Goal: Task Accomplishment & Management: Manage account settings

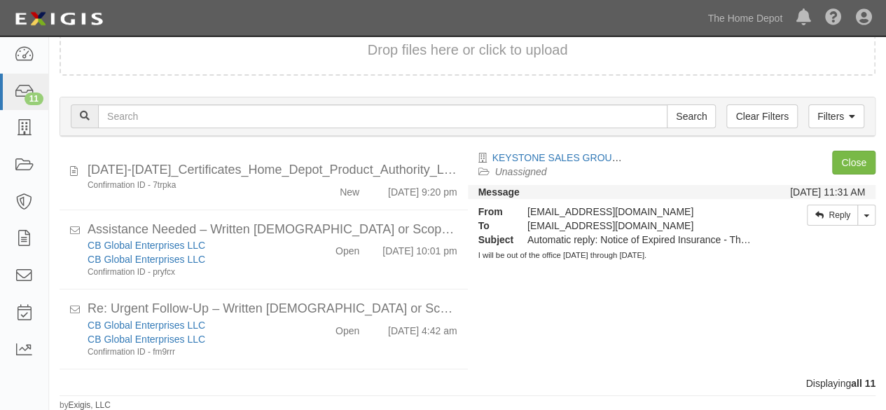
scroll to position [518, 0]
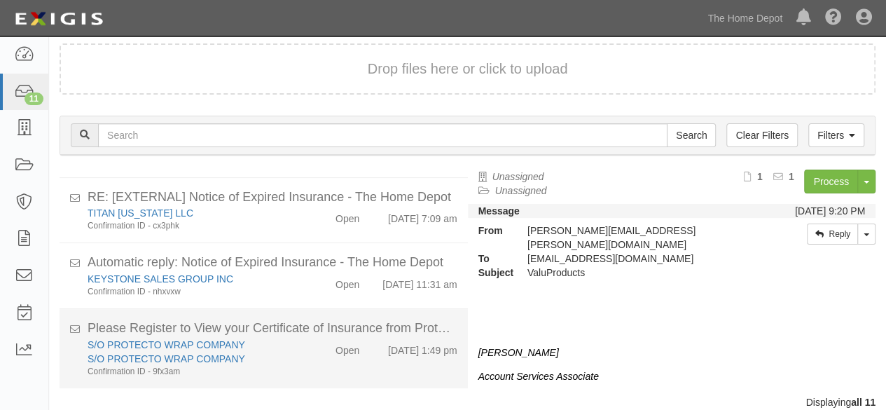
scroll to position [53, 0]
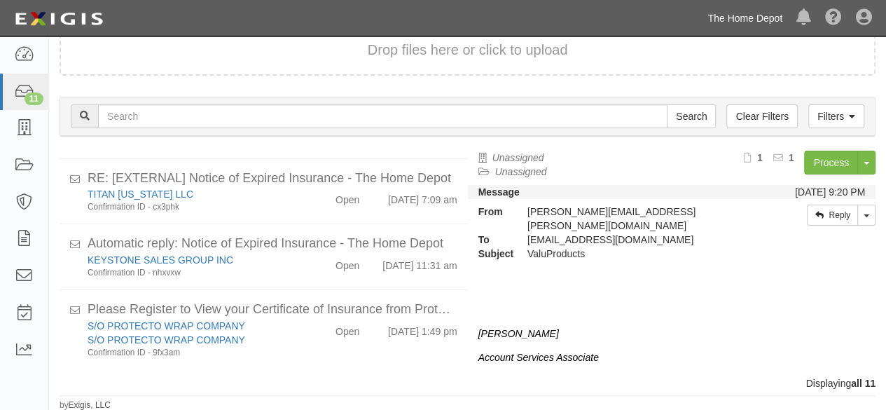
click at [725, 19] on link "The Home Depot" at bounding box center [744, 18] width 89 height 28
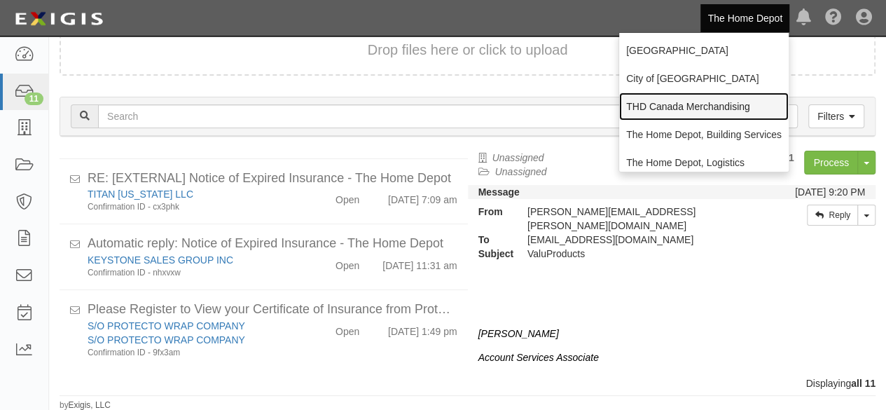
drag, startPoint x: 671, startPoint y: 107, endPoint x: 407, endPoint y: 6, distance: 283.2
click at [671, 107] on link "THD Canada Merchandising" at bounding box center [703, 106] width 169 height 28
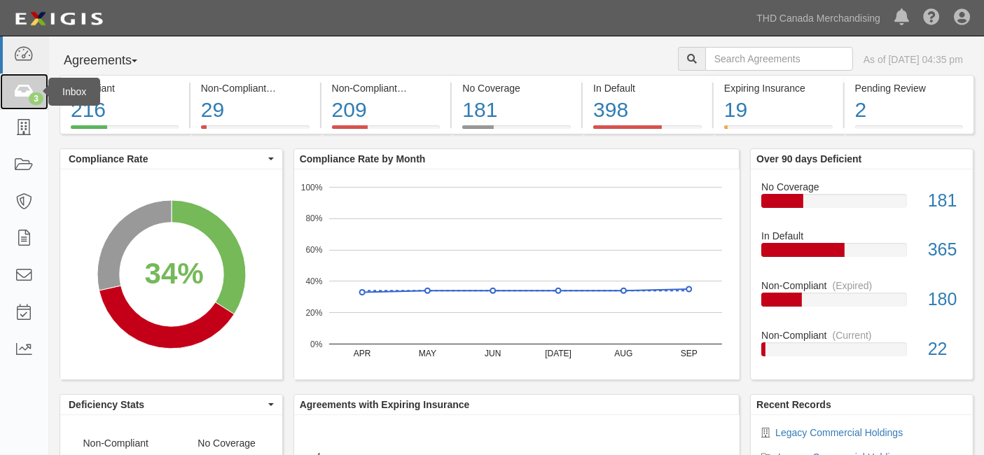
click at [28, 97] on icon at bounding box center [24, 92] width 20 height 16
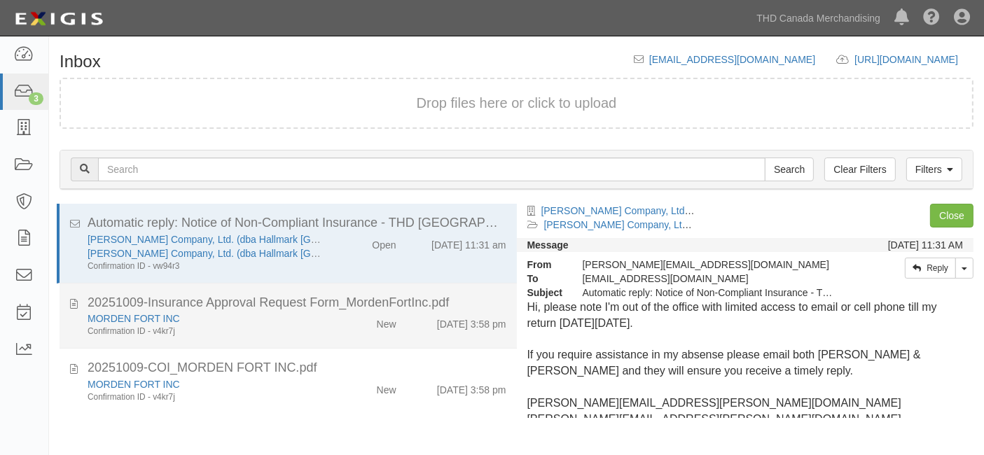
click at [381, 335] on div "MORDEN FORT INC Confirmation ID - v4kr7j New 10/9/25 3:58 pm" at bounding box center [297, 325] width 440 height 26
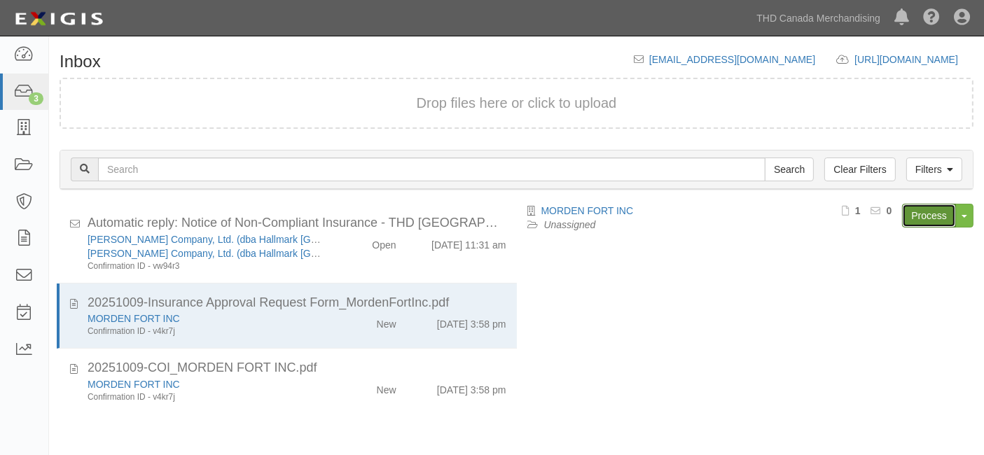
click at [918, 214] on link "Process" at bounding box center [929, 216] width 54 height 24
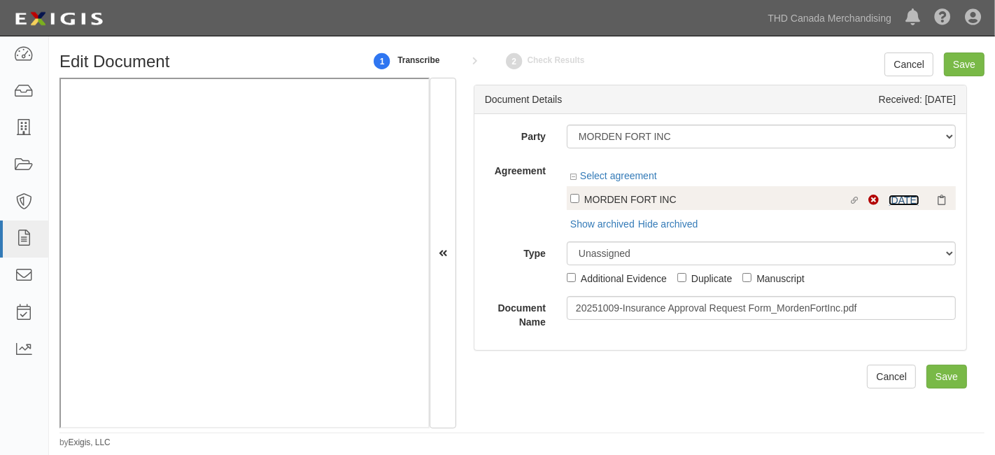
click at [896, 197] on link "8/20/26" at bounding box center [904, 200] width 31 height 11
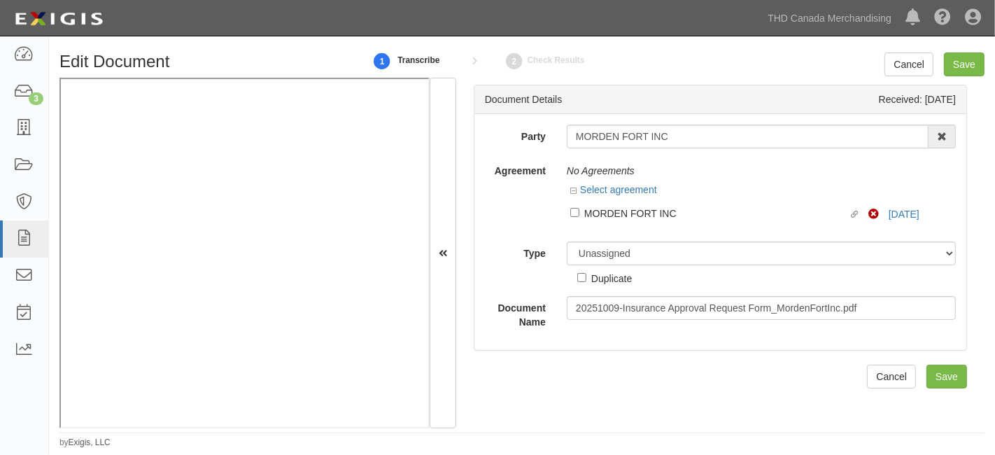
click at [622, 123] on div "Party MORDEN FORT INC 1000576868 Ontario Inc 1371815-8 CANADA INC/OSM 15041074 …" at bounding box center [721, 232] width 492 height 236
drag, startPoint x: 622, startPoint y: 122, endPoint x: 618, endPoint y: 137, distance: 15.3
click at [622, 124] on div "Party MORDEN FORT INC 1000576868 Ontario Inc 1371815-8 CANADA INC/OSM 15041074 …" at bounding box center [721, 232] width 492 height 236
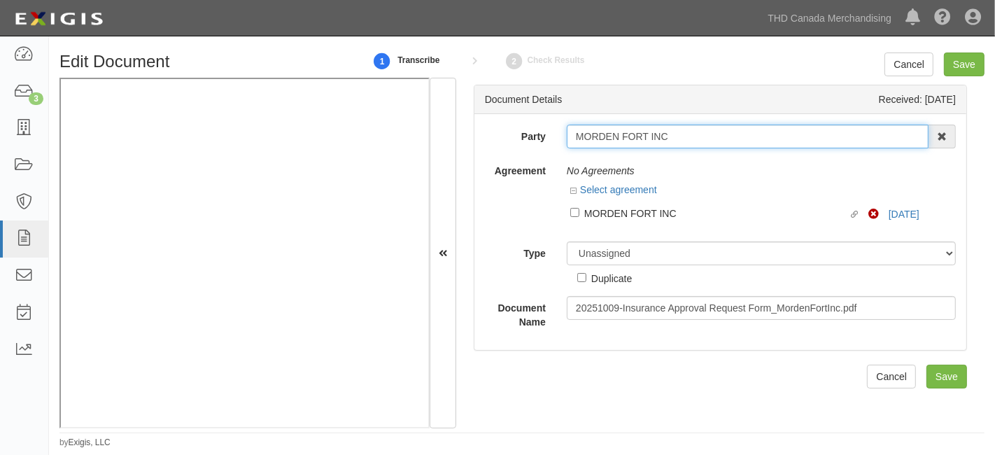
click at [618, 137] on input "MORDEN FORT INC" at bounding box center [748, 137] width 362 height 24
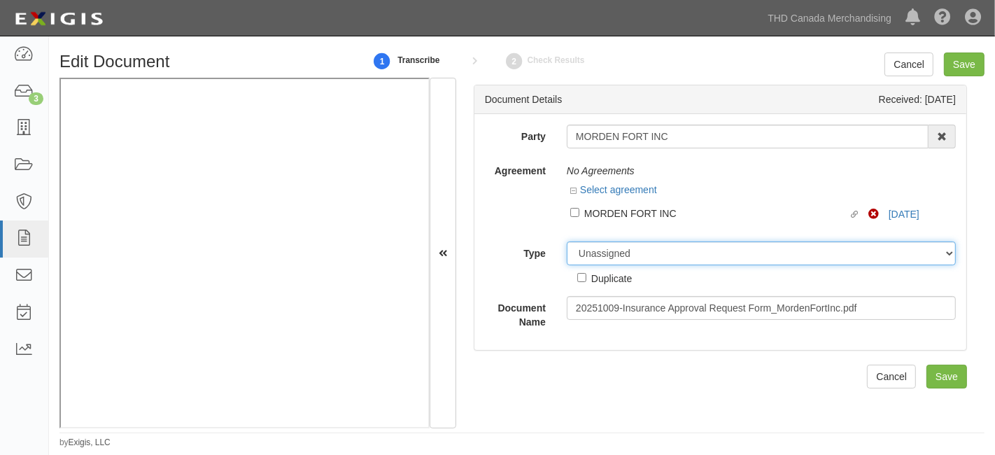
drag, startPoint x: 617, startPoint y: 251, endPoint x: 616, endPoint y: 244, distance: 7.1
click at [617, 251] on select "Unassigned Binder Cancellation Notice Certificate Contract Endorsement Insuranc…" at bounding box center [761, 254] width 389 height 24
select select "OtherDetail"
click at [567, 242] on select "Unassigned Binder Cancellation Notice Certificate Contract Endorsement Insuranc…" at bounding box center [761, 254] width 389 height 24
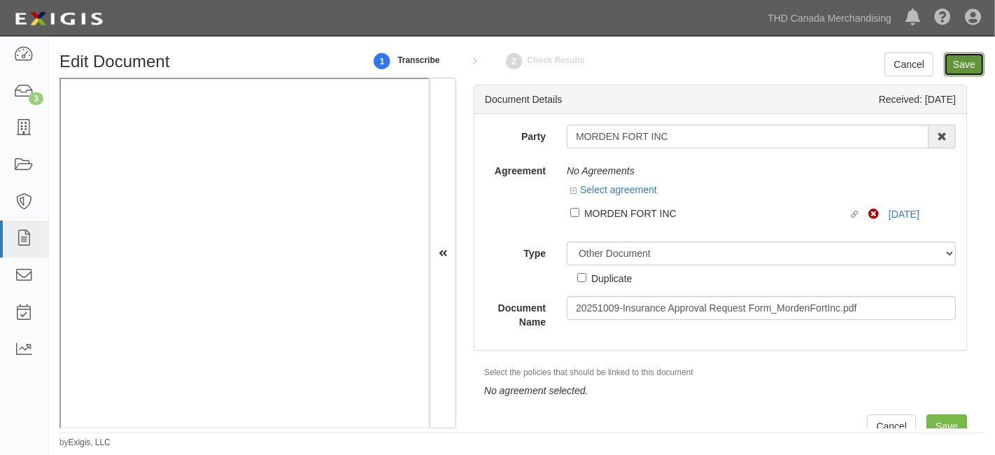
click at [961, 69] on input "Save" at bounding box center [964, 65] width 41 height 24
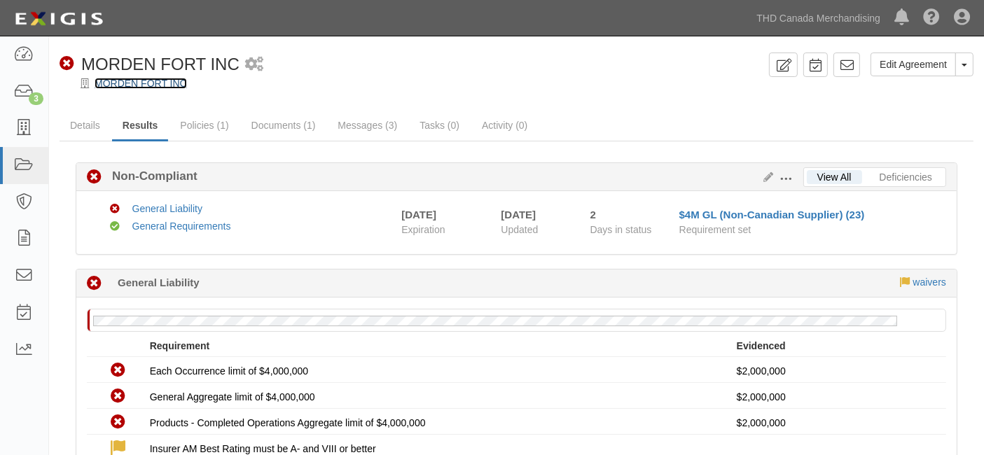
click at [160, 78] on link "MORDEN FORT INC" at bounding box center [141, 83] width 92 height 11
click at [153, 83] on link "MORDEN FORT INC" at bounding box center [141, 83] width 92 height 11
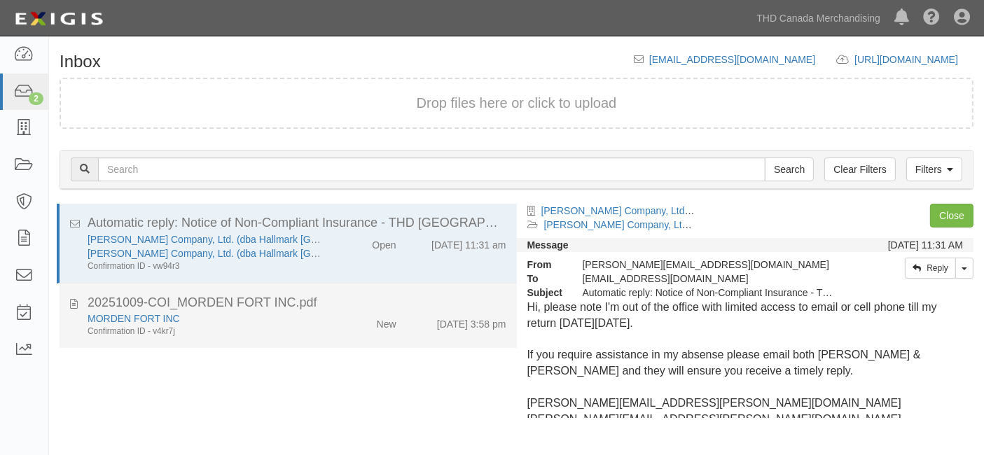
drag, startPoint x: 326, startPoint y: 327, endPoint x: 400, endPoint y: 309, distance: 76.4
click at [333, 328] on div "New" at bounding box center [370, 322] width 74 height 20
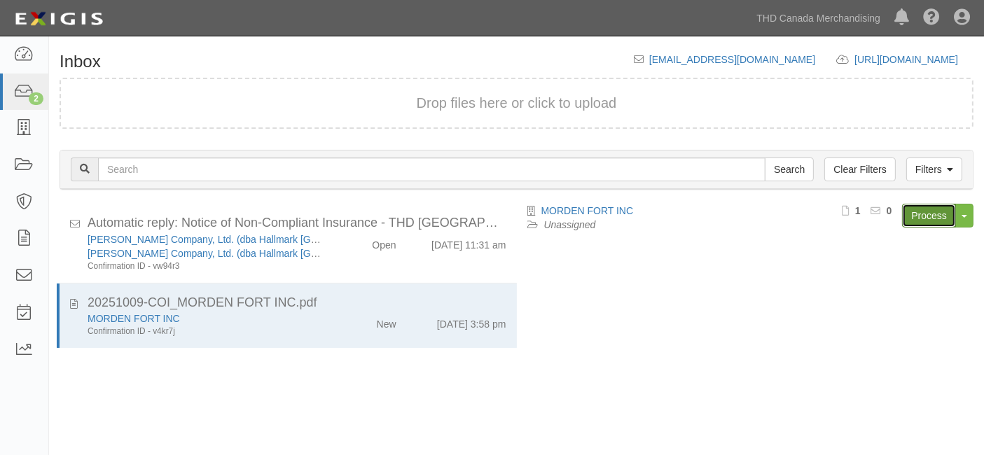
click at [920, 215] on link "Process" at bounding box center [929, 216] width 54 height 24
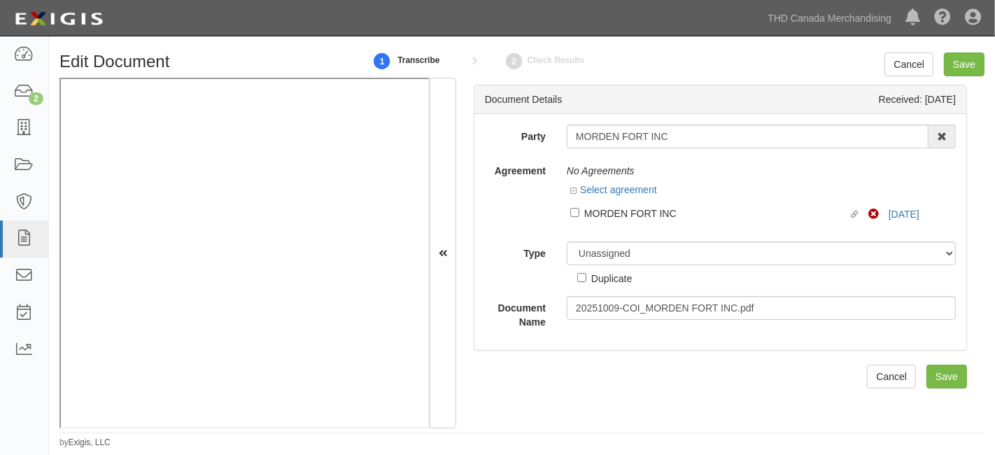
drag, startPoint x: 638, startPoint y: 210, endPoint x: 636, endPoint y: 232, distance: 21.9
click at [638, 215] on div "MORDEN FORT INC" at bounding box center [717, 212] width 265 height 15
click at [580, 215] on input "Linked agreement MORDEN FORT INC Linked agreement" at bounding box center [575, 212] width 9 height 9
checkbox input "true"
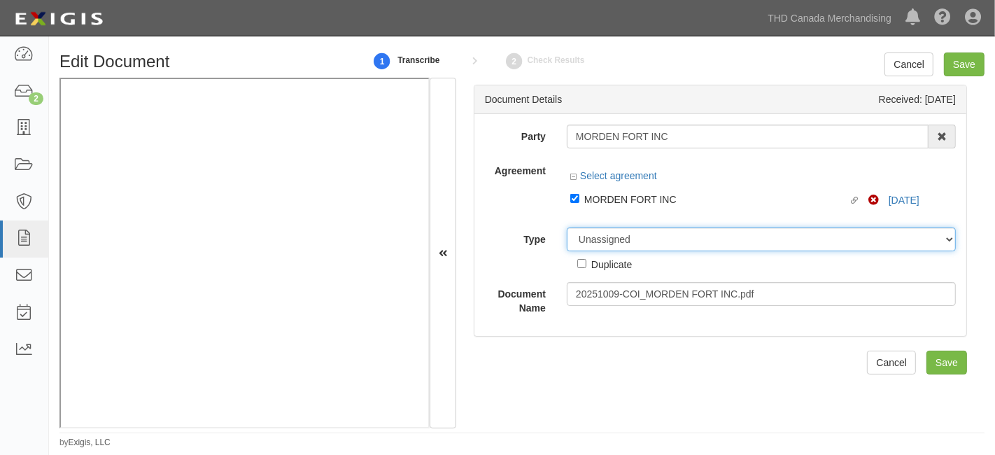
click at [622, 237] on div "Party MORDEN FORT INC 1000576868 Ontario Inc 1371815-8 CANADA INC/OSM 15041074 …" at bounding box center [720, 220] width 471 height 190
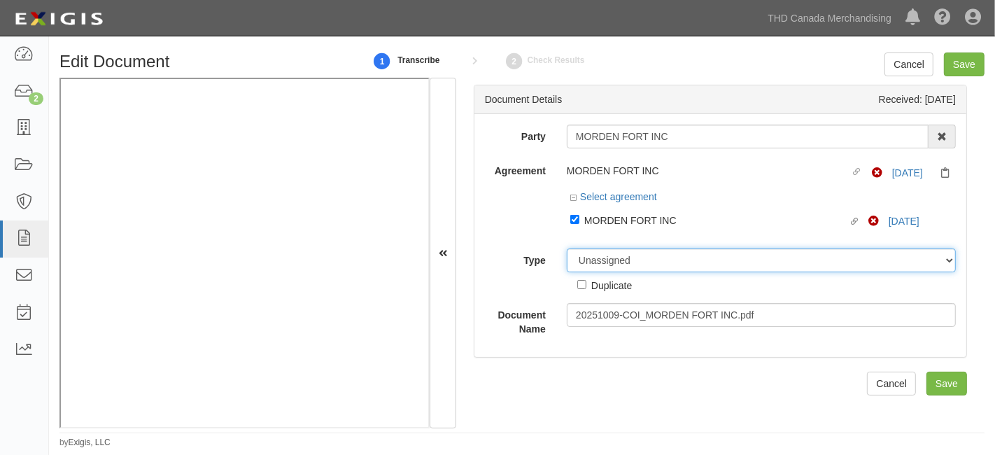
select select "CertificateDetail"
click at [567, 249] on select "Unassigned Binder Cancellation Notice Certificate Contract Endorsement Insuranc…" at bounding box center [761, 261] width 389 height 24
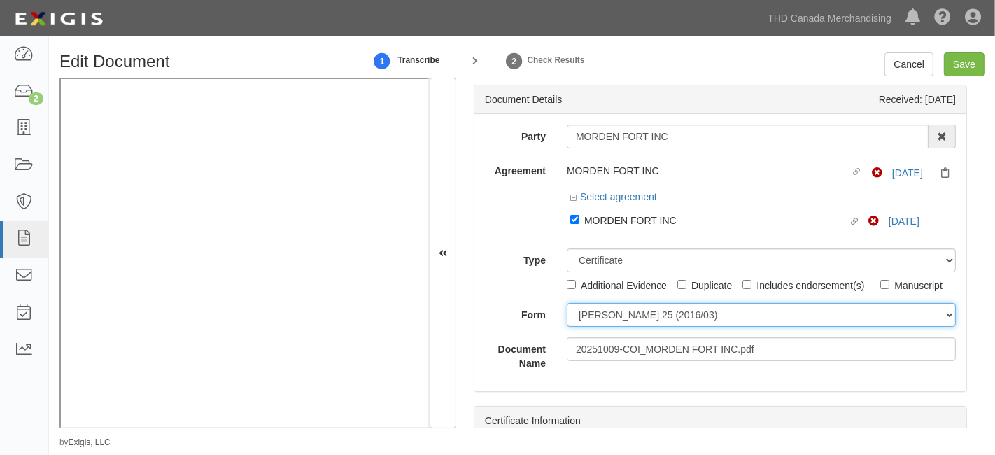
click at [632, 319] on select "ACORD 25 (2016/03) ACORD 101 ACORD 855 NY (2014/05) General" at bounding box center [761, 315] width 389 height 24
select select "GeneralFormDetail"
click at [567, 303] on select "ACORD 25 (2016/03) ACORD 101 ACORD 855 NY (2014/05) General" at bounding box center [761, 315] width 389 height 24
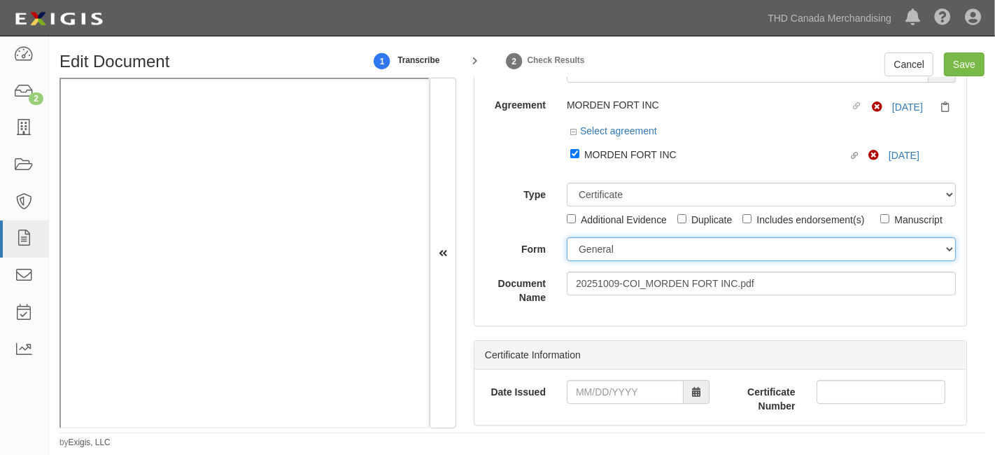
scroll to position [155, 0]
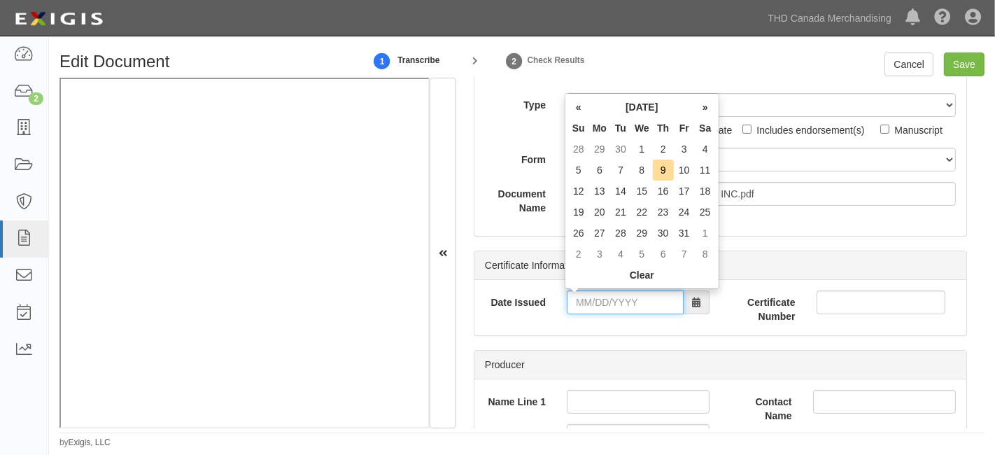
click at [592, 302] on input "Date Issued" at bounding box center [625, 303] width 117 height 24
click at [663, 169] on td "9" at bounding box center [663, 170] width 21 height 21
type input "10/09/2025"
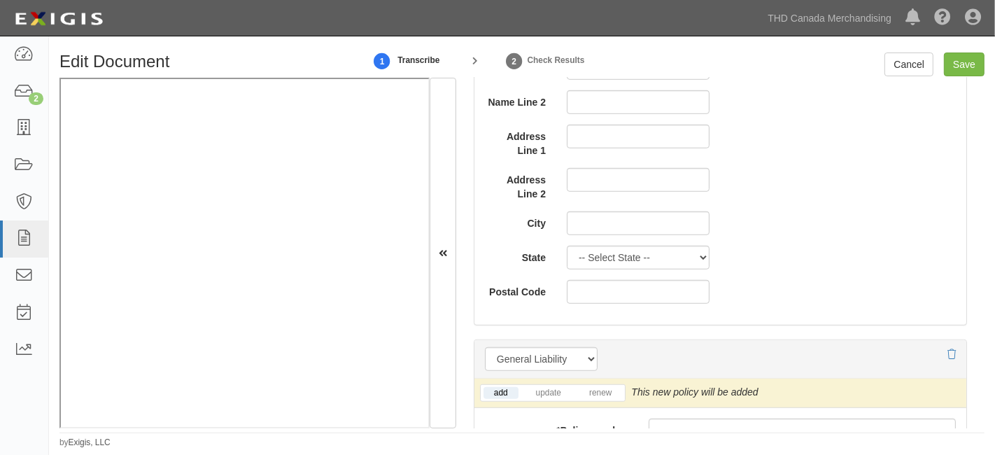
scroll to position [1011, 0]
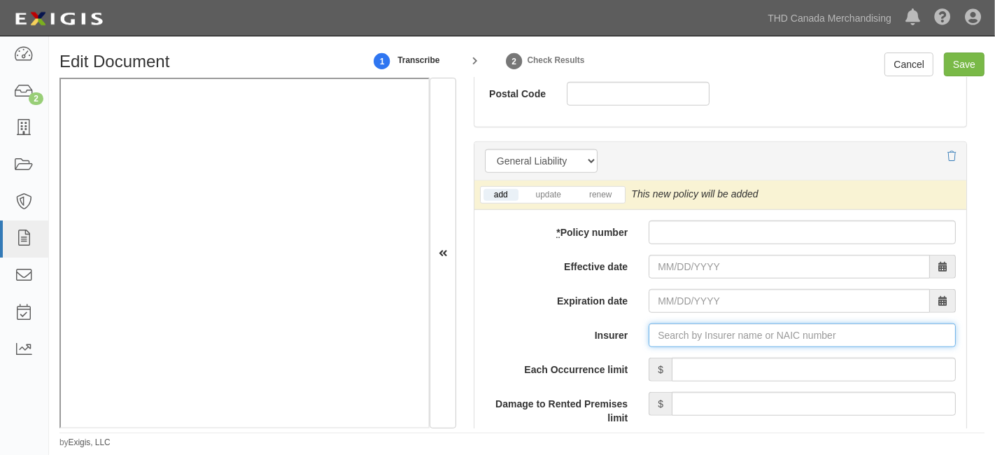
click at [660, 328] on input "Insurer" at bounding box center [802, 335] width 307 height 24
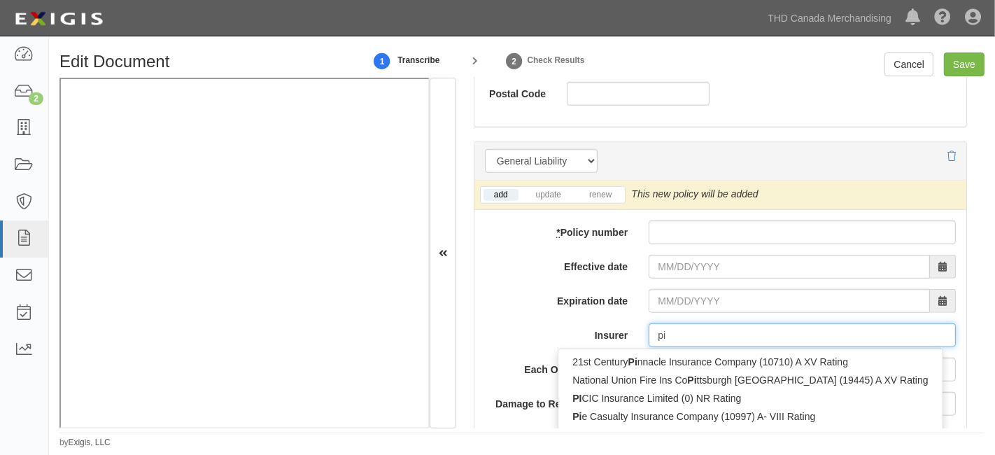
type input "pin"
type input "ping An Health Ins Co of China Ltd (0) A XIII Rating"
type input "ping"
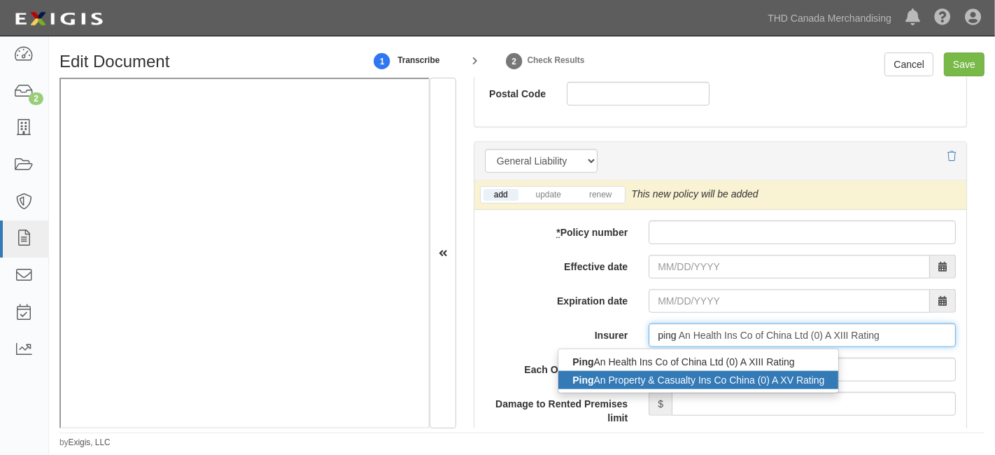
click at [649, 379] on div "Ping An Property & Casualty Ins Co China (0) A XV Rating" at bounding box center [699, 380] width 280 height 18
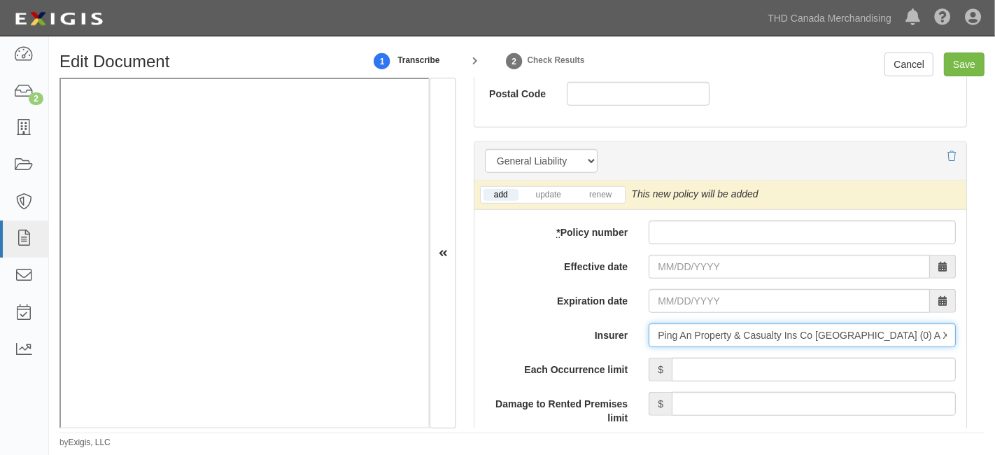
type input "Ping An Property & Casualty Ins Co China (0) A XV Rating"
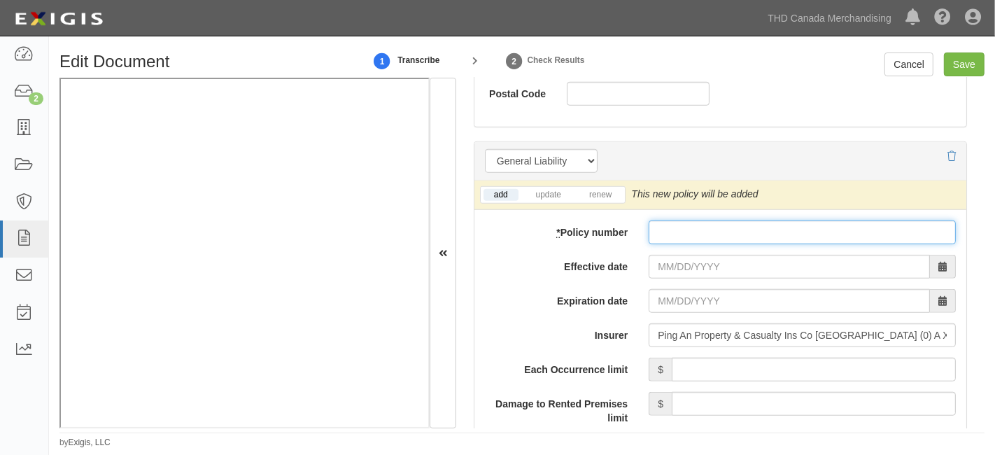
click at [711, 225] on input "* Policy number" at bounding box center [802, 233] width 307 height 24
paste input "10590076800051541171"
type input "10590076800051541171"
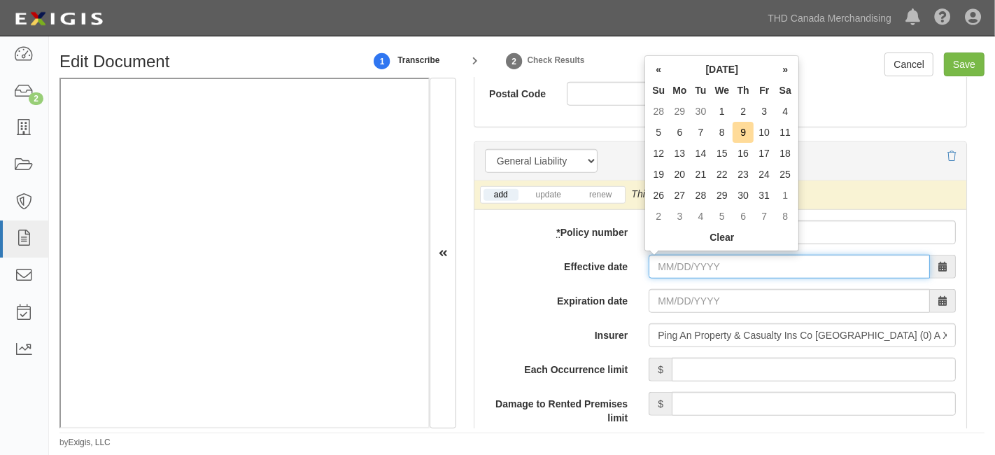
click at [676, 259] on input "Effective date" at bounding box center [789, 267] width 281 height 24
click at [658, 74] on th "«" at bounding box center [658, 69] width 21 height 21
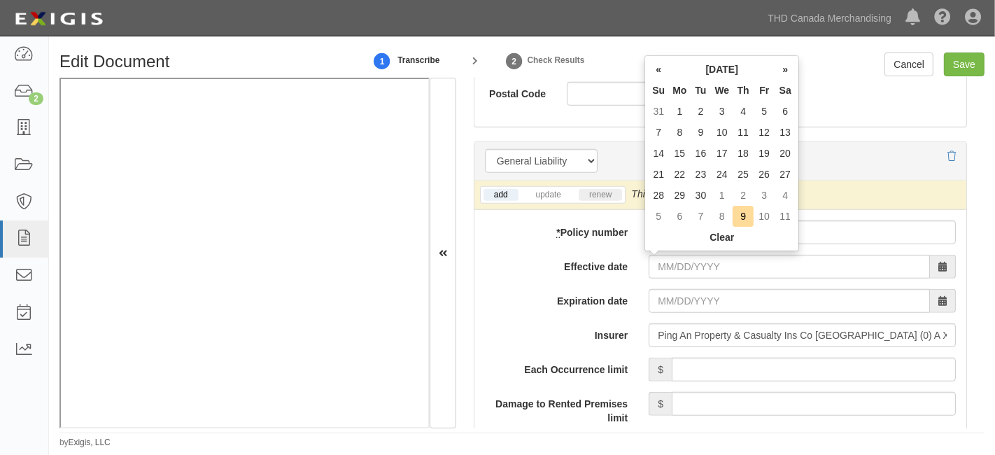
drag, startPoint x: 656, startPoint y: 172, endPoint x: 588, endPoint y: 195, distance: 71.7
click at [655, 174] on td "21" at bounding box center [658, 174] width 21 height 21
type input "09/21/2025"
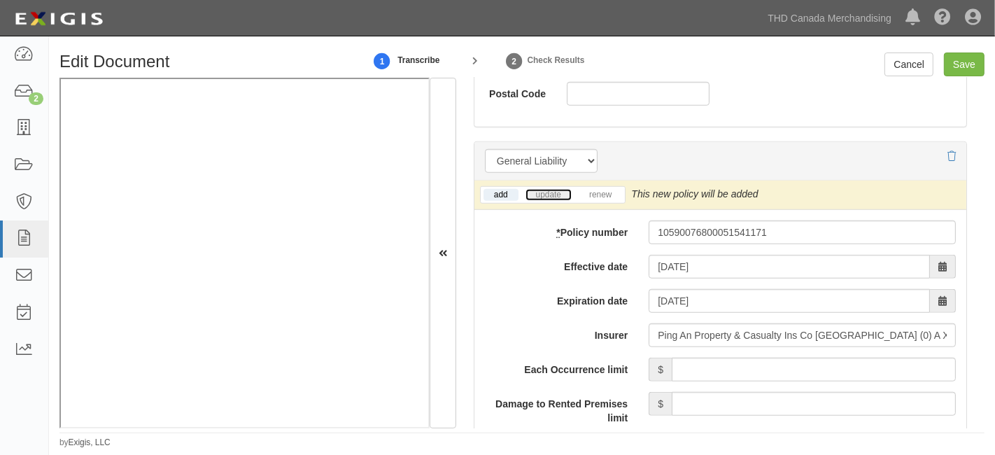
click at [539, 193] on link "update" at bounding box center [549, 195] width 46 height 12
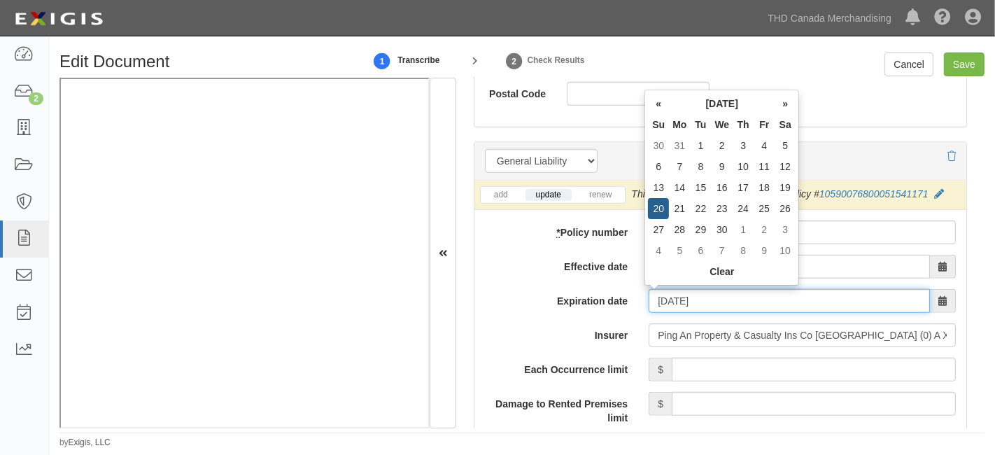
drag, startPoint x: 697, startPoint y: 307, endPoint x: 708, endPoint y: 291, distance: 19.6
click at [697, 307] on input "09/21/2026" at bounding box center [789, 301] width 281 height 24
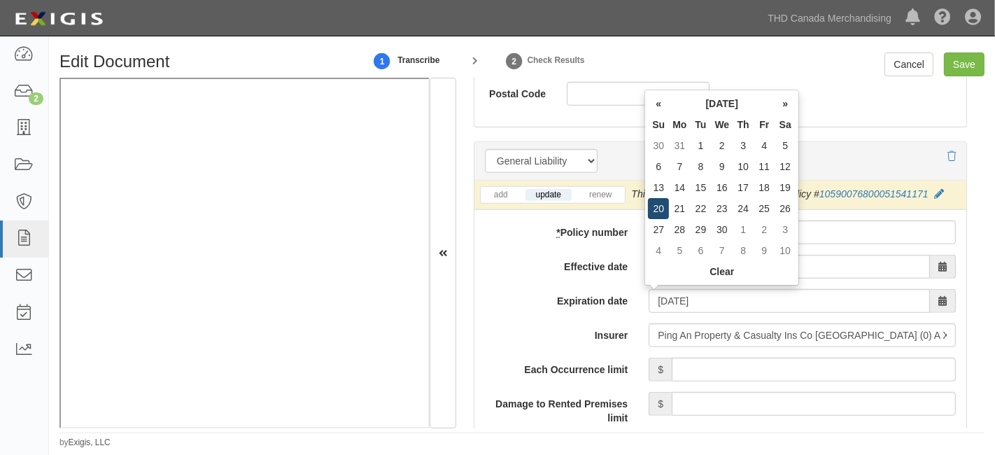
click at [657, 204] on td "20" at bounding box center [658, 208] width 21 height 21
type input "09/20/2026"
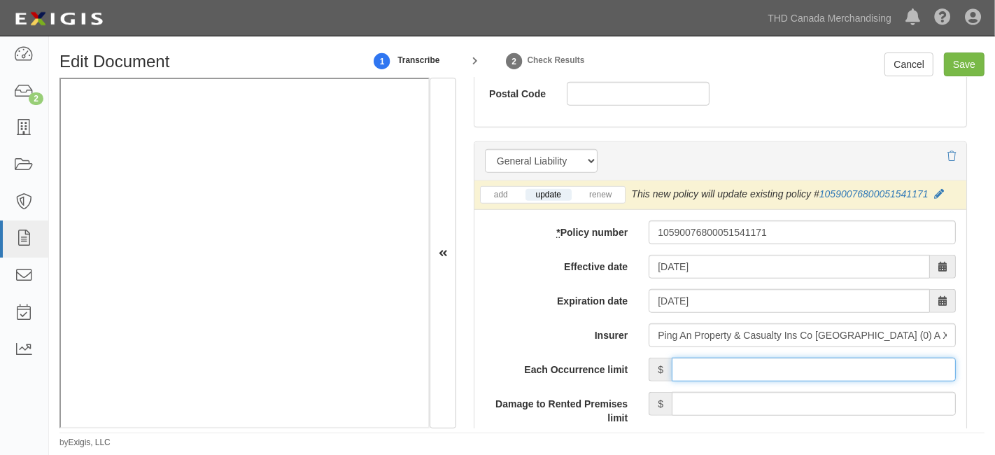
drag, startPoint x: 680, startPoint y: 361, endPoint x: 683, endPoint y: 350, distance: 11.5
click at [681, 361] on input "Each Occurrence limit" at bounding box center [814, 370] width 284 height 24
type input "4,000,000"
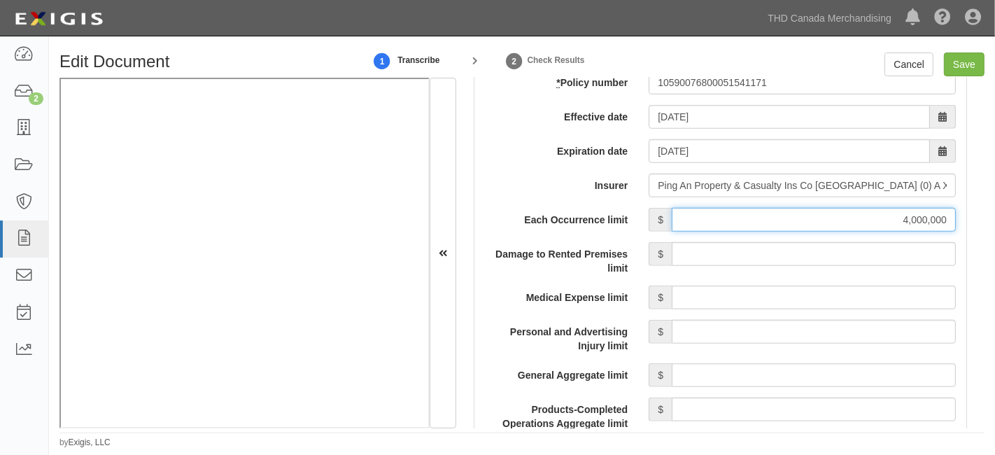
scroll to position [1166, 0]
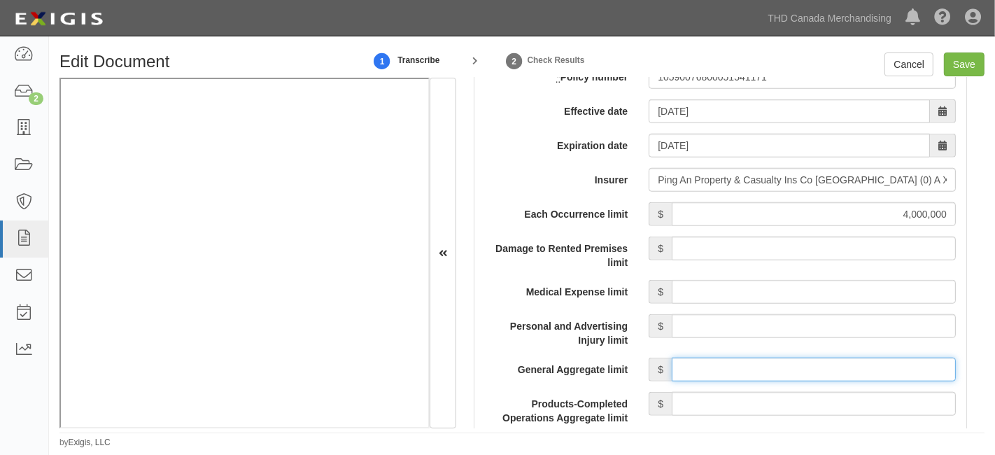
click at [760, 358] on input "General Aggregate limit" at bounding box center [814, 370] width 284 height 24
type input "4,000,000"
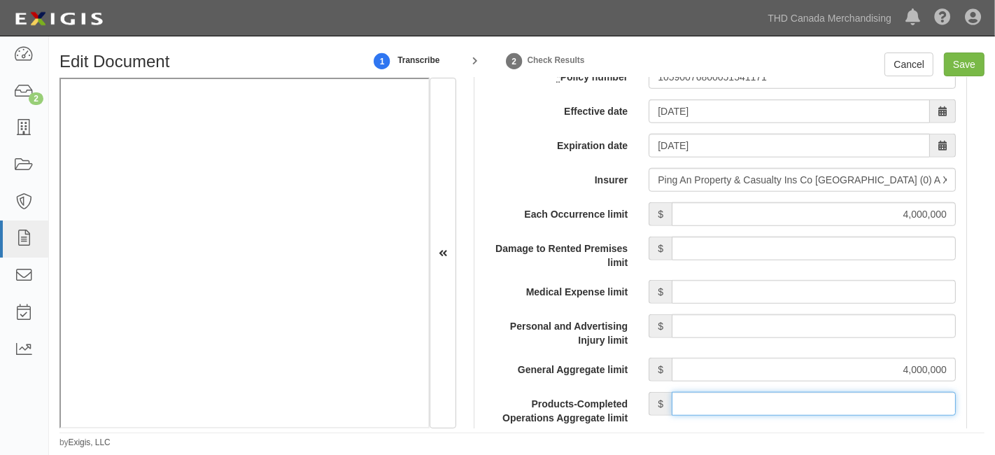
drag, startPoint x: 740, startPoint y: 407, endPoint x: 743, endPoint y: 389, distance: 17.8
click at [741, 404] on input "Products-Completed Operations Aggregate limit" at bounding box center [814, 404] width 284 height 24
type input "4,000,000"
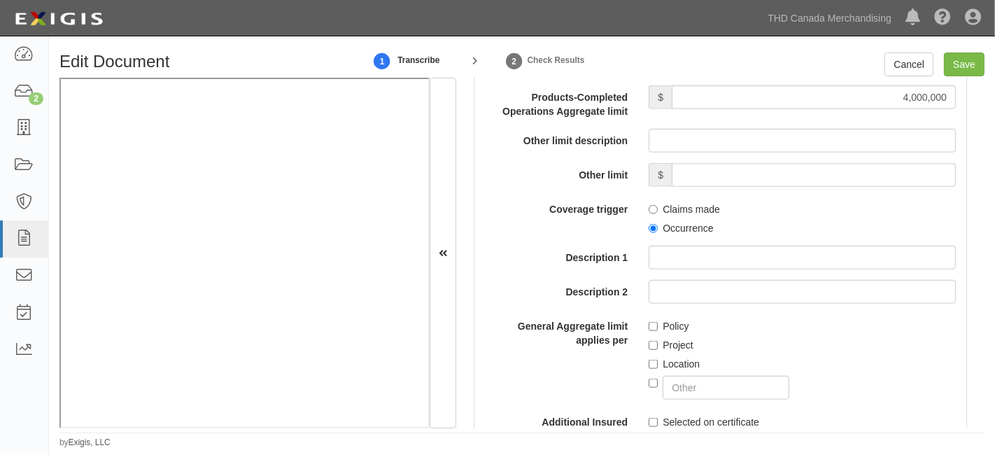
scroll to position [1478, 0]
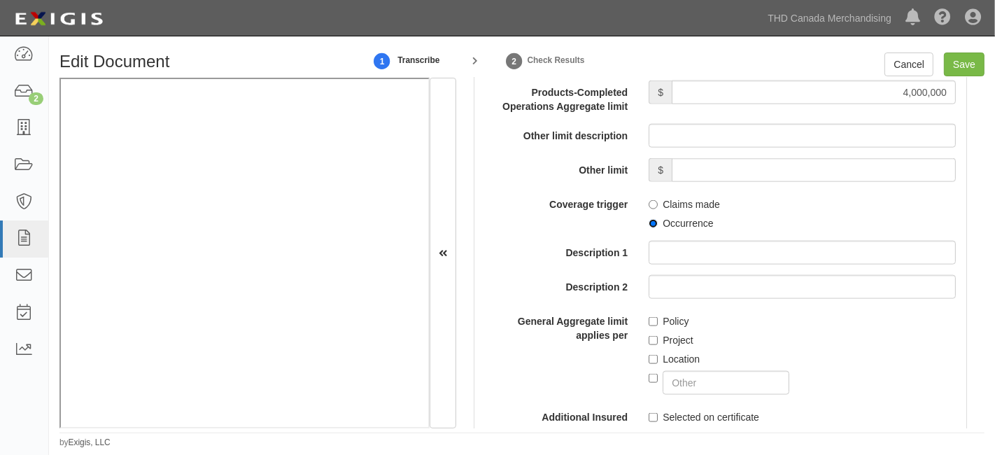
click at [649, 222] on input "Occurrence" at bounding box center [653, 223] width 9 height 9
radio input "true"
click at [650, 321] on input "Policy" at bounding box center [653, 321] width 9 height 9
checkbox input "true"
click at [967, 69] on input "Save" at bounding box center [964, 65] width 41 height 24
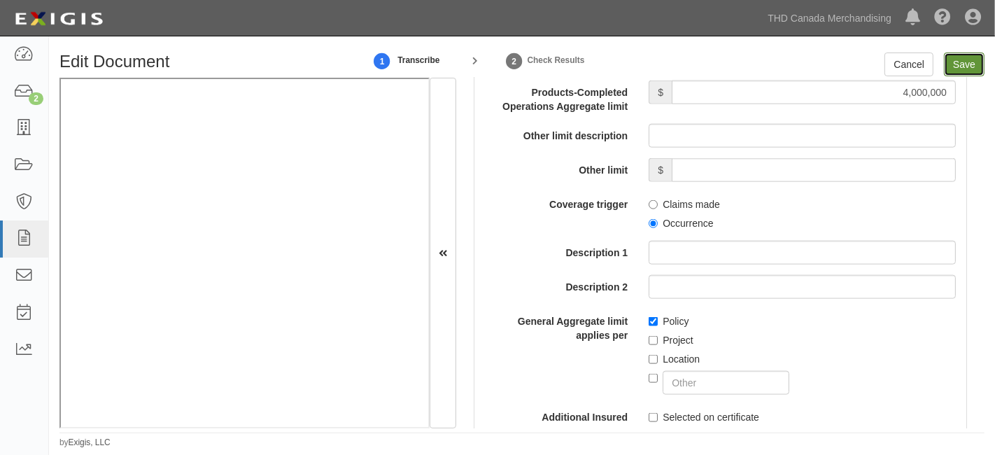
type input "4000000"
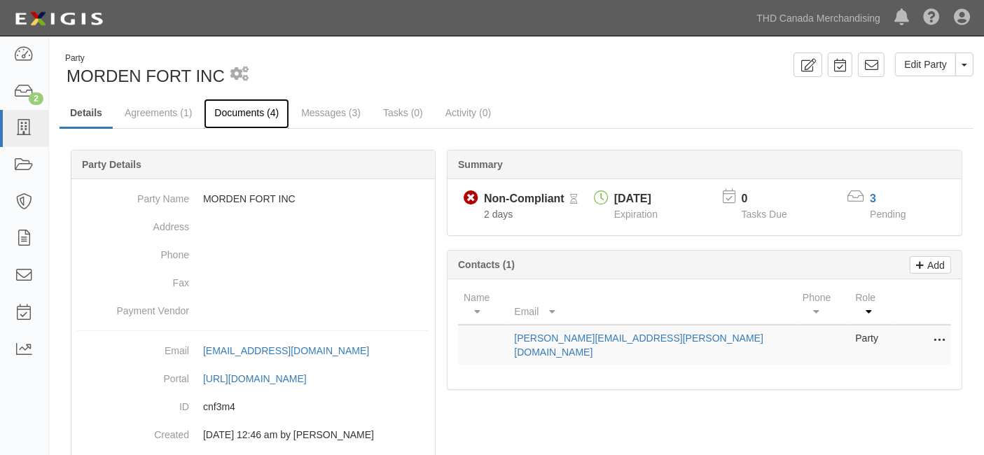
drag, startPoint x: 270, startPoint y: 111, endPoint x: 266, endPoint y: 117, distance: 7.2
click at [270, 112] on link "Documents (4)" at bounding box center [246, 114] width 85 height 30
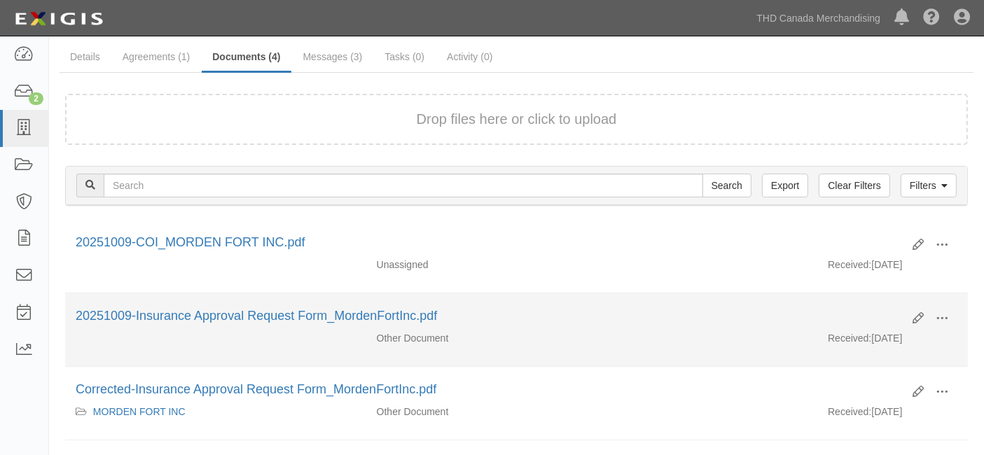
scroll to position [78, 0]
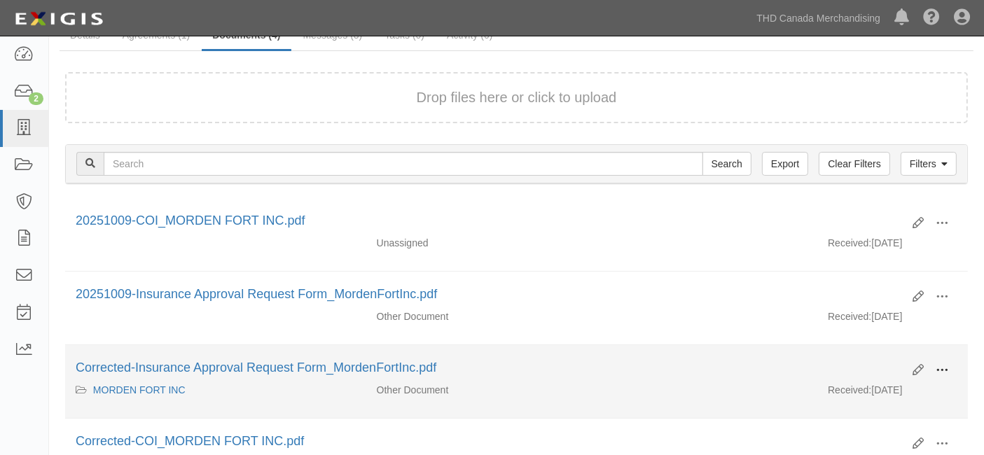
click at [941, 371] on span at bounding box center [941, 370] width 13 height 13
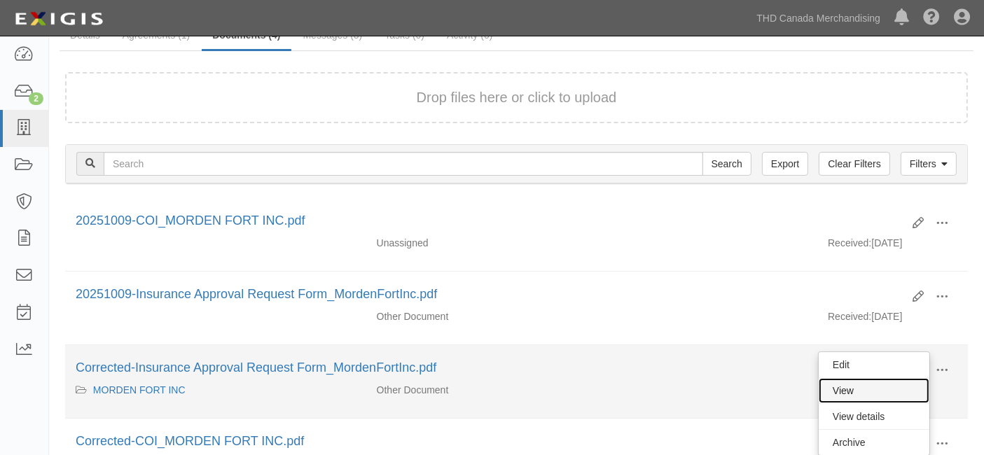
click at [880, 380] on link "View" at bounding box center [873, 390] width 111 height 25
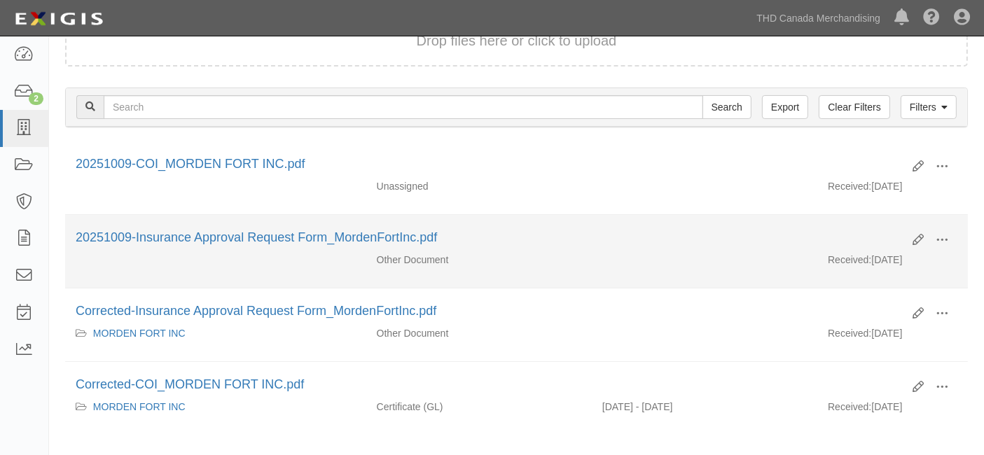
scroll to position [155, 0]
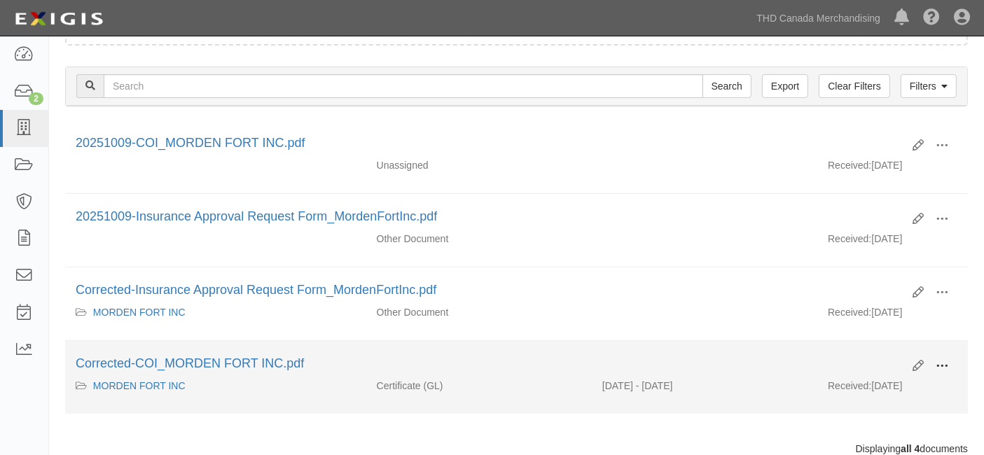
drag, startPoint x: 942, startPoint y: 364, endPoint x: 927, endPoint y: 376, distance: 18.9
click at [942, 367] on span at bounding box center [941, 366] width 13 height 13
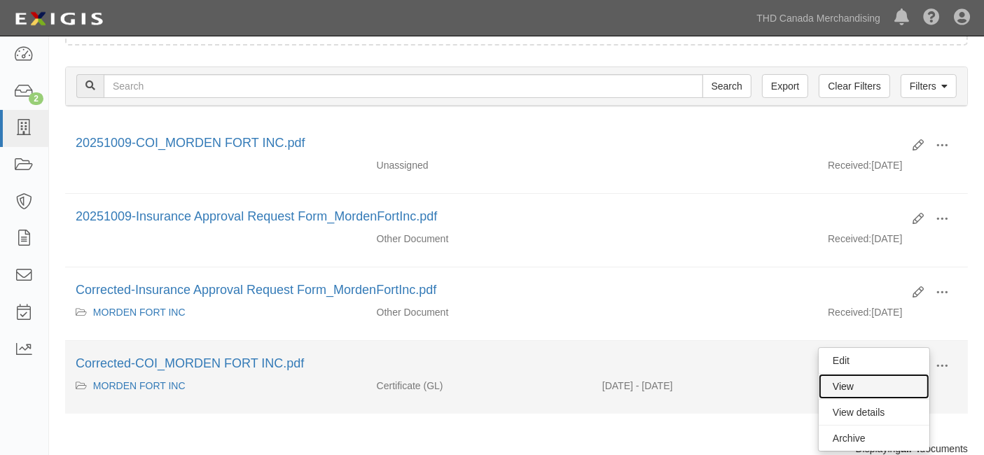
click at [911, 382] on link "View" at bounding box center [873, 386] width 111 height 25
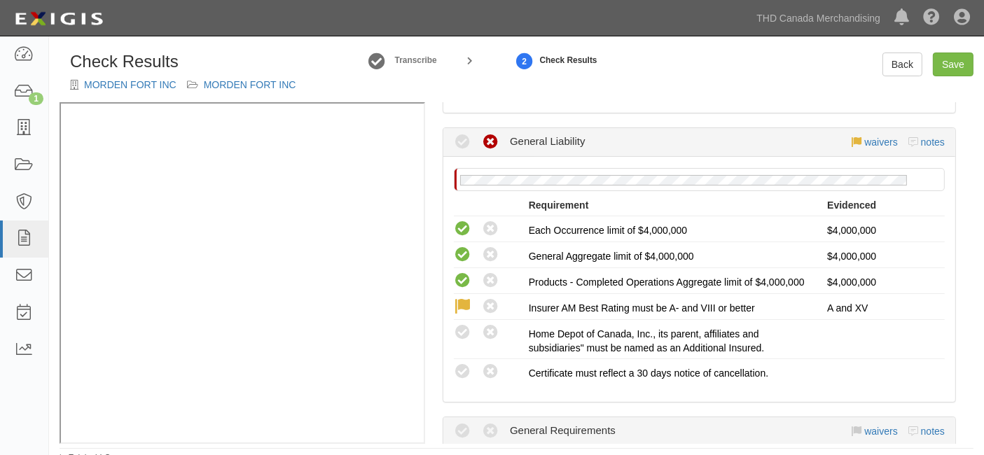
scroll to position [233, 0]
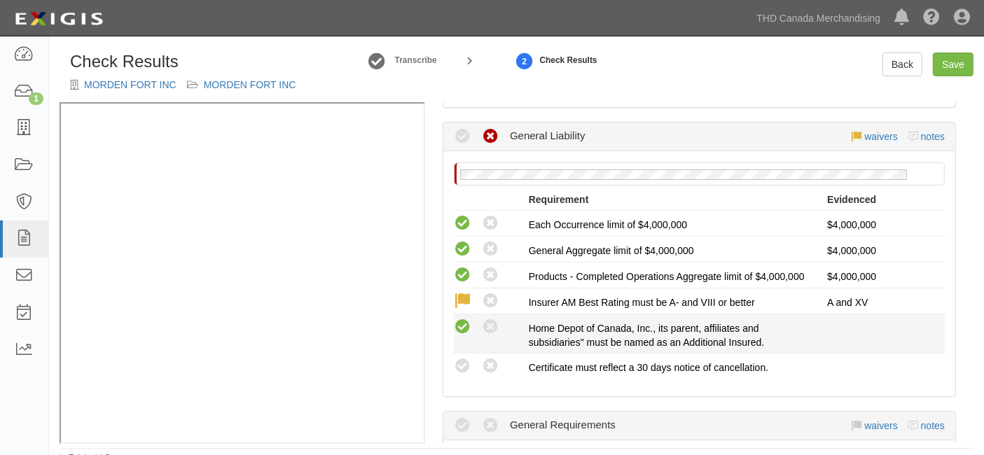
click at [463, 329] on icon at bounding box center [463, 328] width 18 height 18
radio input "true"
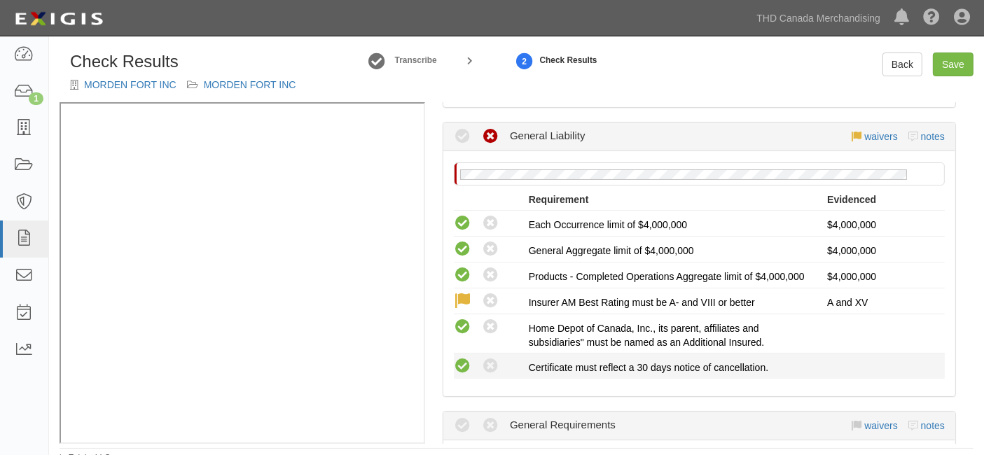
click at [460, 372] on icon at bounding box center [463, 367] width 18 height 18
radio input "true"
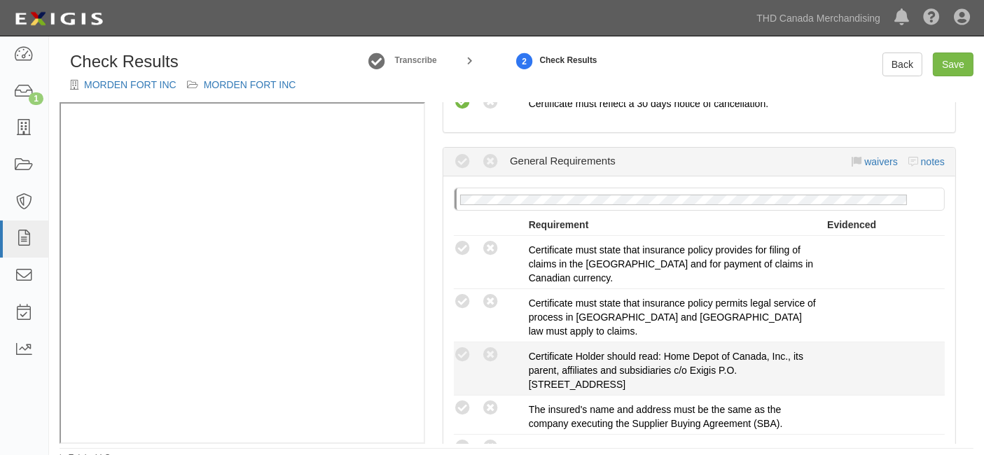
scroll to position [544, 0]
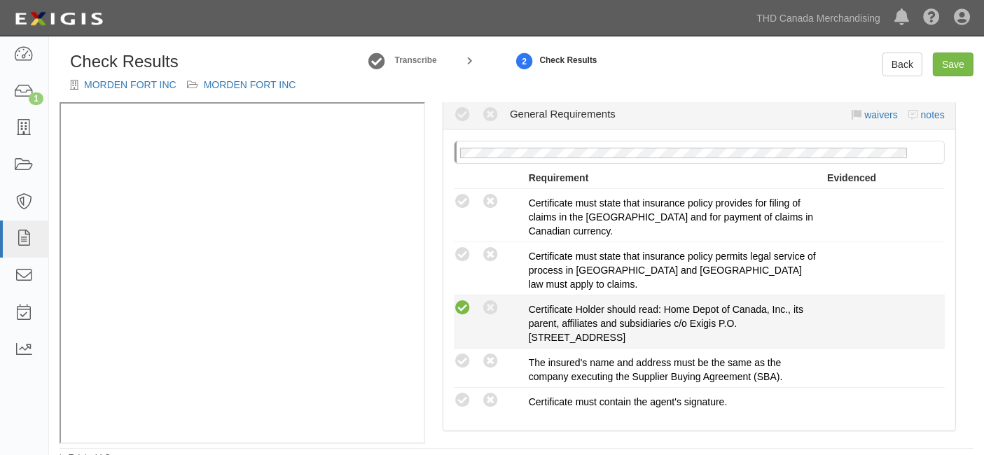
click at [468, 300] on icon at bounding box center [463, 309] width 18 height 18
radio input "true"
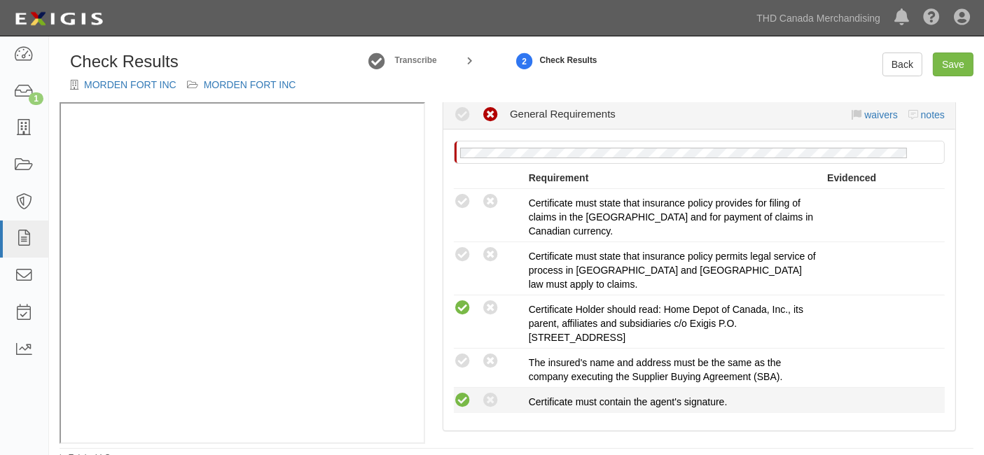
click at [460, 393] on icon at bounding box center [463, 401] width 18 height 18
radio input "true"
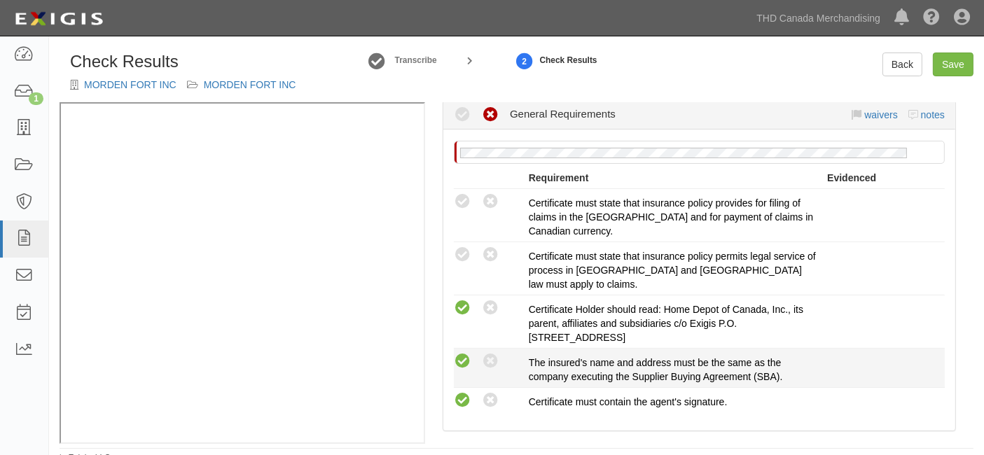
click at [459, 356] on icon at bounding box center [463, 362] width 18 height 18
radio input "true"
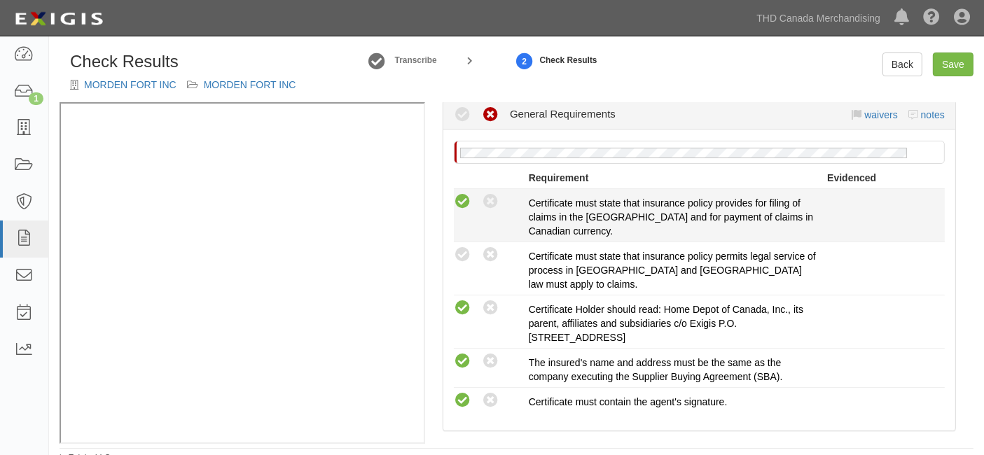
click at [461, 204] on icon at bounding box center [463, 202] width 18 height 18
radio input "true"
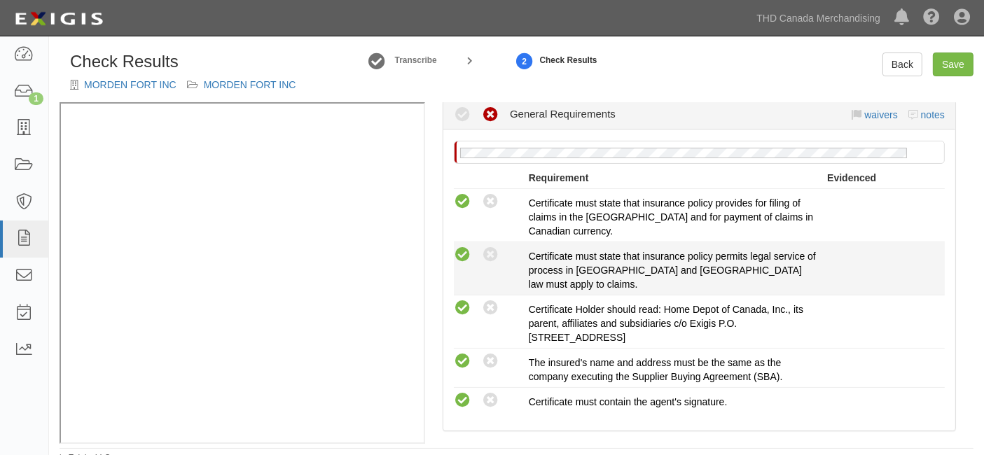
click at [465, 262] on icon at bounding box center [463, 255] width 18 height 18
radio input "true"
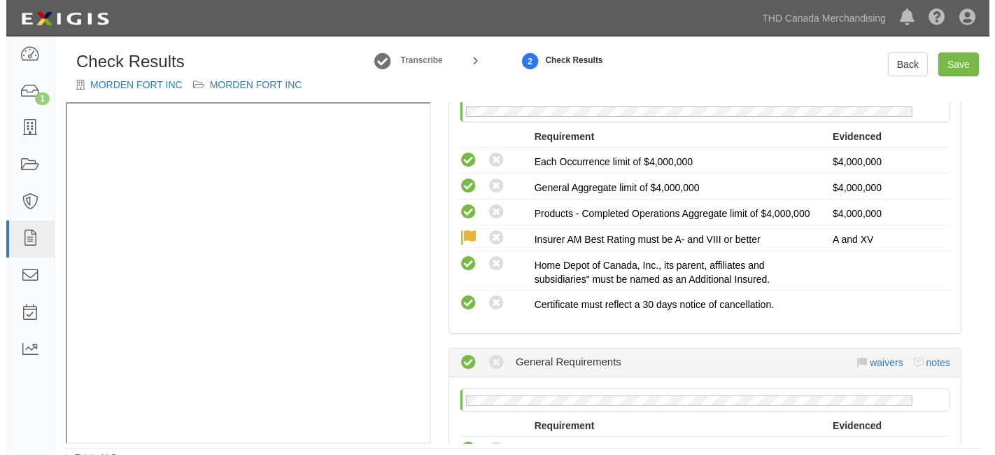
scroll to position [78, 0]
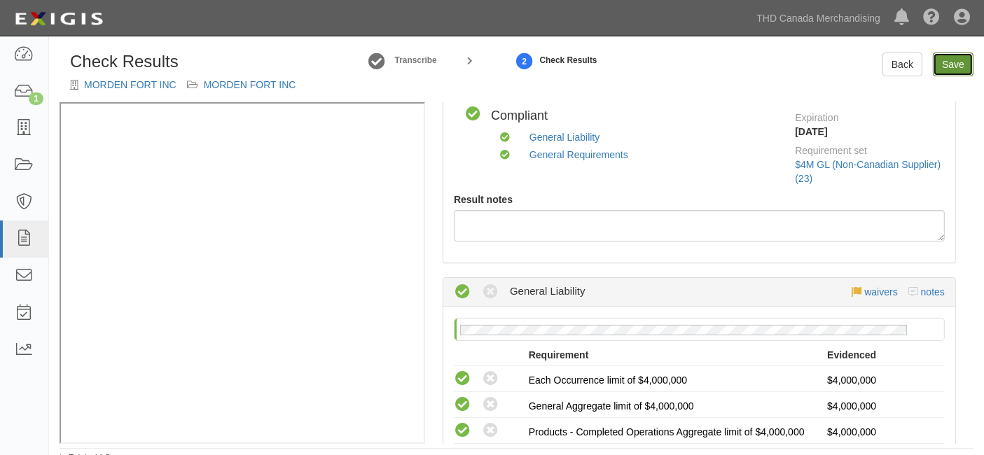
click at [944, 64] on link "Save" at bounding box center [952, 65] width 41 height 24
radio input "true"
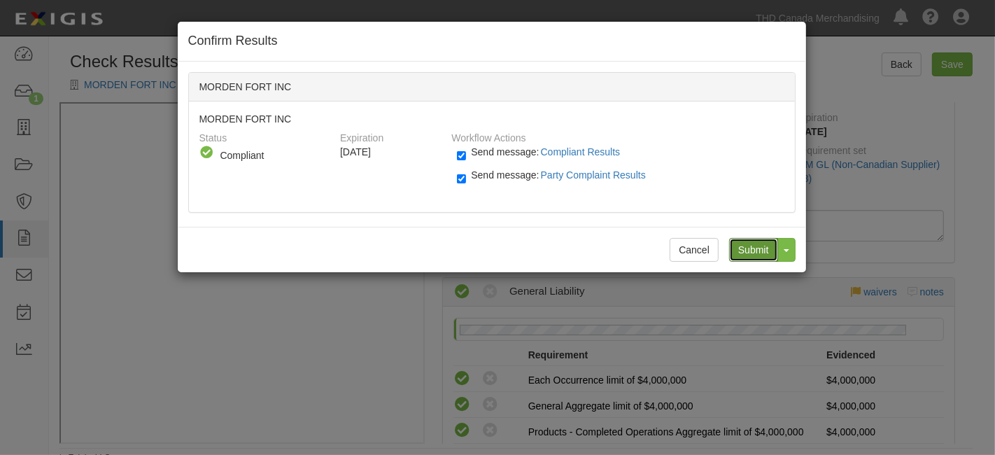
click at [745, 249] on input "Submit" at bounding box center [753, 250] width 49 height 24
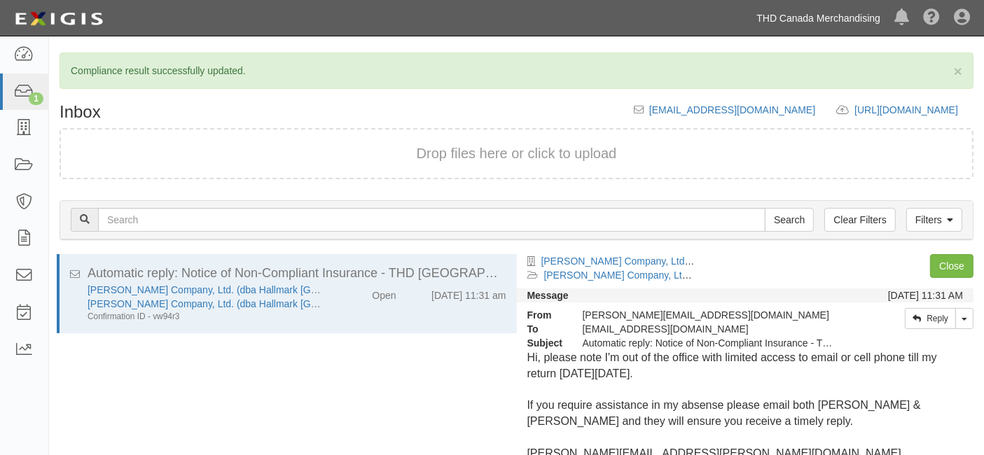
click at [839, 20] on link "THD Canada Merchandising" at bounding box center [818, 18] width 138 height 28
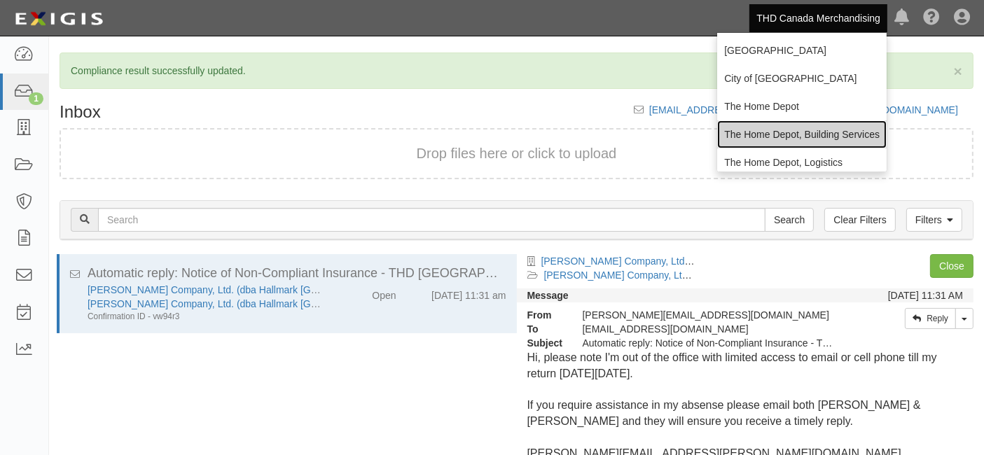
click at [792, 137] on link "The Home Depot, Building Services" at bounding box center [801, 134] width 169 height 28
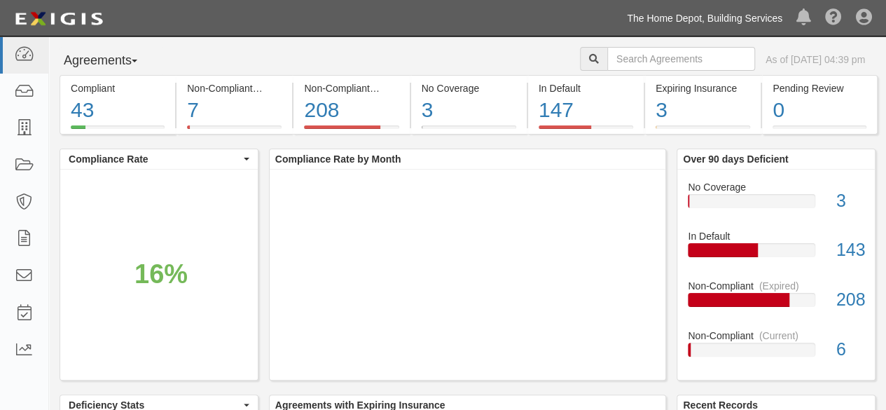
click at [683, 21] on link "The Home Depot, Building Services" at bounding box center [704, 18] width 169 height 28
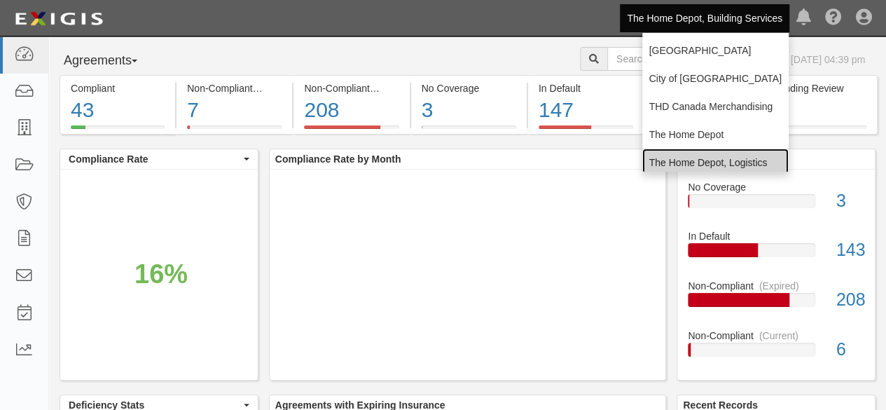
click at [697, 165] on link "The Home Depot, Logistics" at bounding box center [715, 162] width 146 height 28
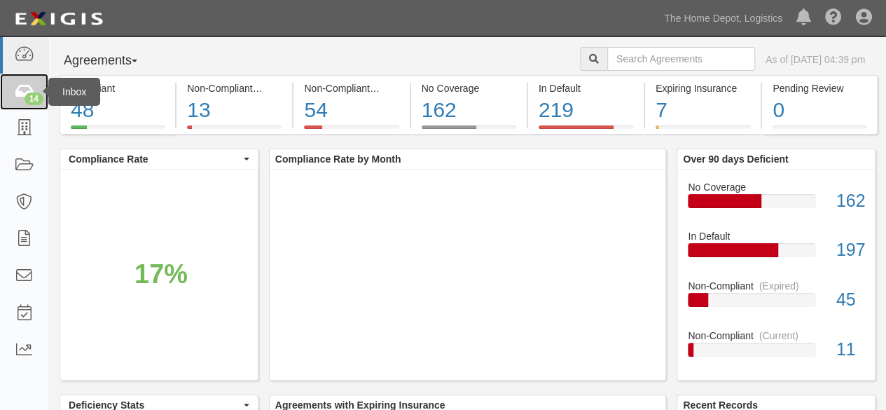
click at [32, 93] on div "14" at bounding box center [34, 98] width 19 height 13
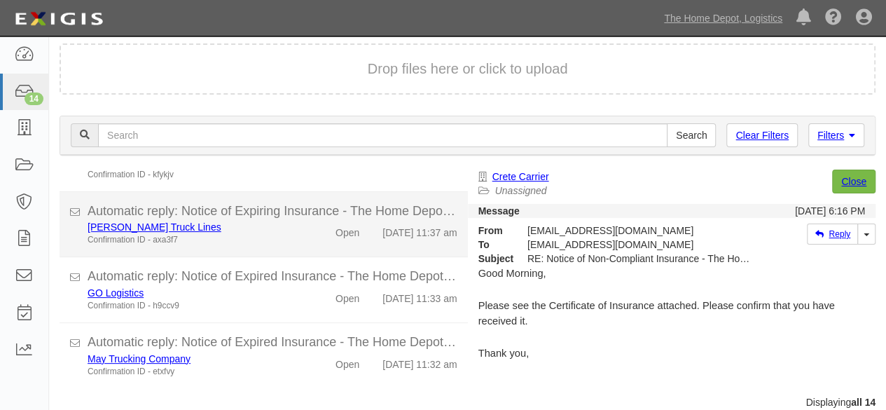
scroll to position [53, 0]
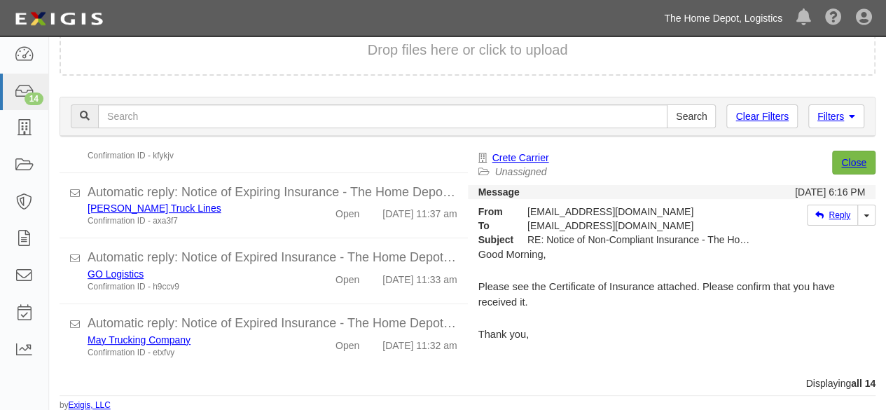
click at [678, 16] on link "The Home Depot, Logistics" at bounding box center [723, 18] width 132 height 28
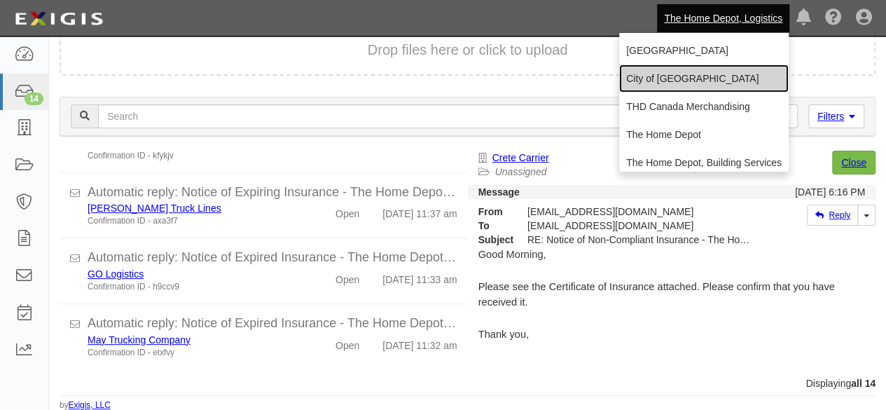
click at [659, 78] on link "City of [GEOGRAPHIC_DATA]" at bounding box center [703, 78] width 169 height 28
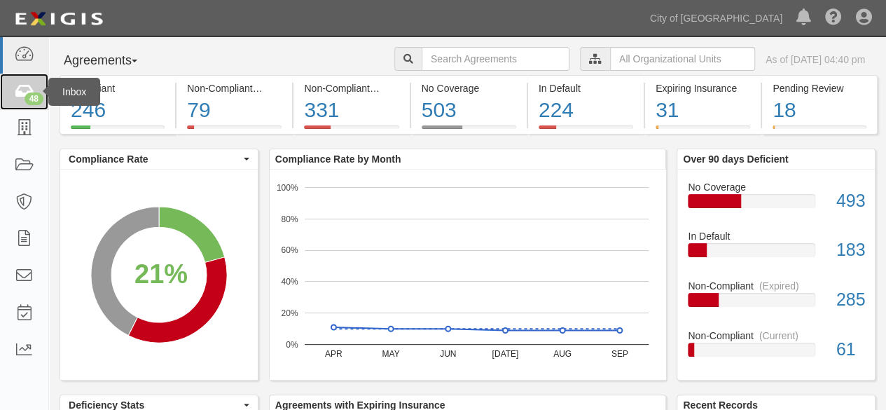
click at [25, 86] on icon at bounding box center [24, 92] width 20 height 16
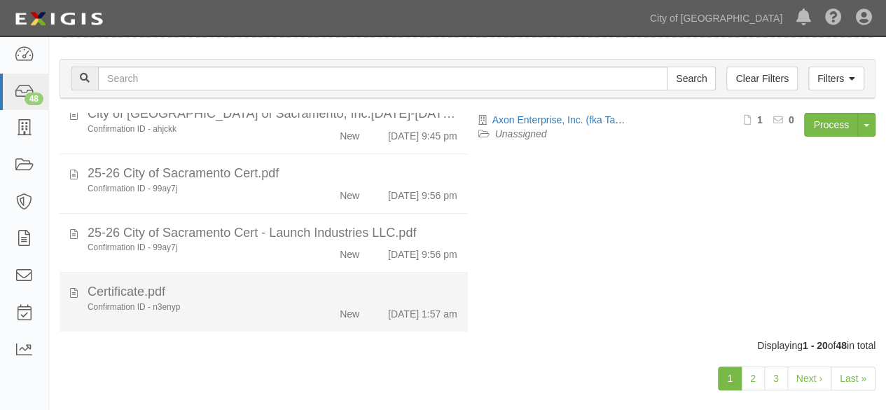
scroll to position [108, 0]
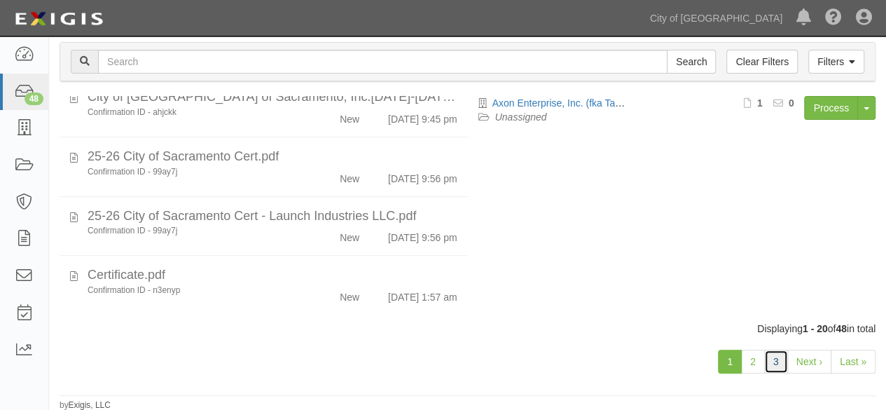
click at [775, 361] on link "3" at bounding box center [776, 361] width 24 height 24
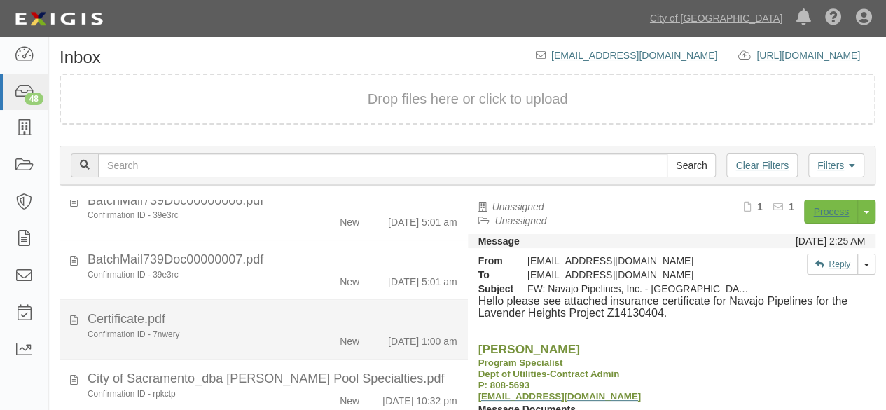
scroll to position [108, 0]
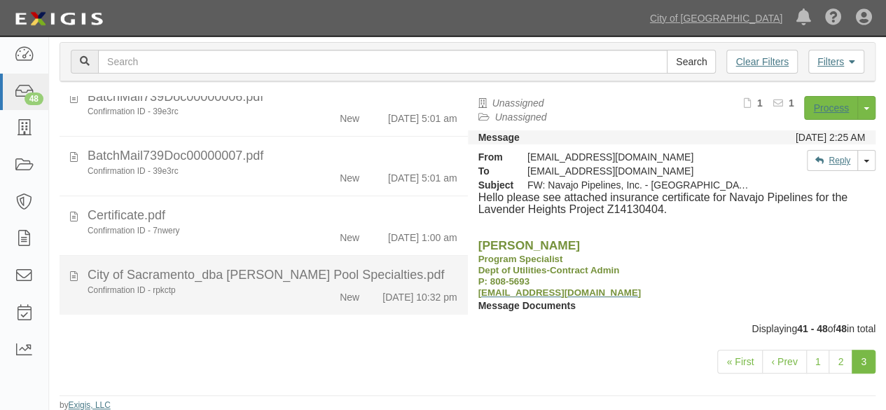
click at [313, 290] on div "Confirmation ID - rpkctp New 10/6/25 10:32 pm" at bounding box center [272, 294] width 391 height 20
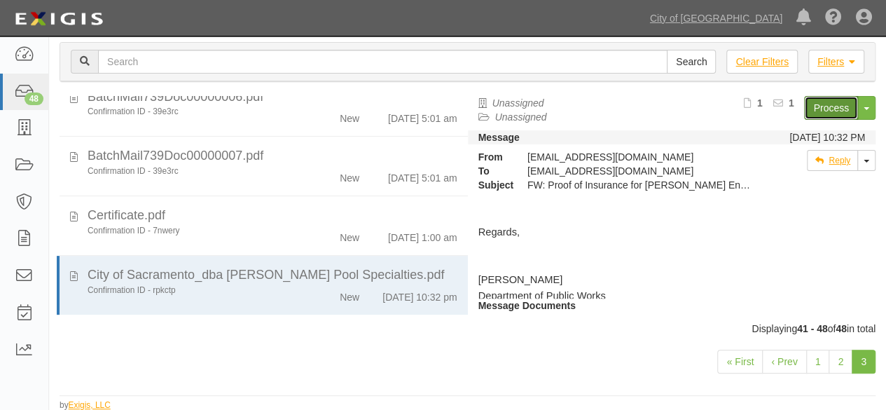
click at [823, 103] on link "Process" at bounding box center [831, 108] width 54 height 24
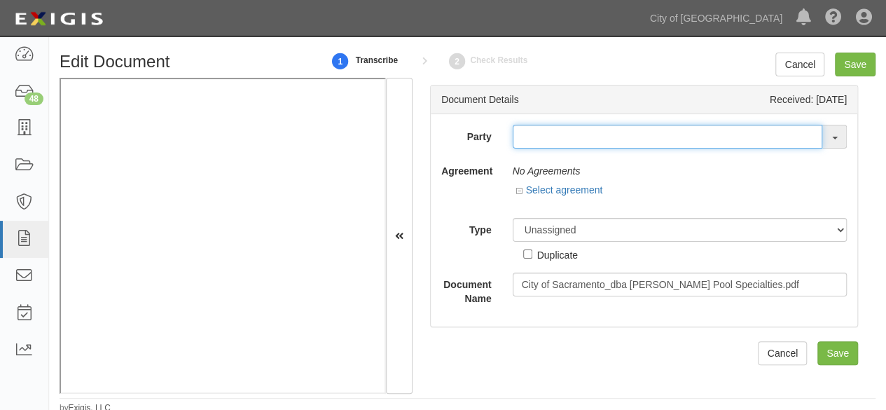
click at [552, 137] on input "text" at bounding box center [667, 137] width 310 height 24
paste input "dba Adams Pool Specialties"
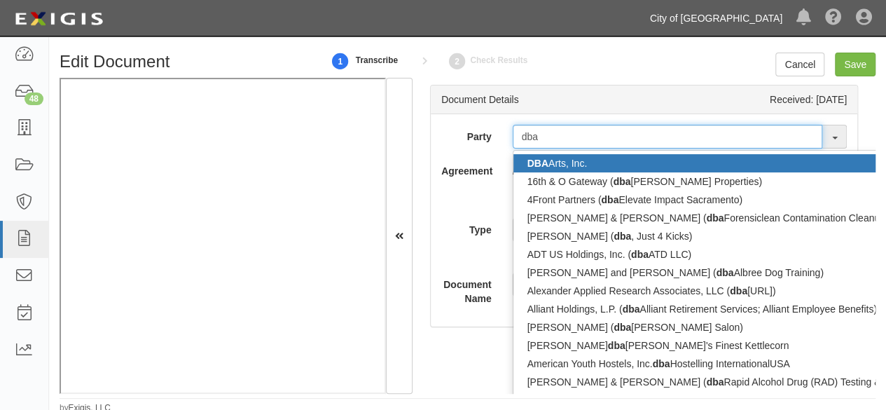
type input "dba"
click at [757, 15] on link "City of [GEOGRAPHIC_DATA]" at bounding box center [716, 18] width 146 height 28
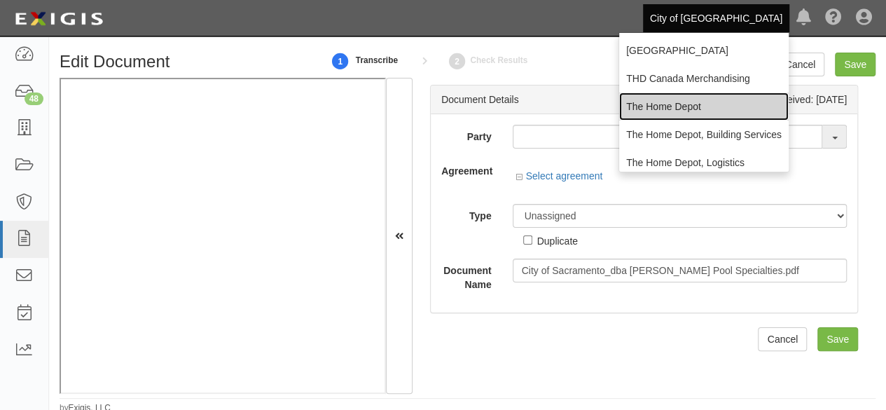
click at [678, 103] on link "The Home Depot" at bounding box center [703, 106] width 169 height 28
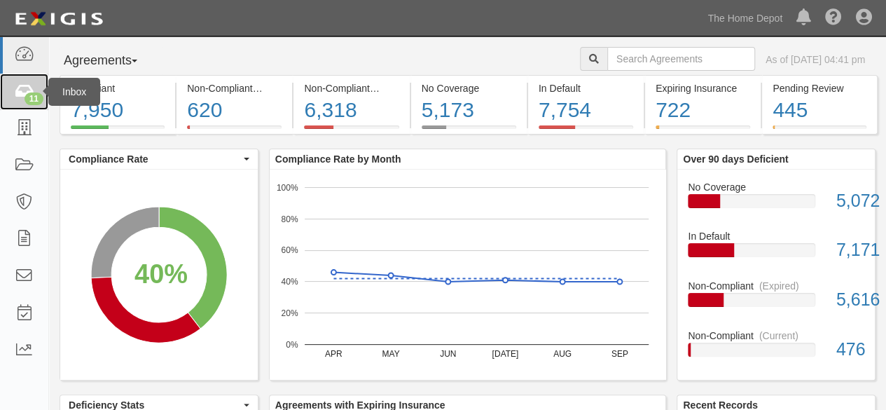
click at [25, 92] on icon at bounding box center [24, 92] width 20 height 16
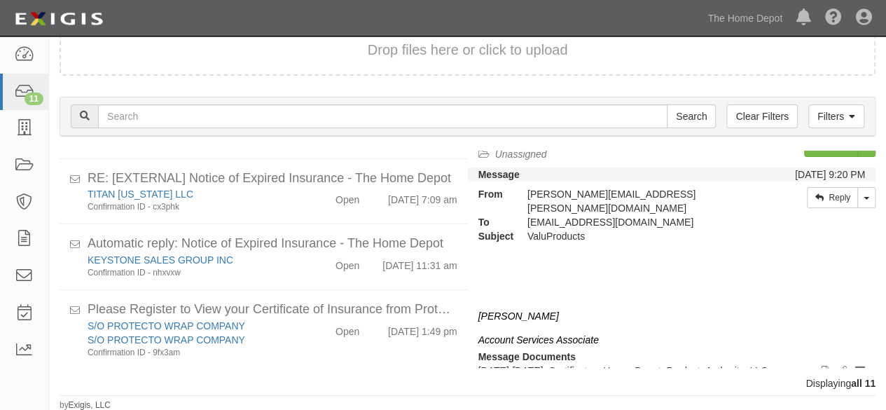
scroll to position [27, 0]
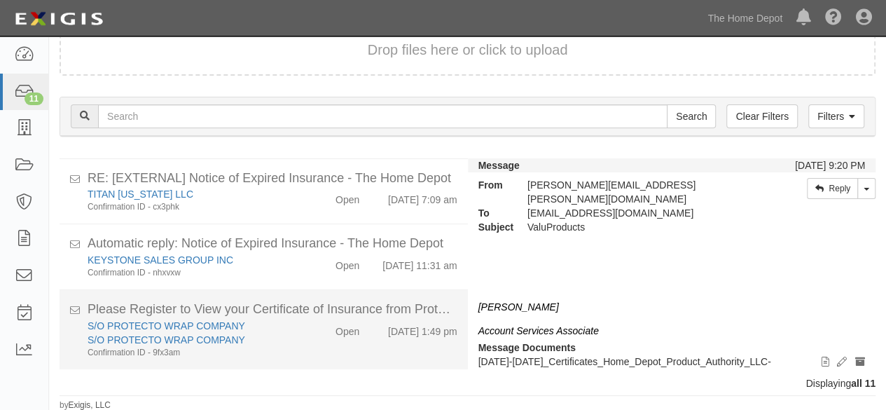
click at [312, 333] on div "Open" at bounding box center [337, 329] width 65 height 20
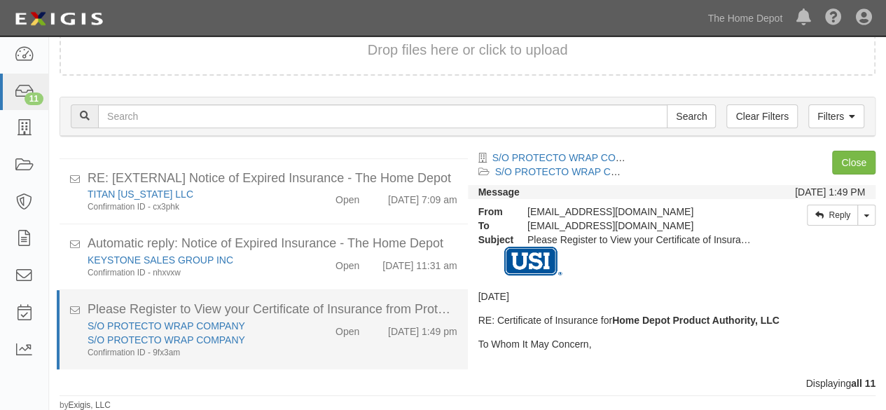
scroll to position [0, 0]
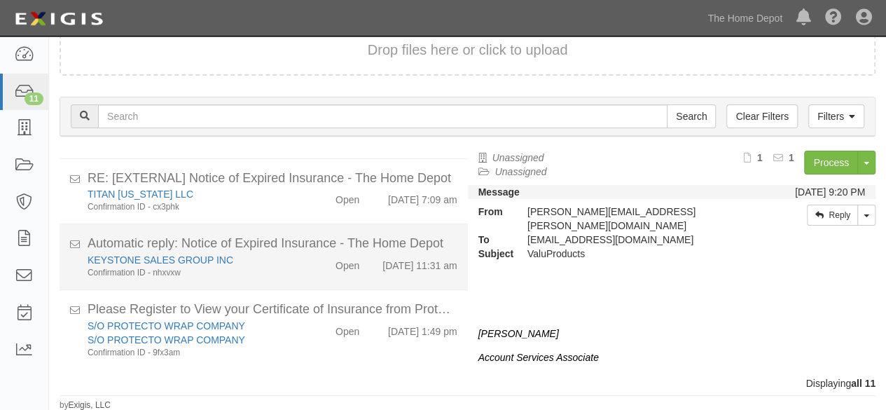
scroll to position [518, 0]
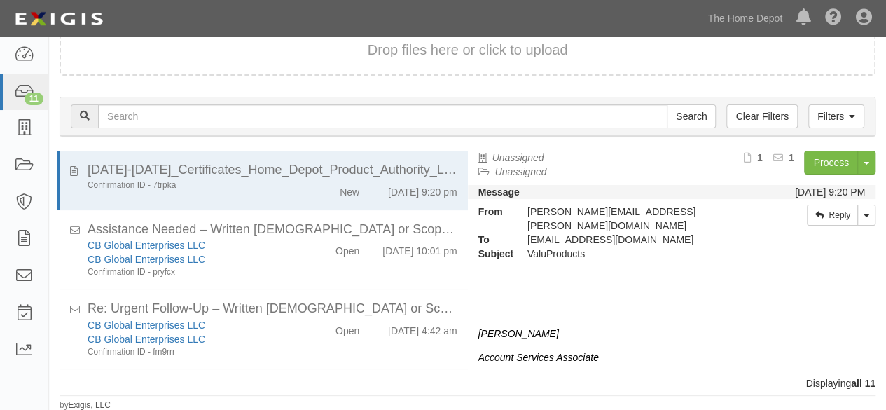
scroll to position [518, 0]
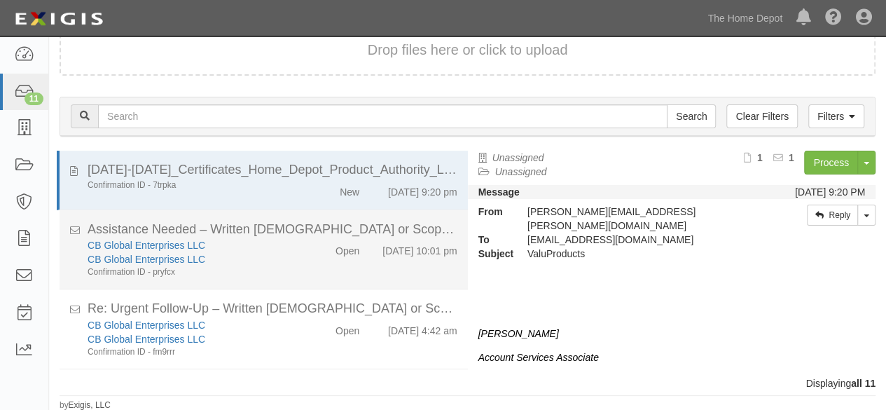
scroll to position [518, 0]
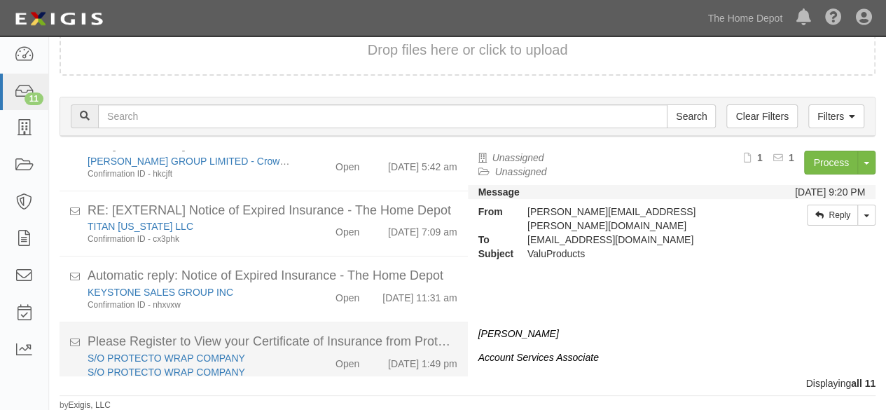
scroll to position [518, 0]
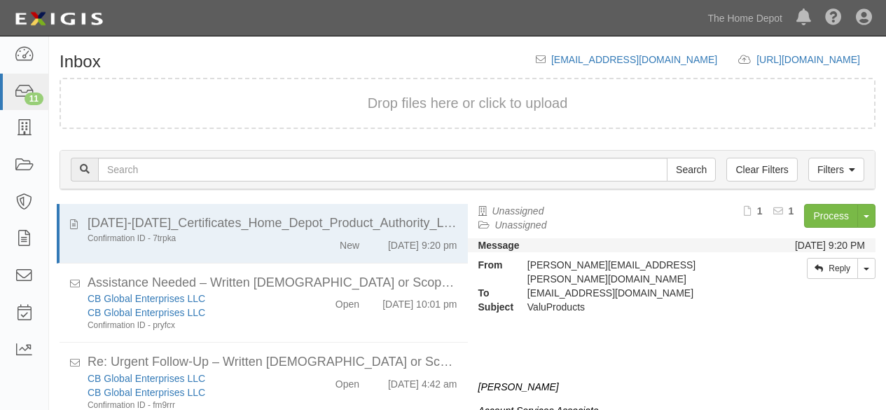
scroll to position [53, 0]
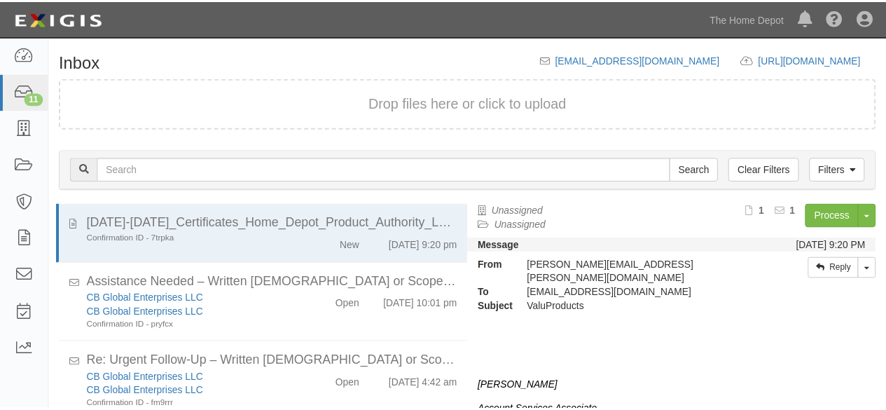
scroll to position [53, 0]
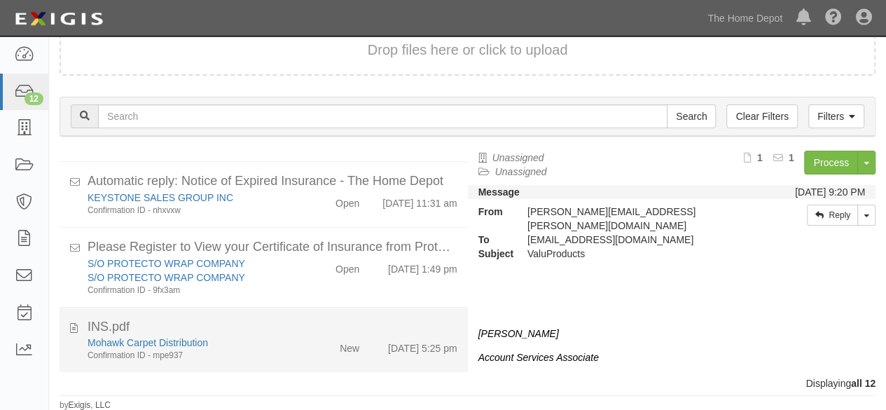
scroll to position [584, 0]
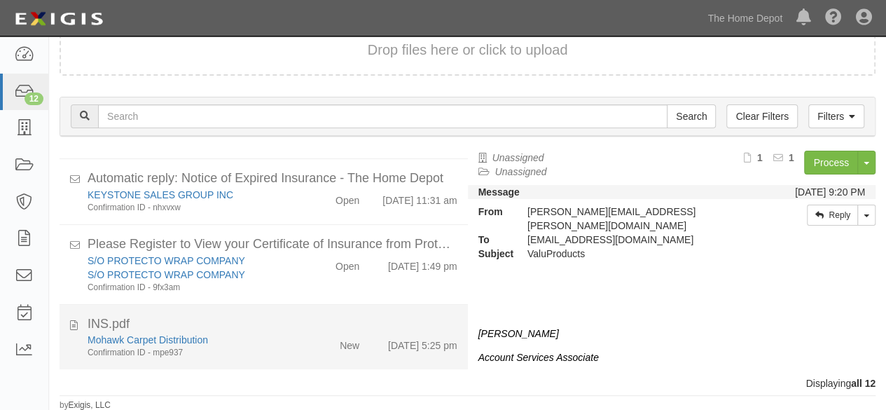
click at [253, 344] on div "Mohawk Carpet Distribution" at bounding box center [191, 340] width 207 height 14
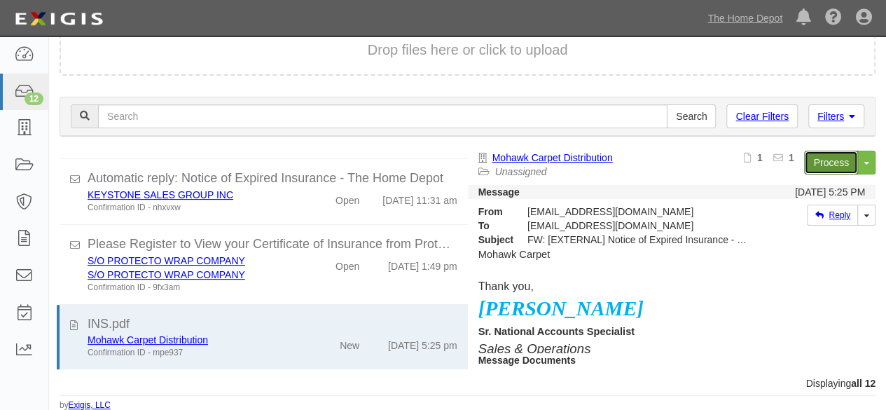
click at [827, 158] on link "Process" at bounding box center [831, 163] width 54 height 24
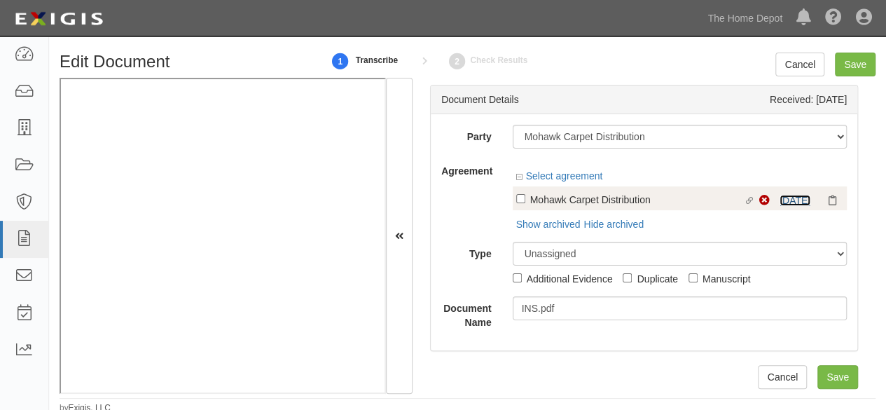
click at [779, 202] on link "10/1/25" at bounding box center [794, 200] width 31 height 11
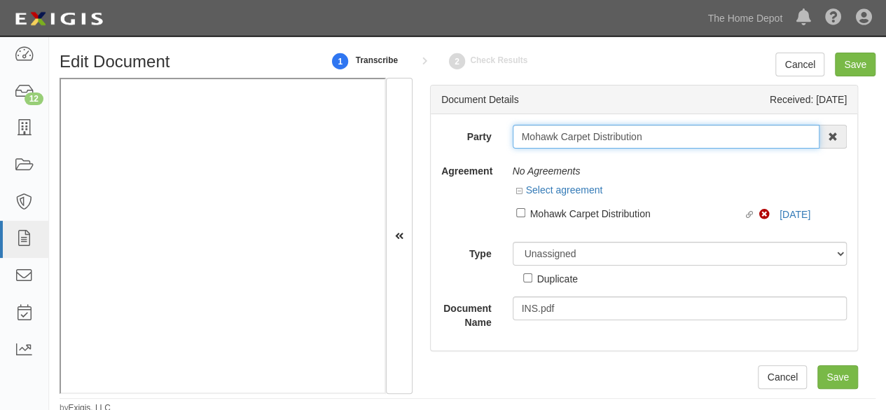
click at [650, 132] on input "Mohawk Carpet Distribution" at bounding box center [665, 137] width 307 height 24
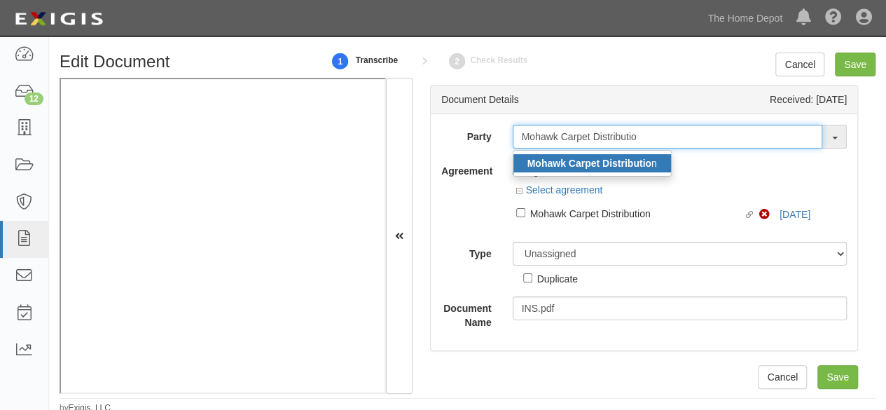
type input "Mohawk Carpet Distributio"
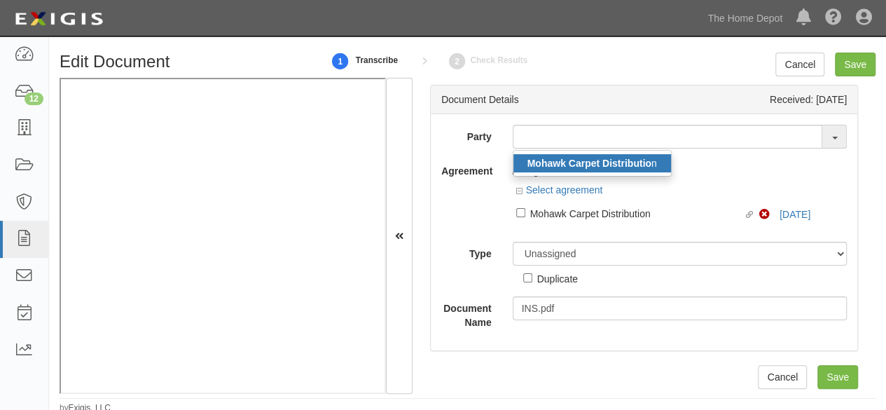
click at [556, 165] on strong "Mohawk Carpet Distributio" at bounding box center [589, 163] width 124 height 11
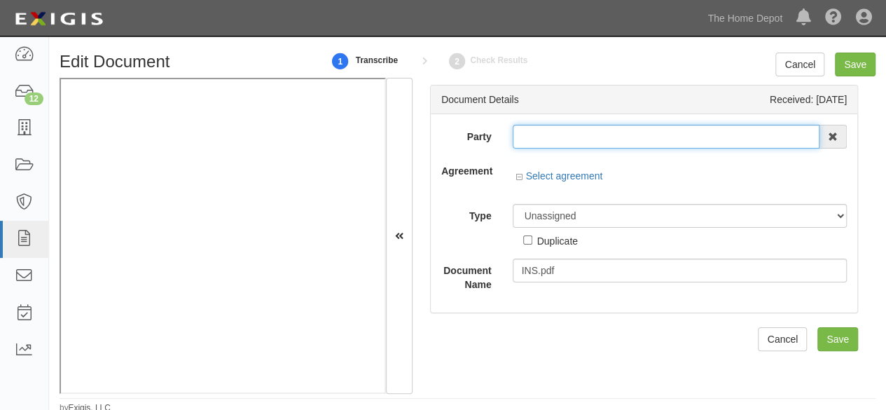
type input "Mohawk Carpet Distribution"
click at [556, 137] on input "Mohawk Carpet Distribution" at bounding box center [665, 137] width 307 height 24
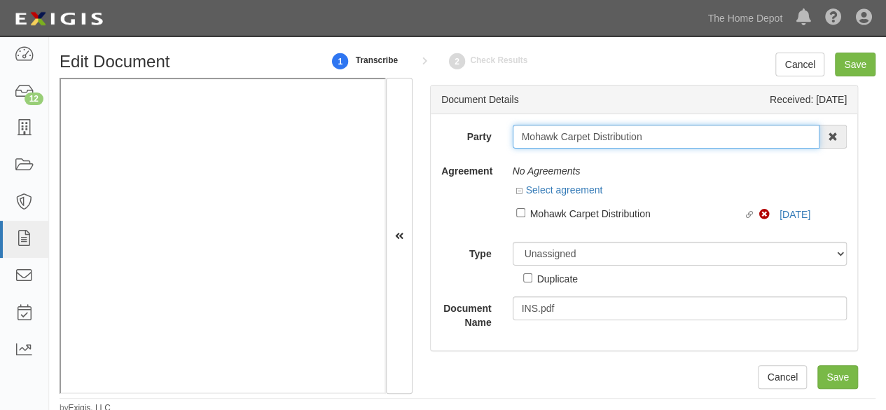
click at [556, 137] on input "Mohawk Carpet Distribution" at bounding box center [665, 137] width 307 height 24
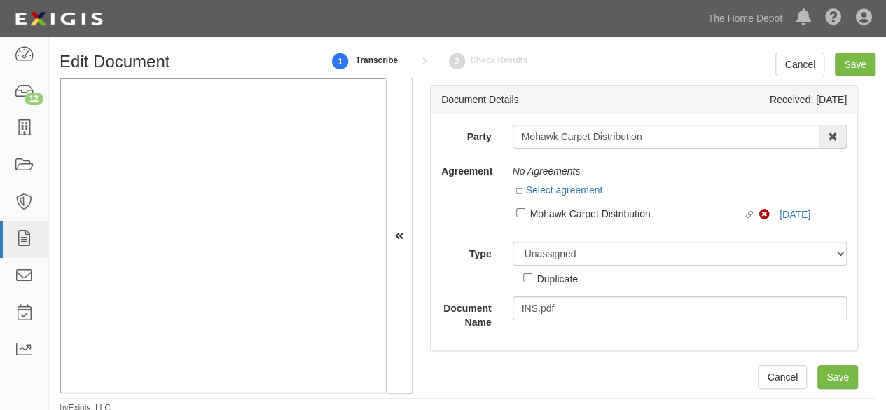
drag, startPoint x: 574, startPoint y: 212, endPoint x: 564, endPoint y: 224, distance: 15.4
click at [574, 212] on div "Mohawk Carpet Distribution" at bounding box center [637, 212] width 214 height 15
click at [525, 212] on input "Linked agreement Mohawk Carpet Distribution Linked agreement" at bounding box center [520, 212] width 9 height 9
checkbox input "true"
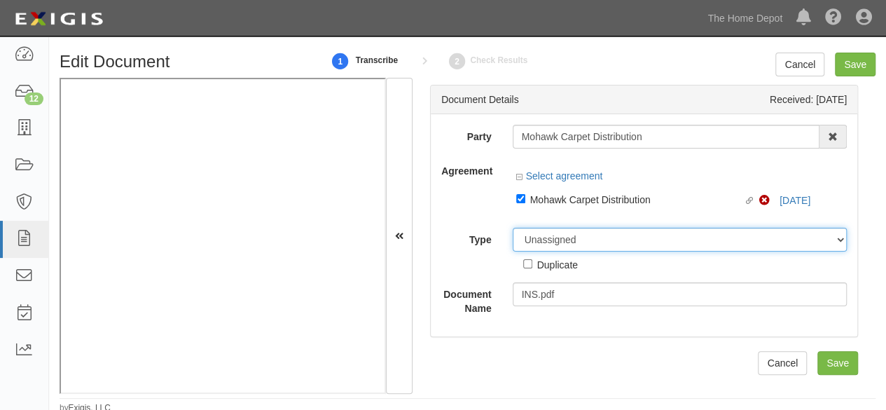
click at [552, 239] on select "Unassigned Binder Cancellation Notice Certificate Contract Endorsement Insuranc…" at bounding box center [679, 240] width 335 height 24
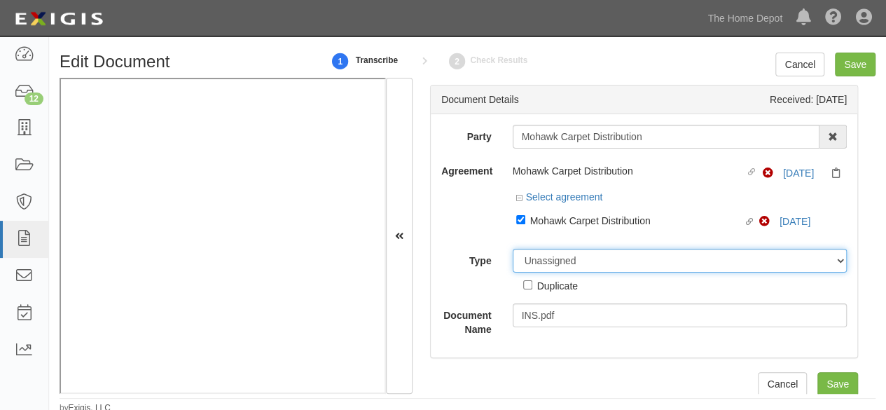
select select "CertificateDetail"
click at [512, 249] on select "Unassigned Binder Cancellation Notice Certificate Contract Endorsement Insuranc…" at bounding box center [679, 261] width 335 height 24
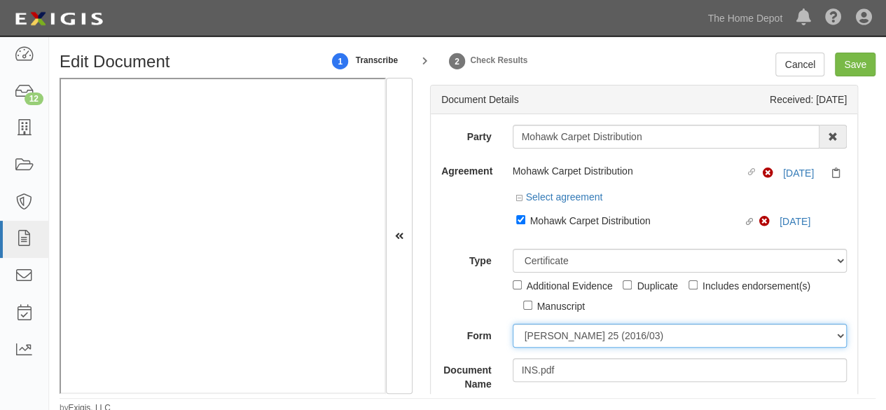
click at [541, 333] on select "ACORD 25 (2016/03) ACORD 101 ACORD 855 NY (2014/05) General" at bounding box center [679, 335] width 335 height 24
select select "GeneralFormDetail"
click at [512, 323] on select "ACORD 25 (2016/03) ACORD 101 ACORD 855 NY (2014/05) General" at bounding box center [679, 335] width 335 height 24
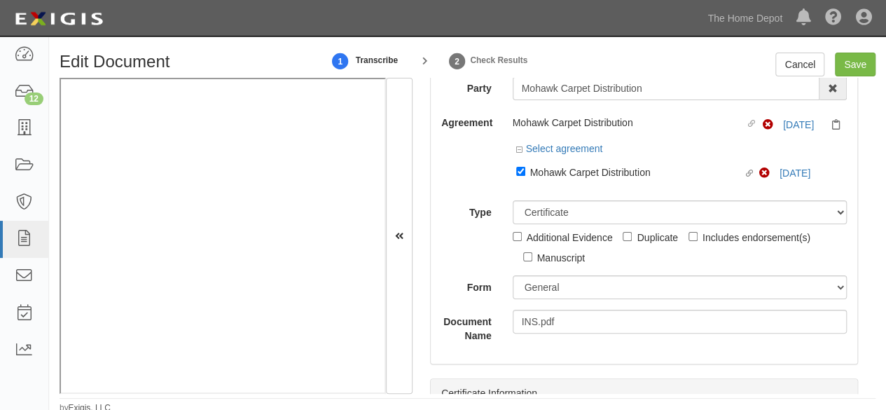
scroll to position [140, 0]
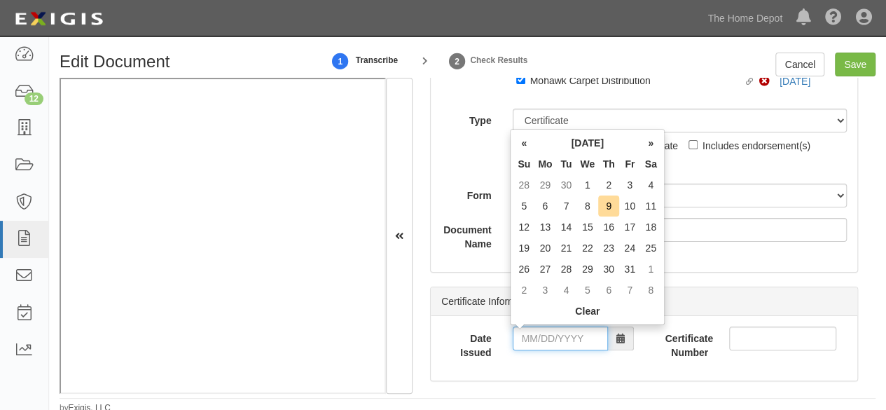
click at [542, 333] on input "Date Issued" at bounding box center [559, 338] width 95 height 24
click at [526, 144] on th "«" at bounding box center [523, 142] width 21 height 21
click at [549, 251] on td "22" at bounding box center [544, 247] width 21 height 21
type input "09/22/2025"
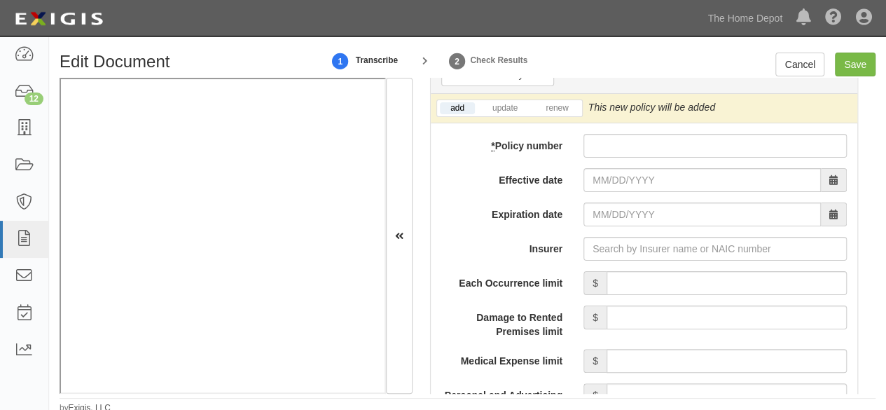
scroll to position [1190, 0]
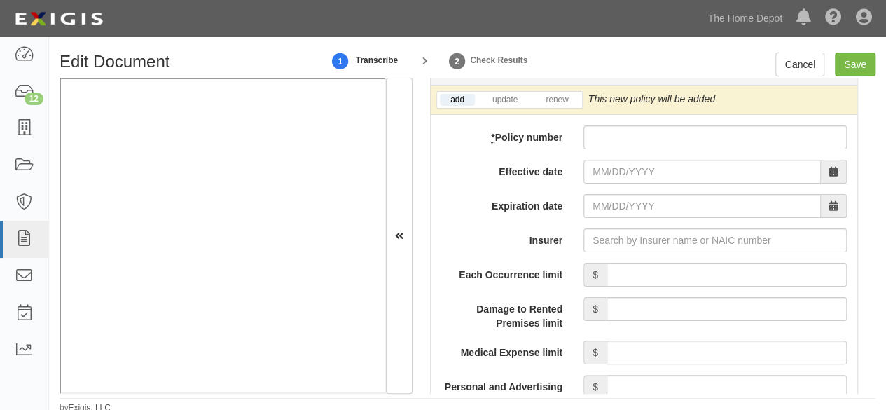
click at [611, 236] on input "Insurer" at bounding box center [714, 240] width 263 height 24
paste input "16535"
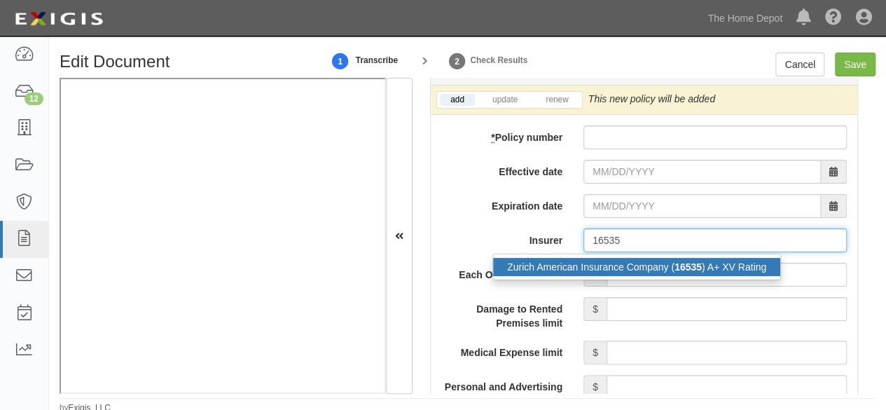
click at [592, 269] on div "Zurich American Insurance Company ( 16535 ) A+ XV Rating" at bounding box center [636, 267] width 287 height 18
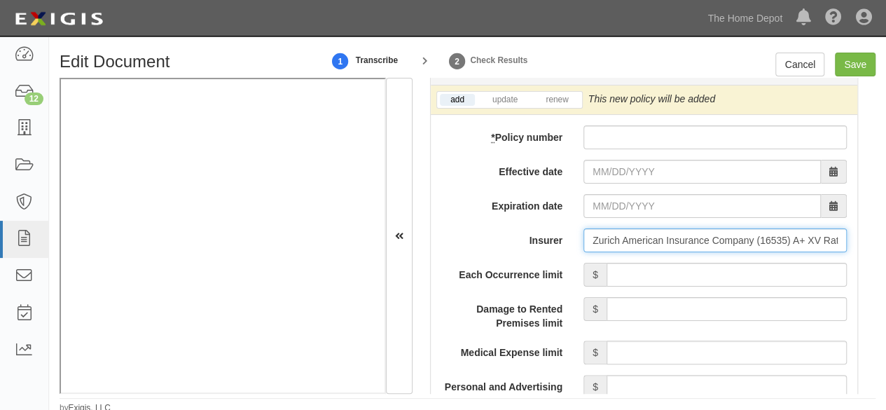
type input "Zurich American Insurance Company (16535) A+ XV Rating"
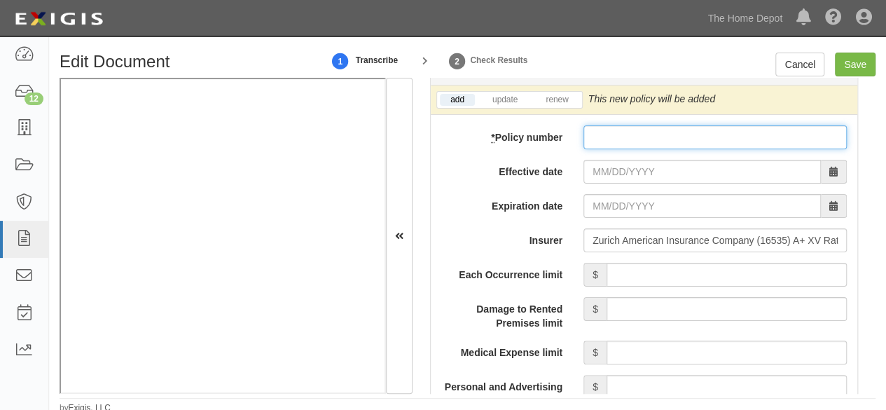
click at [596, 138] on input "* Policy number" at bounding box center [714, 137] width 263 height 24
paste input "GLO 6957185-01 CLAIMS-MADE OCCUR POLICY EFF POLICY EXR /MM/DD/YYYY (MM/DD/YYYY …"
type input "GLO 6957185-01 CLAIMS-MADE OCCUR POLICY EFF POLICY EXR /MM/DD/YYYY (MM/DD/YYYY …"
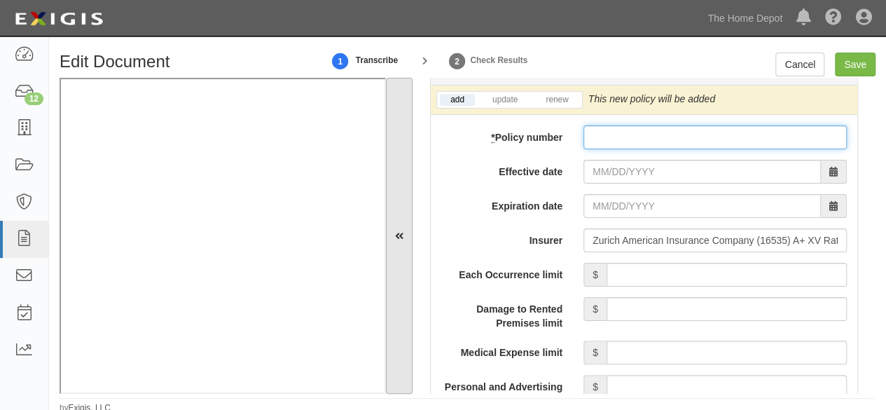
scroll to position [0, 0]
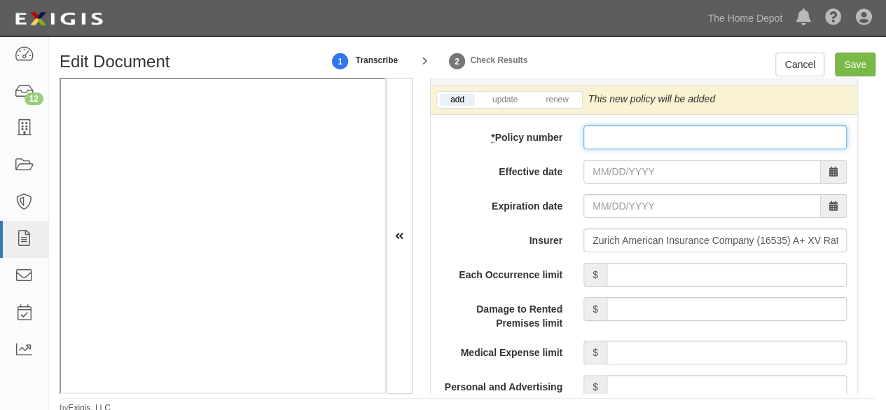
click at [603, 144] on input "* Policy number" at bounding box center [714, 137] width 263 height 24
type input "v"
paste input "GLO 6957185-01"
type input "GLO 6957185-01"
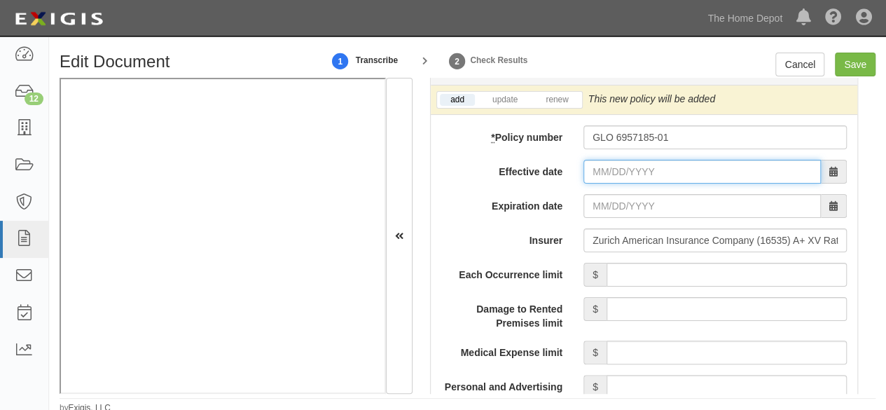
click at [608, 167] on input "Effective date" at bounding box center [701, 172] width 237 height 24
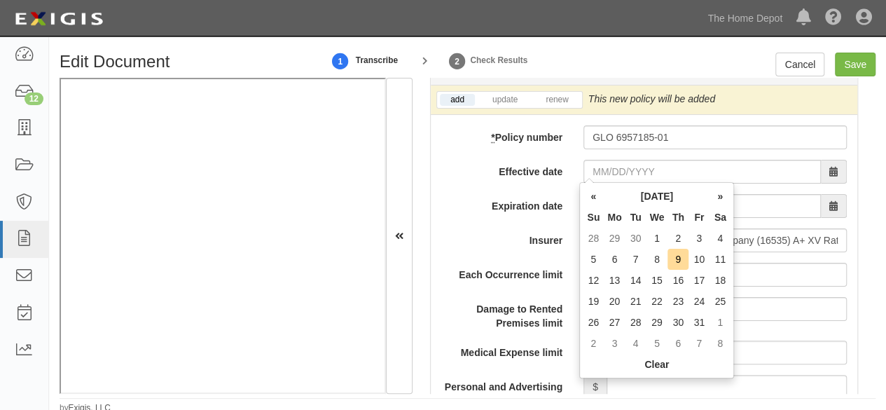
click at [650, 233] on td "1" at bounding box center [657, 238] width 22 height 21
type input "10/01/2025"
type input "10/01/2026"
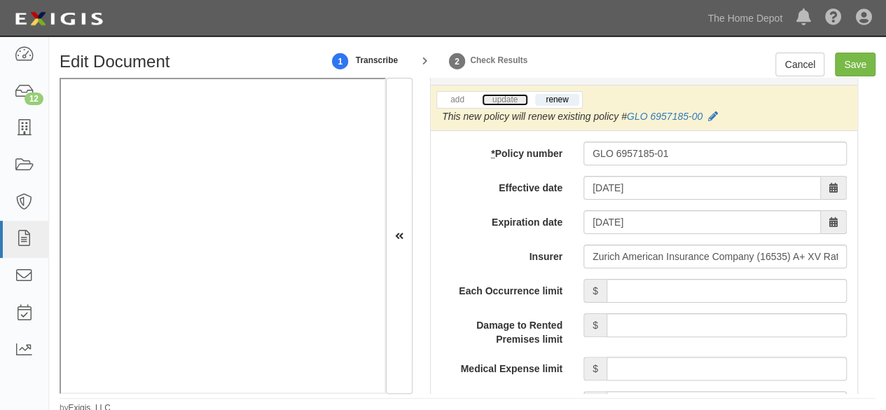
click at [508, 95] on link "update" at bounding box center [505, 100] width 46 height 12
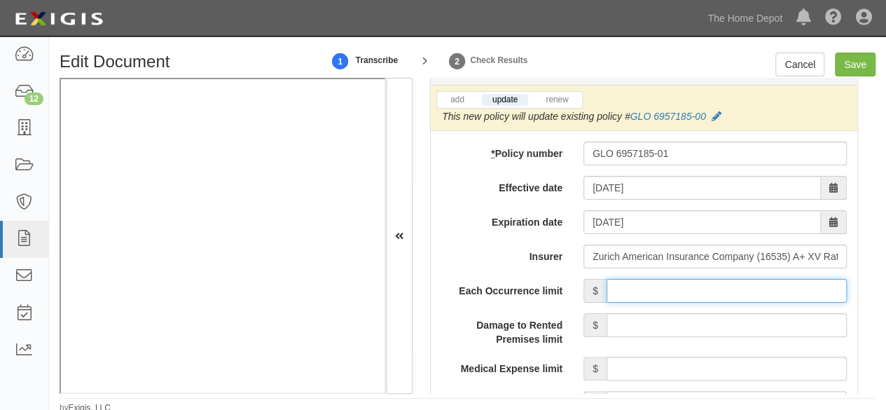
click at [657, 285] on input "Each Occurrence limit" at bounding box center [726, 291] width 240 height 24
type input "2,000,000"
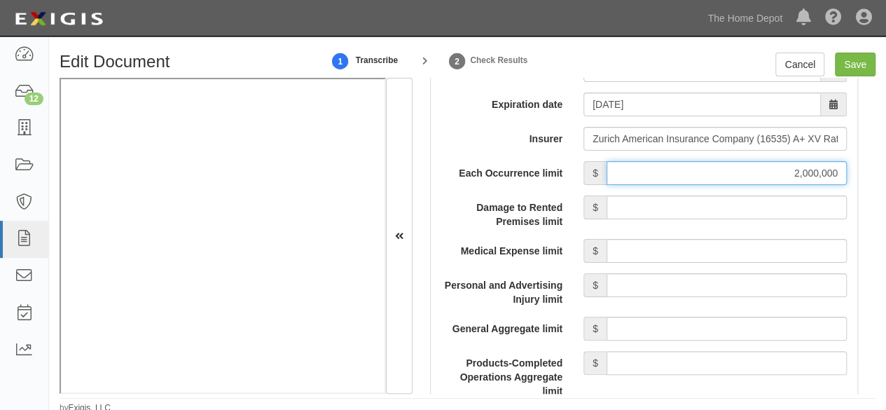
scroll to position [1330, 0]
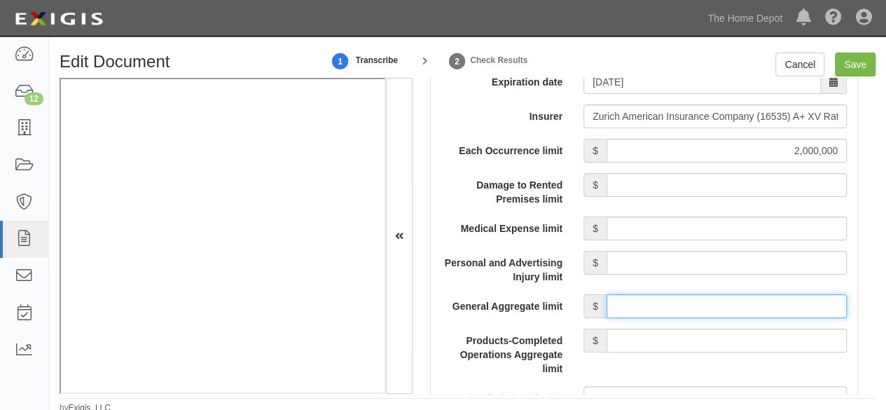
click at [666, 299] on input "General Aggregate limit" at bounding box center [726, 306] width 240 height 24
type input "2,000,000"
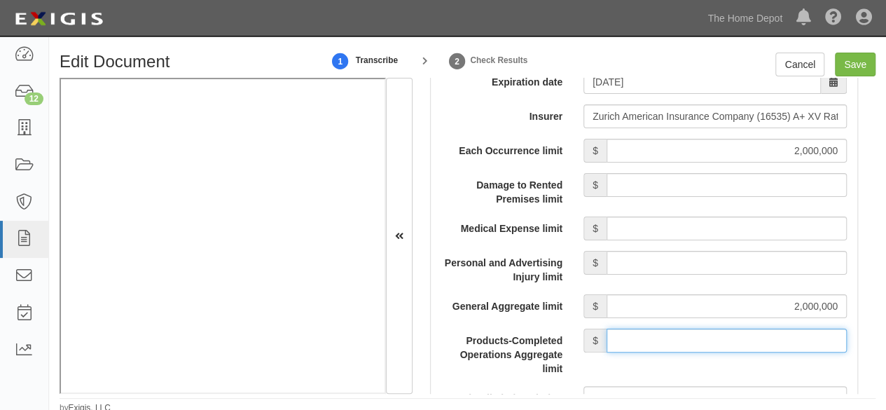
drag, startPoint x: 686, startPoint y: 335, endPoint x: 686, endPoint y: 326, distance: 9.8
click at [686, 335] on input "Products-Completed Operations Aggregate limit" at bounding box center [726, 340] width 240 height 24
type input "2,000,000"
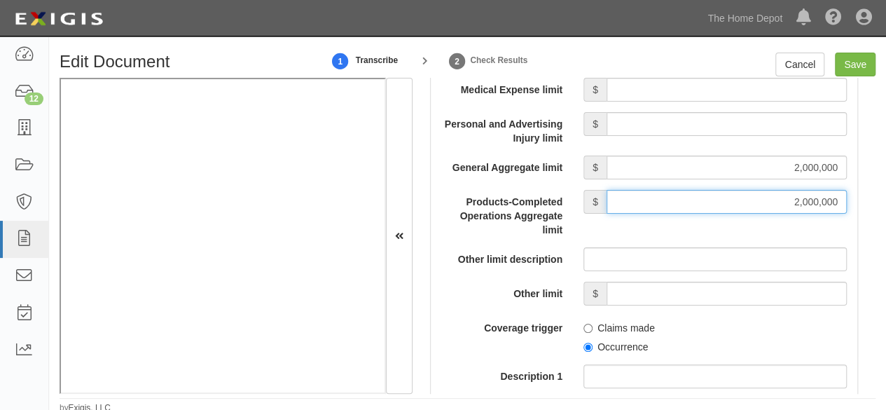
scroll to position [1470, 0]
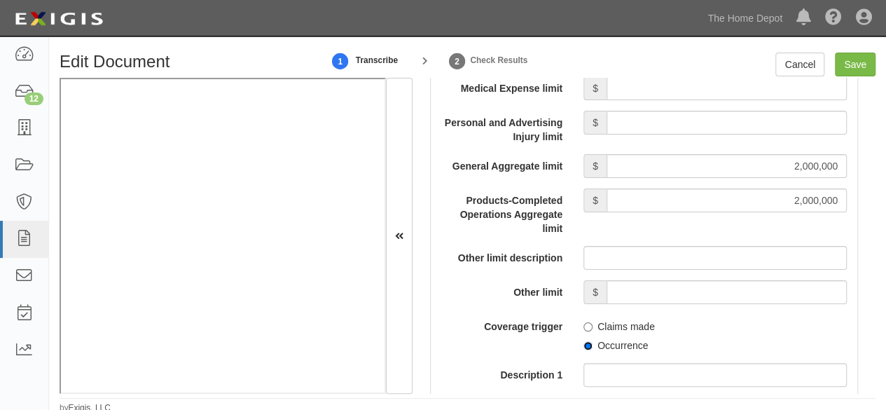
click at [583, 344] on input "Occurrence" at bounding box center [587, 345] width 9 height 9
radio input "true"
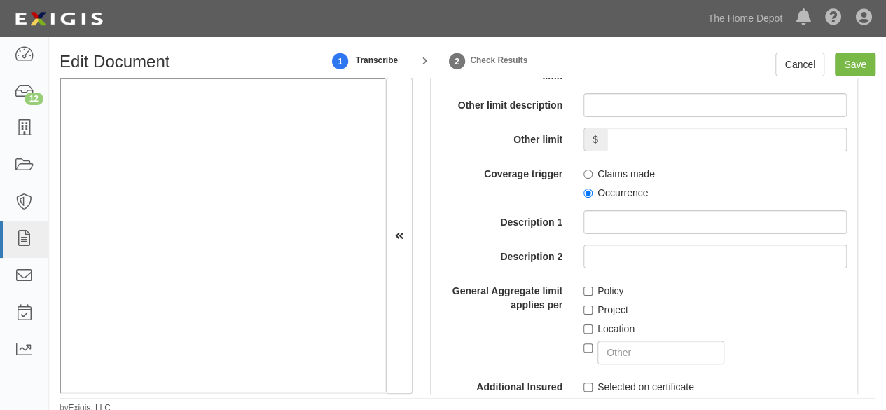
scroll to position [1750, 0]
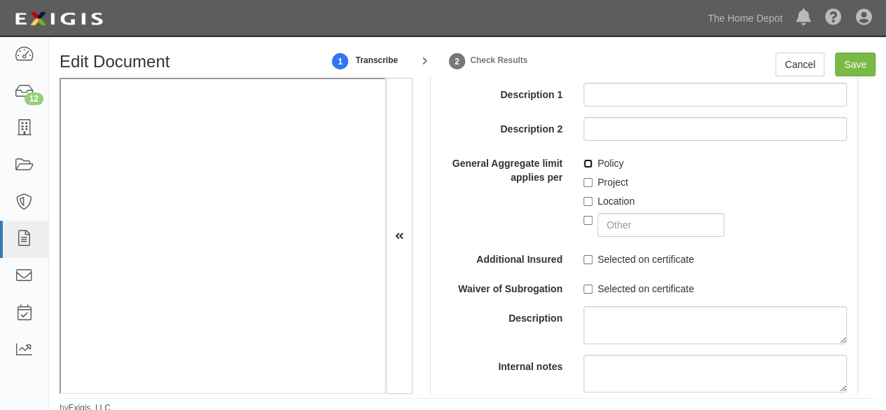
click at [583, 162] on input "Policy" at bounding box center [587, 163] width 9 height 9
checkbox input "true"
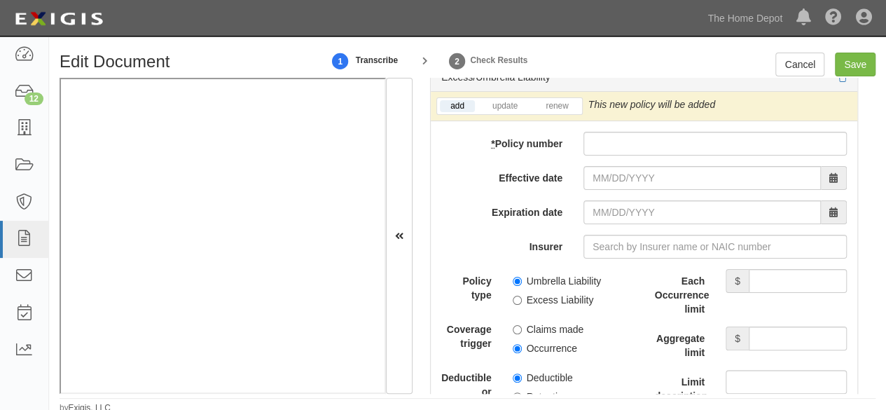
scroll to position [3010, 0]
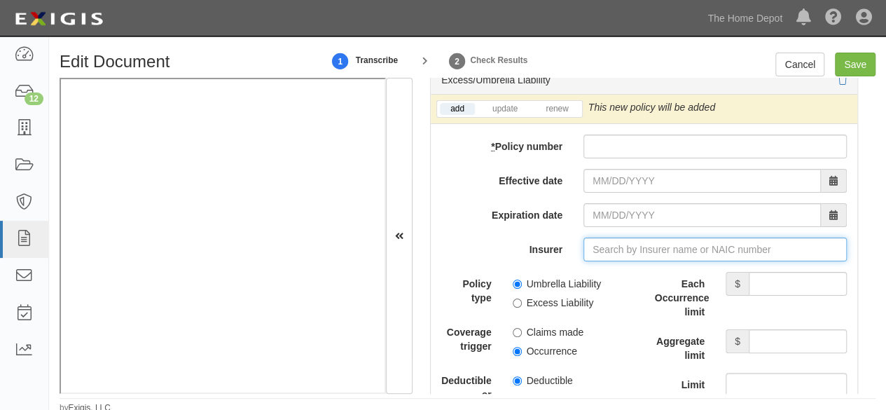
click at [602, 240] on input "Insurer" at bounding box center [714, 249] width 263 height 24
paste input "26247"
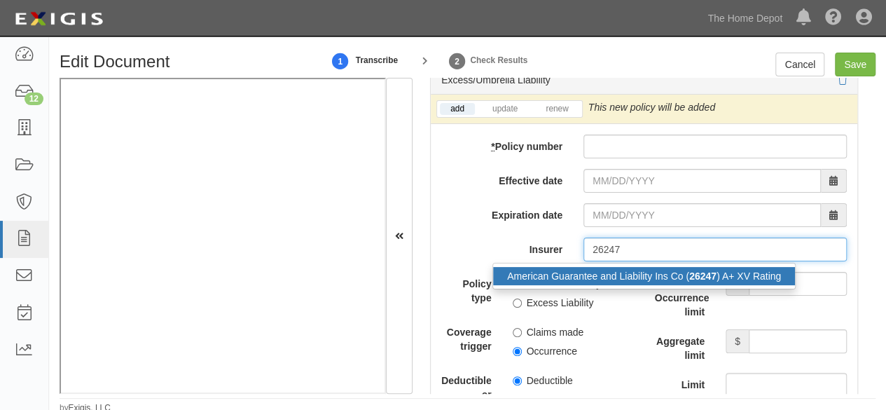
click at [582, 268] on div "American Guarantee and Liability Ins Co ( 26247 ) A+ XV Rating" at bounding box center [644, 276] width 302 height 18
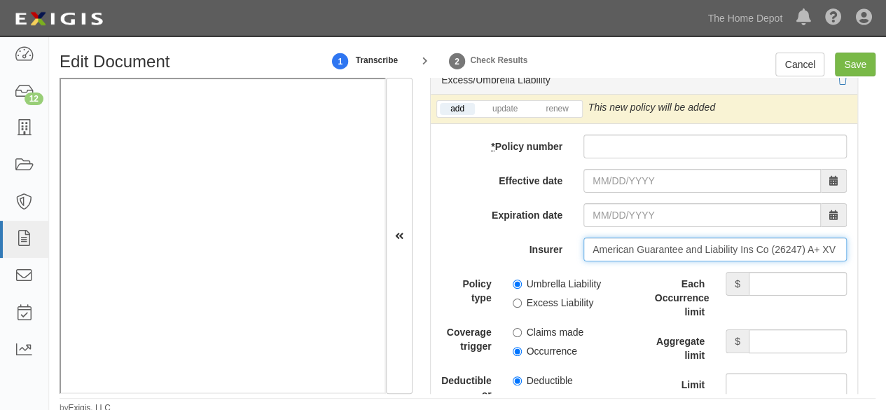
type input "American Guarantee and Liability Ins Co (26247) A+ XV Rating"
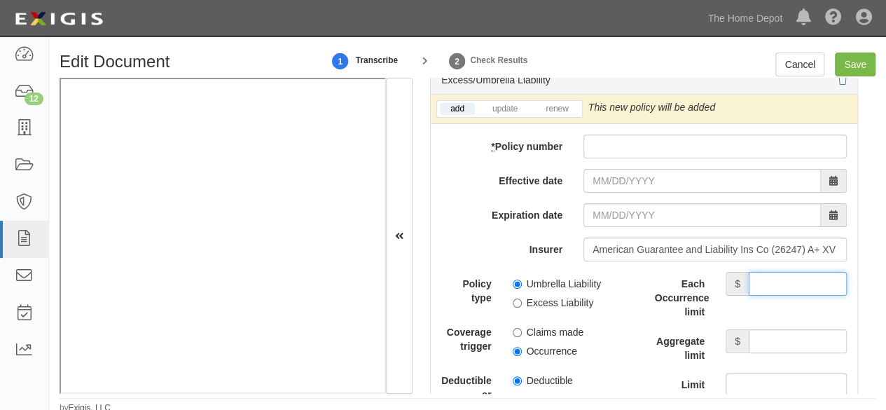
click at [764, 272] on input "Each Occurrence limit" at bounding box center [797, 284] width 98 height 24
type input "8,000,000"
drag, startPoint x: 771, startPoint y: 337, endPoint x: 764, endPoint y: 322, distance: 16.0
click at [771, 335] on input "Aggregate limit" at bounding box center [797, 341] width 98 height 24
type input "8,000,000"
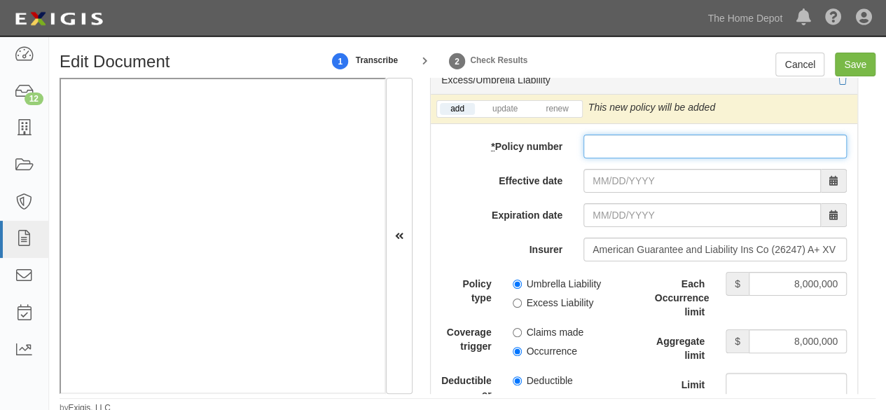
click at [599, 135] on input "* Policy number" at bounding box center [714, 146] width 263 height 24
paste input "AUC-9139812-19"
drag, startPoint x: 598, startPoint y: 135, endPoint x: 596, endPoint y: 167, distance: 32.2
type input "AUC-9139812-19"
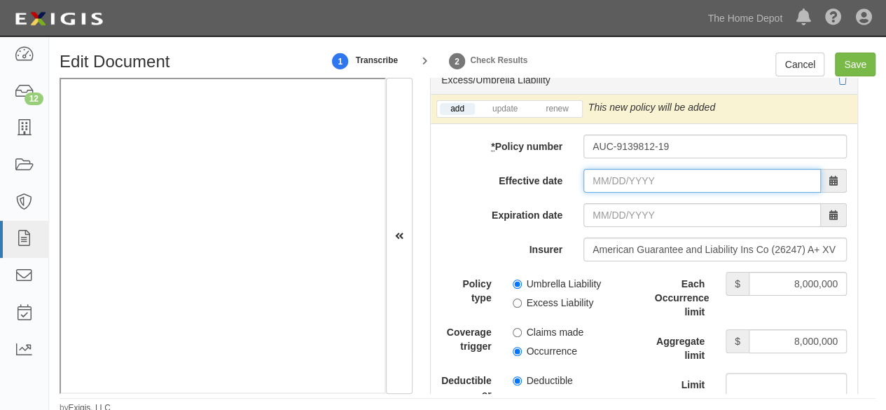
click at [596, 173] on input "Effective date" at bounding box center [701, 181] width 237 height 24
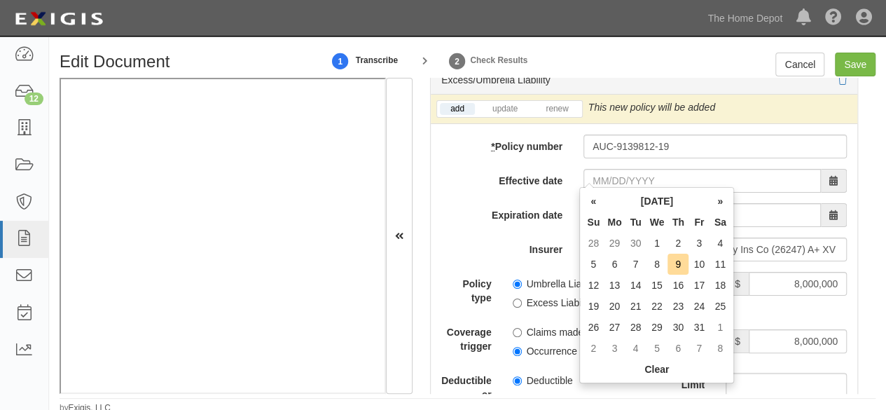
click at [657, 242] on td "1" at bounding box center [657, 242] width 22 height 21
type input "10/01/2025"
type input "10/01/2026"
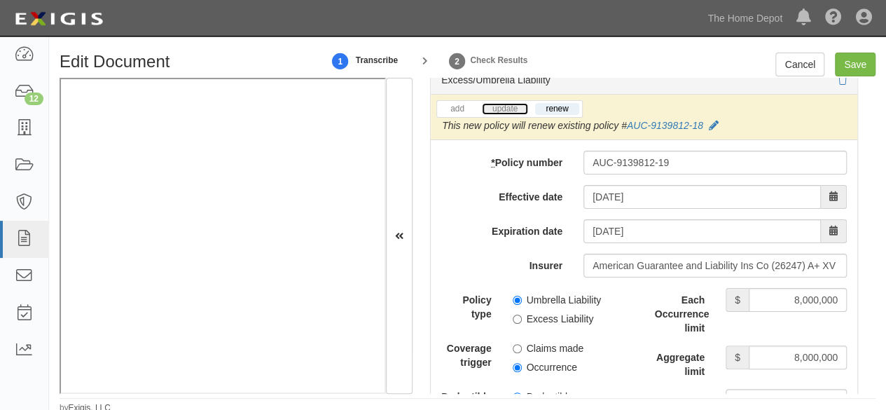
click at [501, 103] on link "update" at bounding box center [505, 109] width 46 height 12
click at [517, 363] on input "Occurrence" at bounding box center [516, 367] width 9 height 9
radio input "true"
click at [512, 295] on input "Umbrella Liability" at bounding box center [516, 299] width 9 height 9
radio input "true"
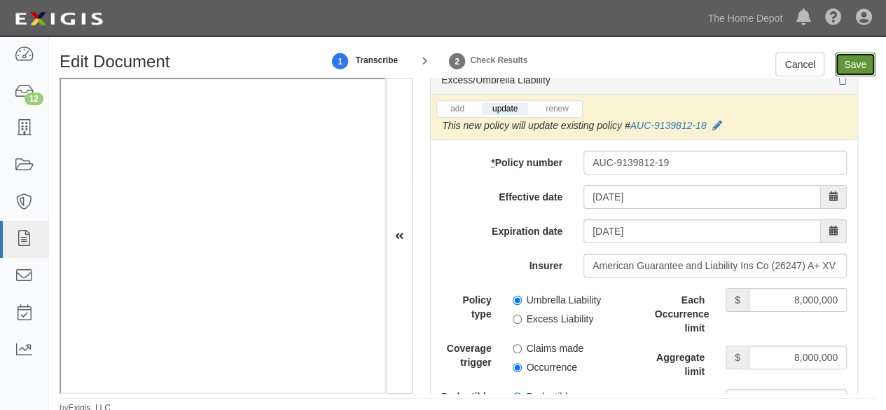
click at [850, 57] on input "Save" at bounding box center [854, 65] width 41 height 24
type input "2000000"
type input "8000000"
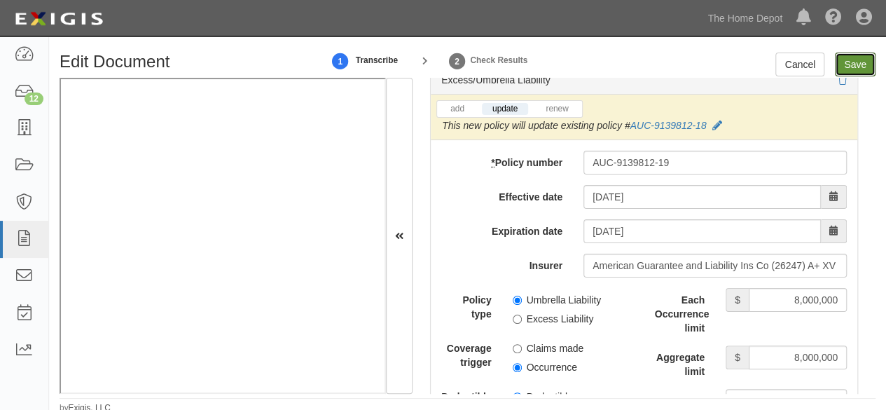
type input "8000000"
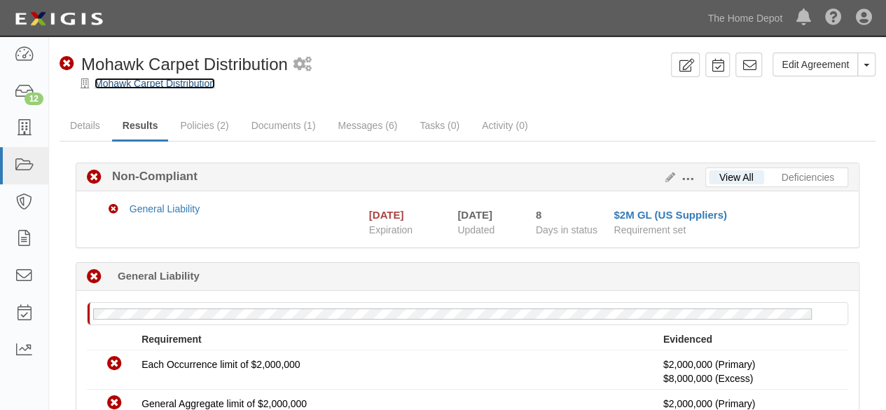
click at [165, 86] on link "Mohawk Carpet Distribution" at bounding box center [155, 83] width 120 height 11
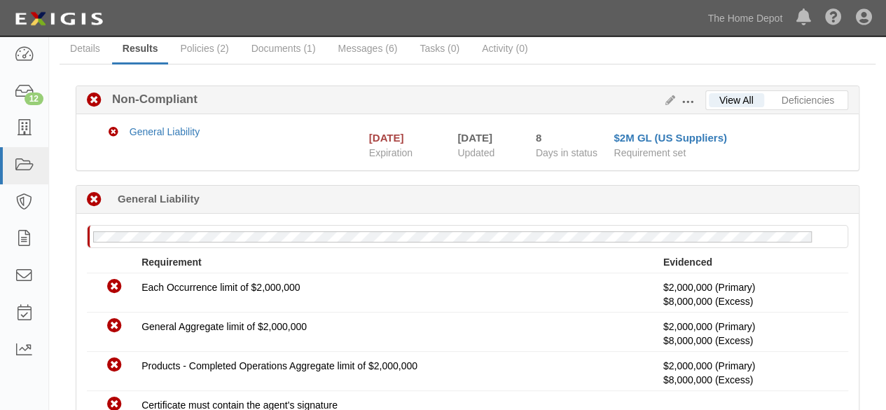
scroll to position [339, 0]
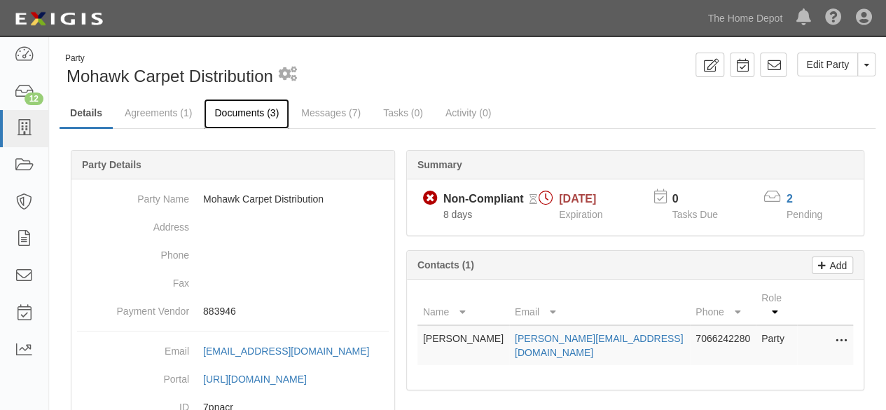
click at [257, 114] on link "Documents (3)" at bounding box center [246, 114] width 85 height 30
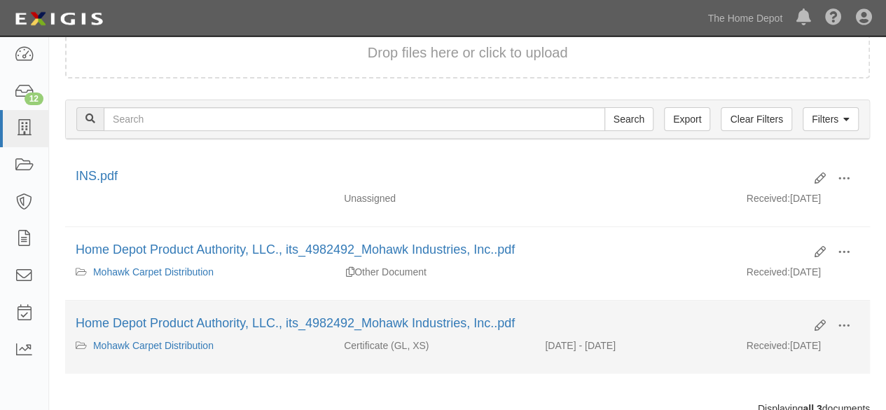
scroll to position [140, 0]
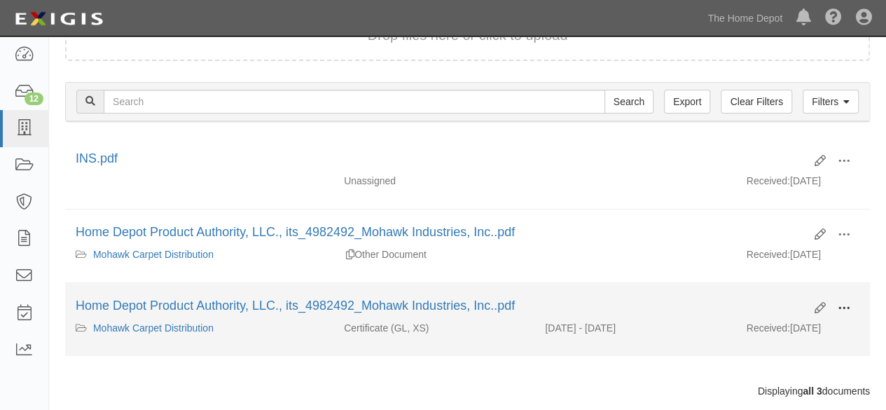
click at [851, 302] on button at bounding box center [843, 309] width 31 height 24
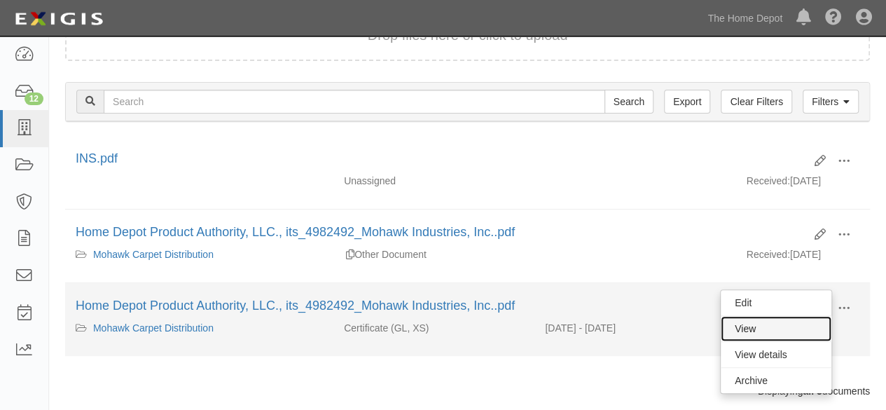
click at [794, 323] on link "View" at bounding box center [775, 328] width 111 height 25
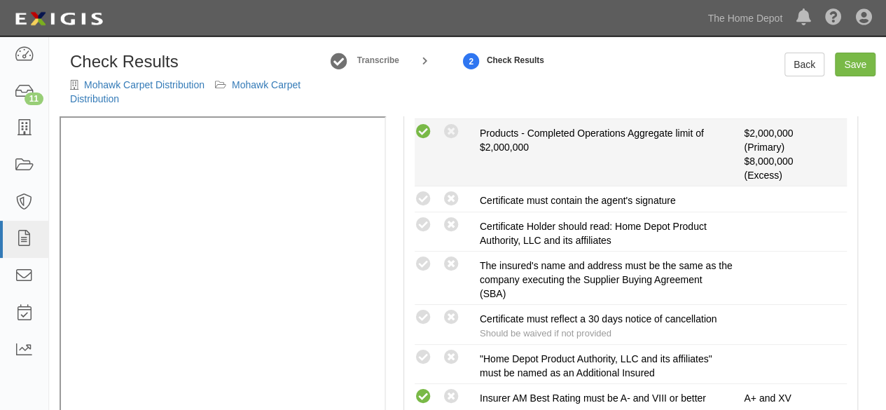
scroll to position [490, 0]
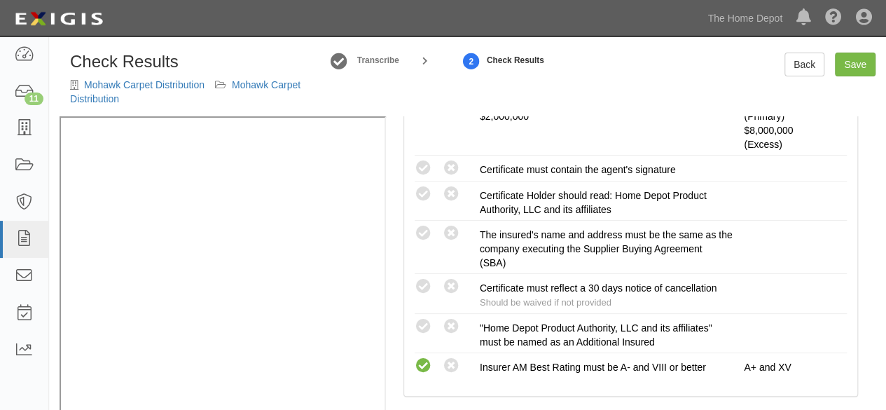
drag, startPoint x: 419, startPoint y: 229, endPoint x: 377, endPoint y: 247, distance: 46.4
click at [419, 229] on icon at bounding box center [423, 234] width 18 height 18
radio input "true"
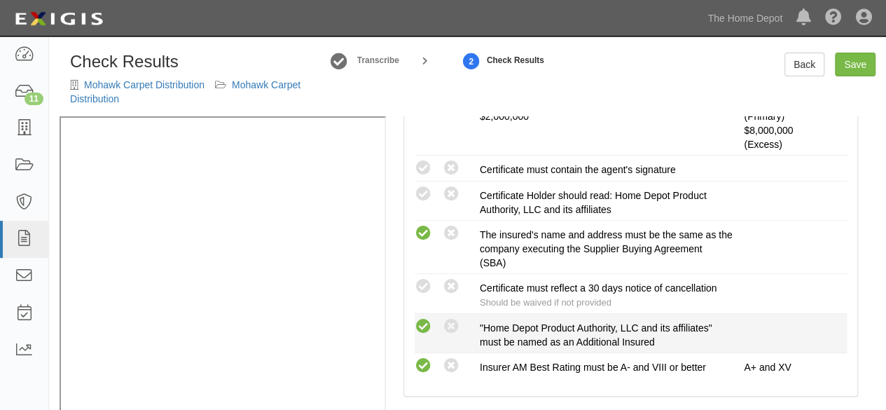
click at [427, 318] on icon at bounding box center [423, 327] width 18 height 18
radio input "true"
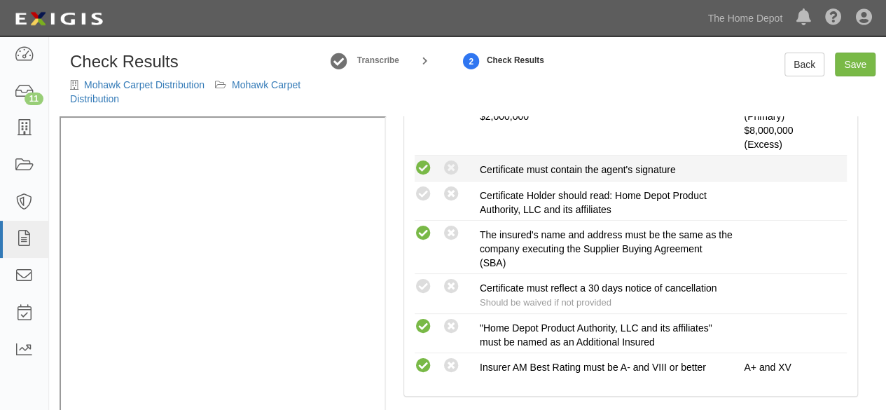
click at [426, 166] on icon at bounding box center [423, 169] width 18 height 18
radio input "true"
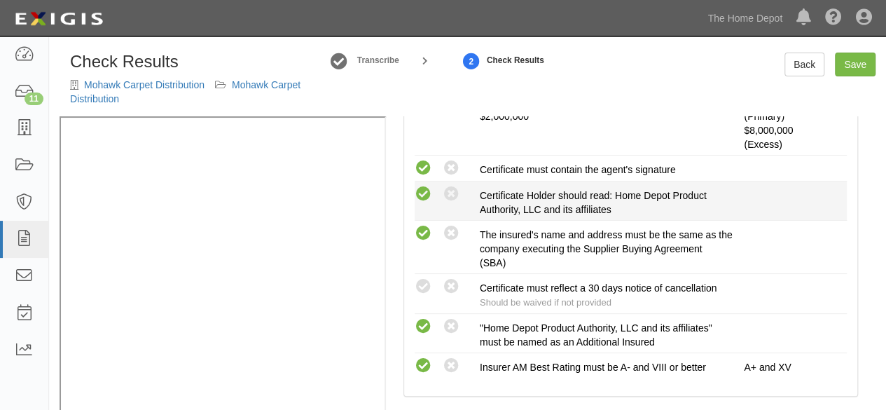
click at [426, 195] on icon at bounding box center [423, 195] width 18 height 18
radio input "true"
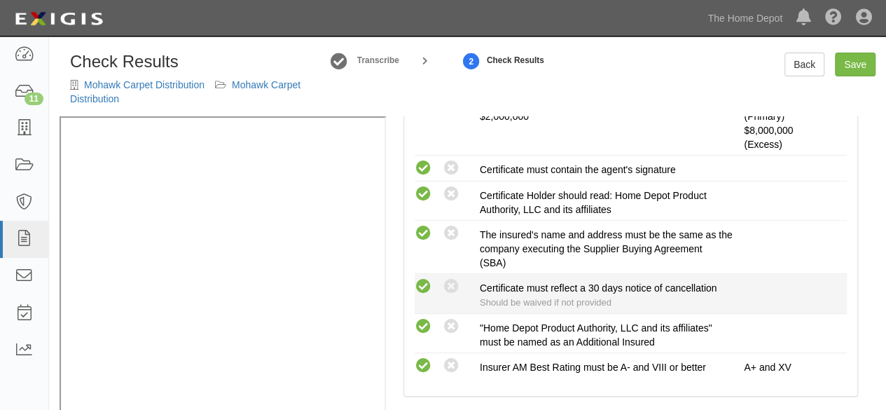
click at [424, 284] on icon at bounding box center [423, 287] width 18 height 18
radio input "true"
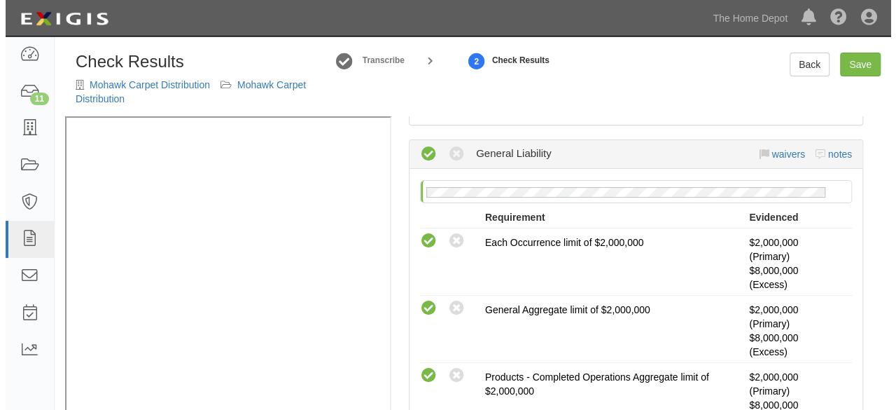
scroll to position [0, 0]
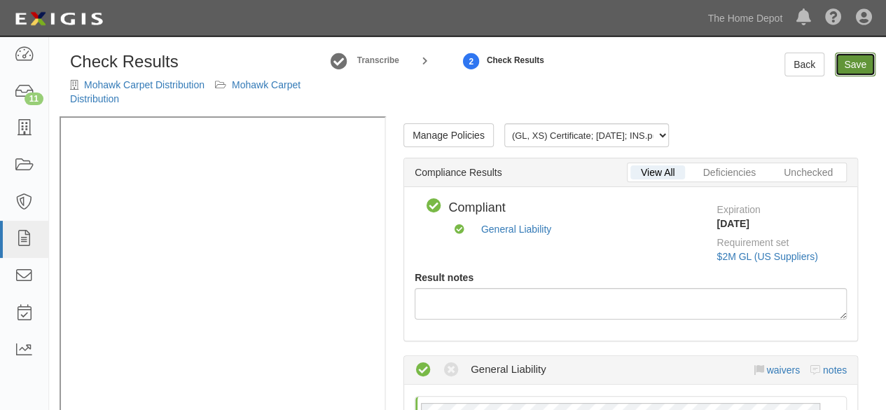
click at [850, 72] on link "Save" at bounding box center [854, 65] width 41 height 24
radio input "true"
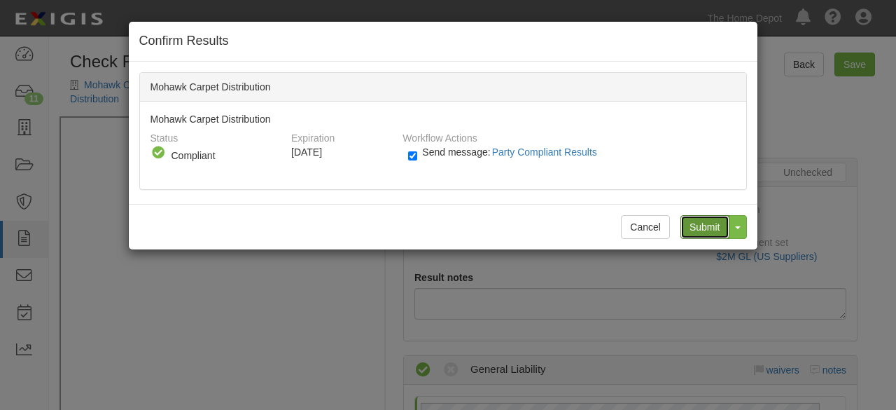
click at [707, 229] on input "Submit" at bounding box center [704, 227] width 49 height 24
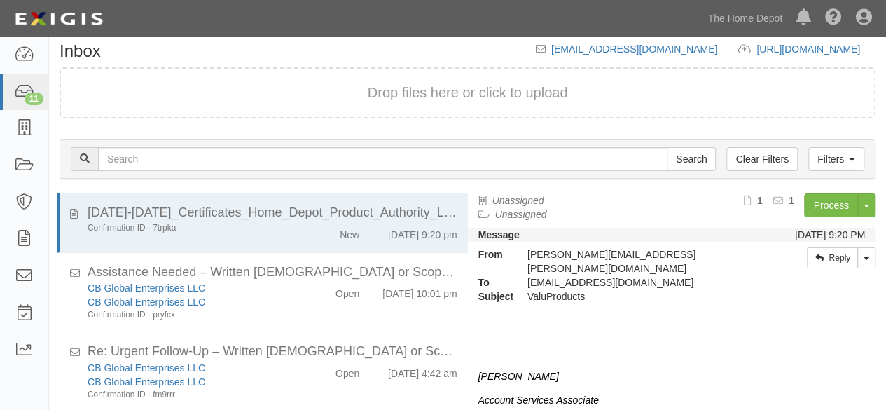
scroll to position [103, 0]
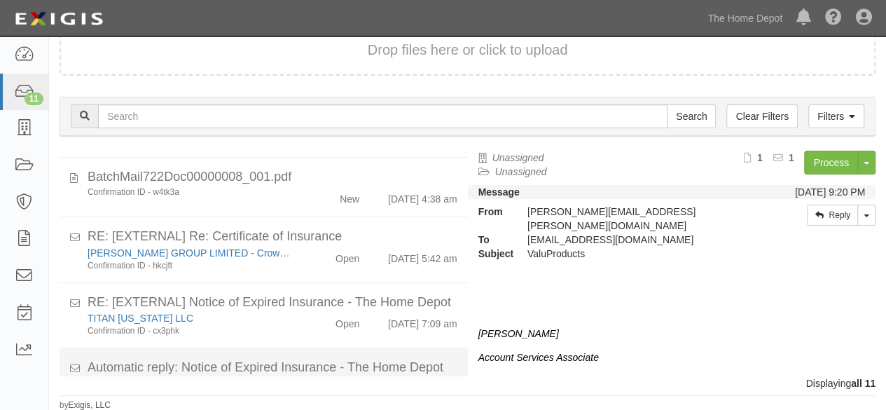
scroll to position [518, 0]
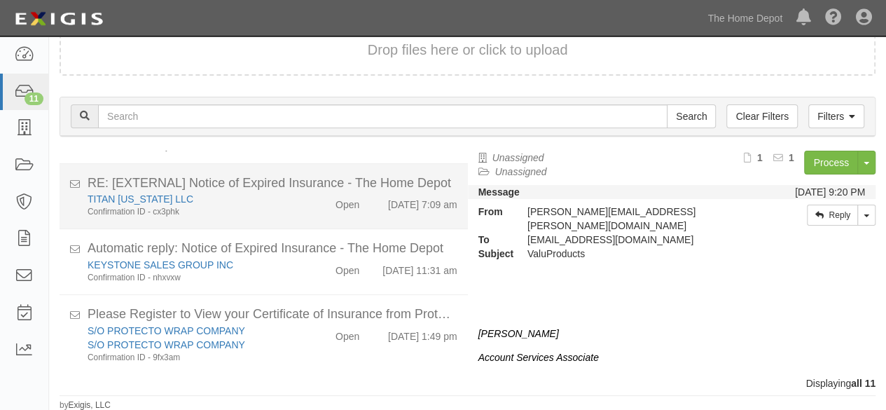
scroll to position [518, 0]
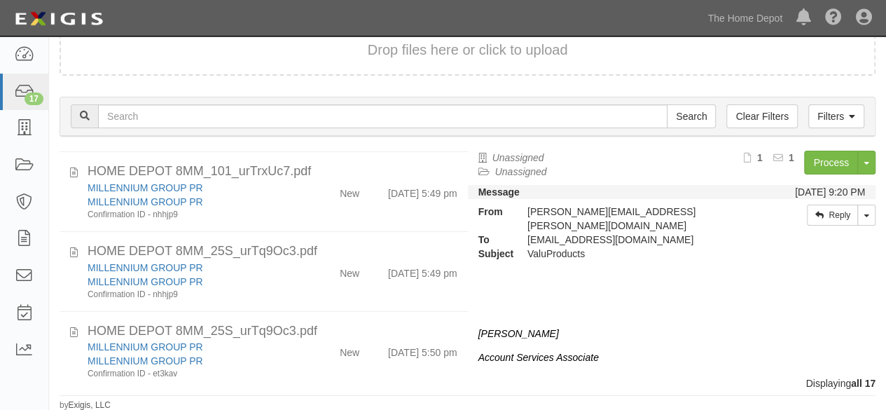
scroll to position [994, 0]
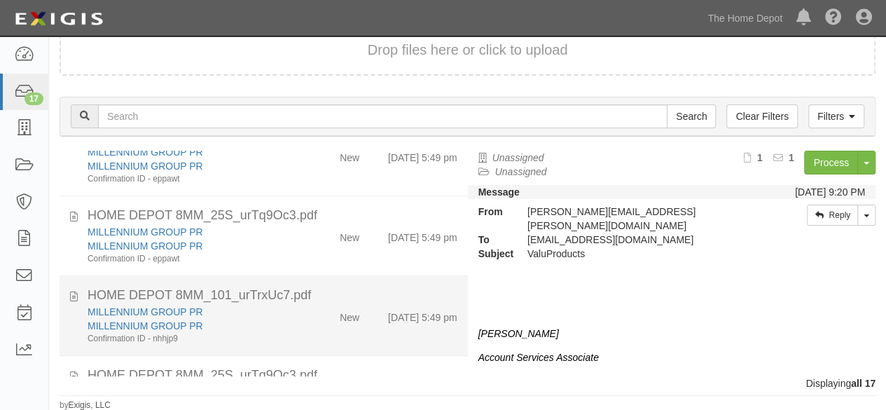
scroll to position [770, 0]
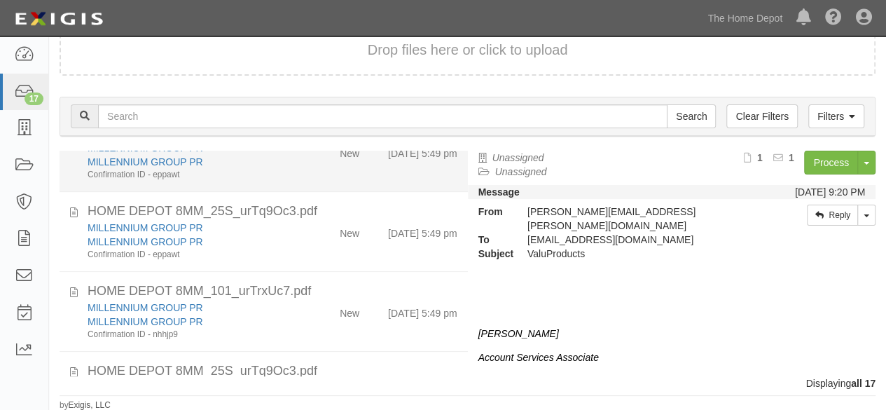
click at [304, 168] on div "MILLENNIUM GROUP PR MILLENNIUM GROUP PR Confirmation ID - eppawt New [DATE] 5:4…" at bounding box center [272, 161] width 391 height 40
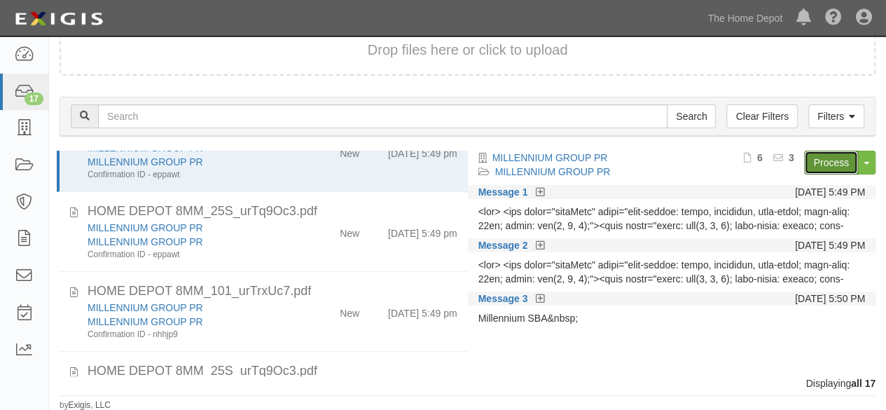
click at [836, 158] on link "Process" at bounding box center [831, 163] width 54 height 24
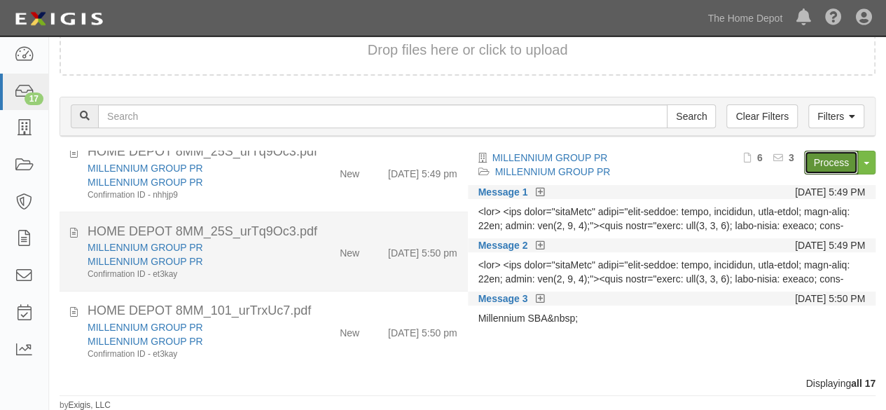
scroll to position [994, 0]
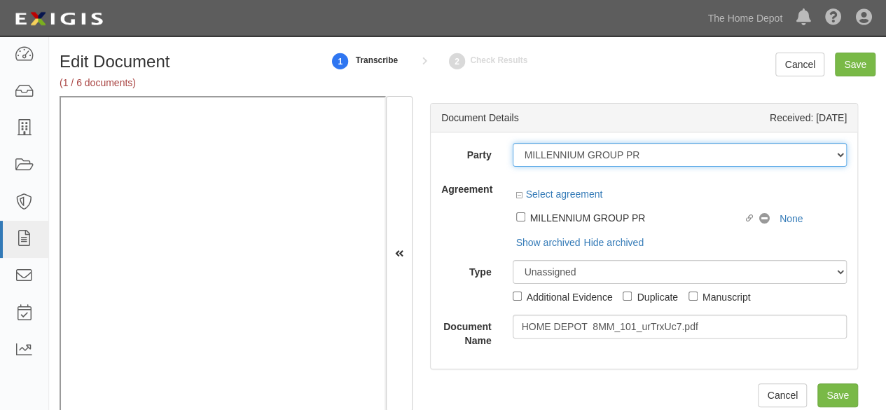
click at [594, 155] on select "1000576868 Ontario Inc. [STREET_ADDRESS] LTEE 11947907 Canada Inc. (MOD LIGHTIN…" at bounding box center [679, 155] width 335 height 24
click at [643, 156] on select "1000576868 Ontario Inc. [STREET_ADDRESS] LTEE 11947907 Canada Inc. (MOD LIGHTIN…" at bounding box center [679, 155] width 335 height 24
click at [643, 153] on select "1000576868 Ontario Inc. 10 STRAWBERRY STREET 115282 CANADA LTEE 11947907 Canada…" at bounding box center [679, 155] width 335 height 24
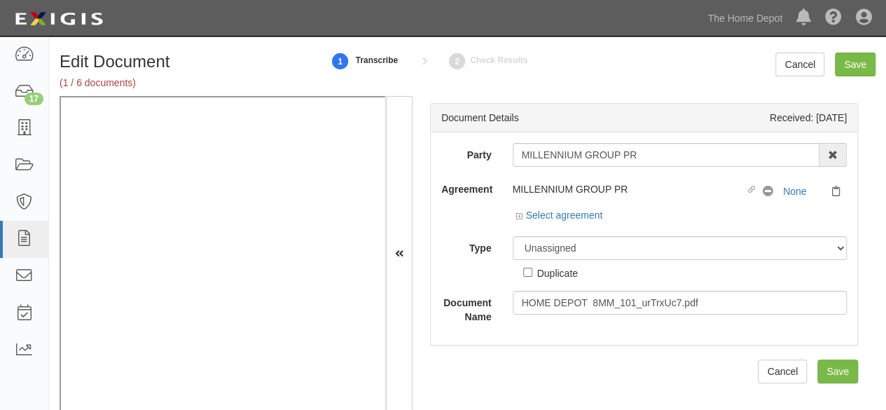
click at [599, 151] on input "MILLENNIUM GROUP PR" at bounding box center [665, 155] width 307 height 24
click at [650, 154] on input "MILLENNIUM GROUP PR" at bounding box center [665, 155] width 307 height 24
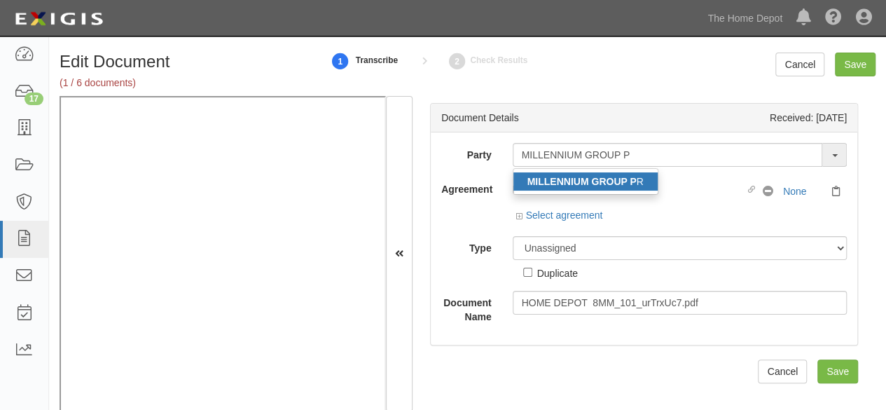
type input "MILLENNIUM GROUP P"
drag, startPoint x: 596, startPoint y: 178, endPoint x: 319, endPoint y: 2, distance: 327.6
click at [596, 178] on strong "MILLENNIUM GROUP P" at bounding box center [581, 181] width 109 height 11
type input "MILLENNIUM GROUP PR"
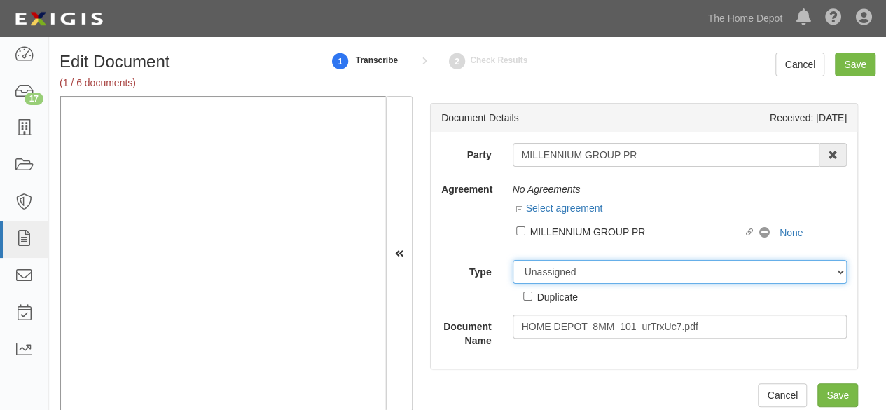
drag, startPoint x: 559, startPoint y: 270, endPoint x: 557, endPoint y: 261, distance: 9.3
click at [559, 268] on select "Unassigned Binder Cancellation Notice Certificate Contract Endorsement Insuranc…" at bounding box center [679, 272] width 335 height 24
select select "OtherDetail"
click at [512, 260] on select "Unassigned Binder Cancellation Notice Certificate Contract Endorsement Insuranc…" at bounding box center [679, 272] width 335 height 24
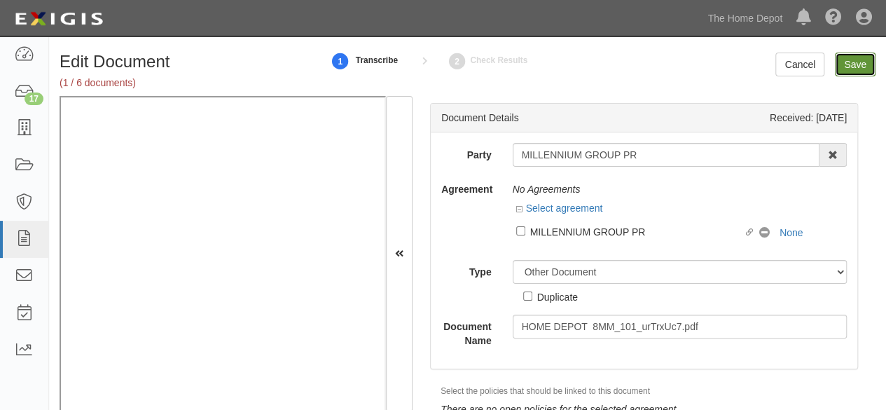
click at [851, 68] on input "Save" at bounding box center [854, 65] width 41 height 24
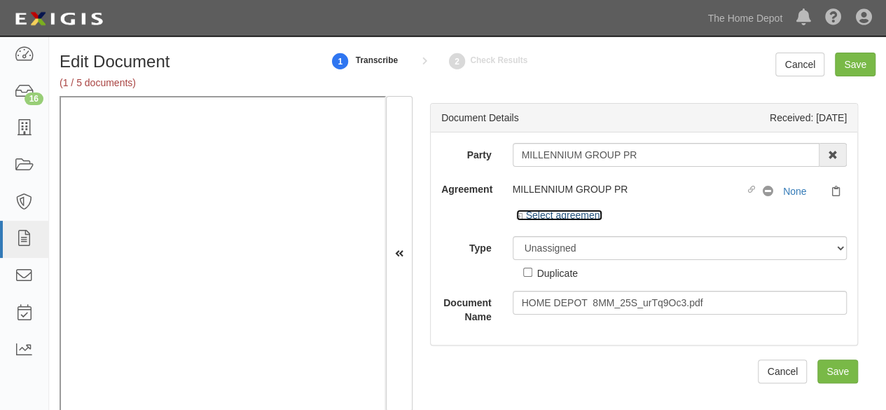
click at [576, 216] on link "Select agreement" at bounding box center [559, 214] width 87 height 11
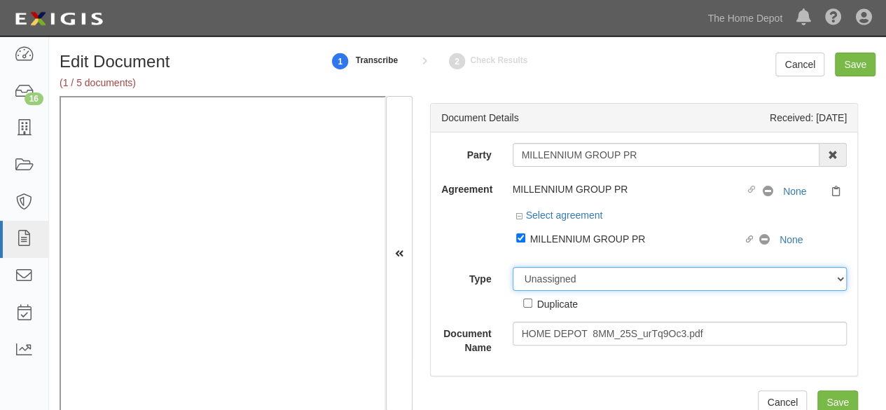
click at [547, 275] on select "Unassigned Binder Cancellation Notice Certificate Contract Endorsement Insuranc…" at bounding box center [679, 279] width 335 height 24
select select "CertificateDetail"
click at [512, 267] on select "Unassigned Binder Cancellation Notice Certificate Contract Endorsement Insuranc…" at bounding box center [679, 279] width 335 height 24
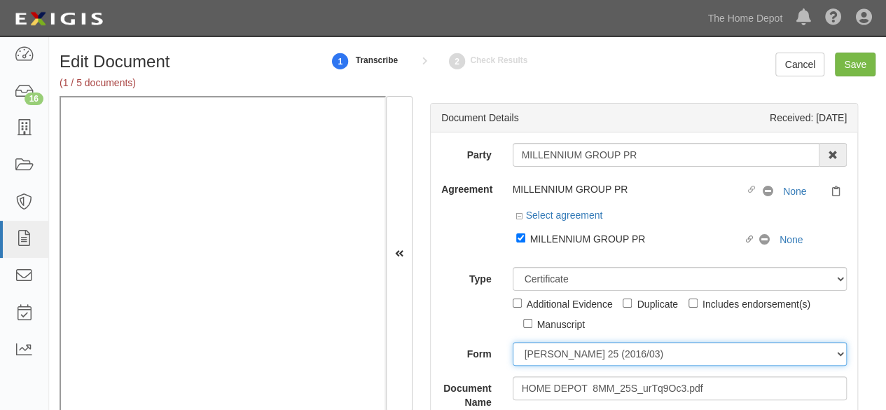
click at [538, 352] on select "ACORD 25 (2016/03) ACORD 101 ACORD 855 NY (2014/05) General" at bounding box center [679, 354] width 335 height 24
select select "GeneralFormDetail"
click at [512, 342] on select "ACORD 25 (2016/03) ACORD 101 ACORD 855 NY (2014/05) General" at bounding box center [679, 354] width 335 height 24
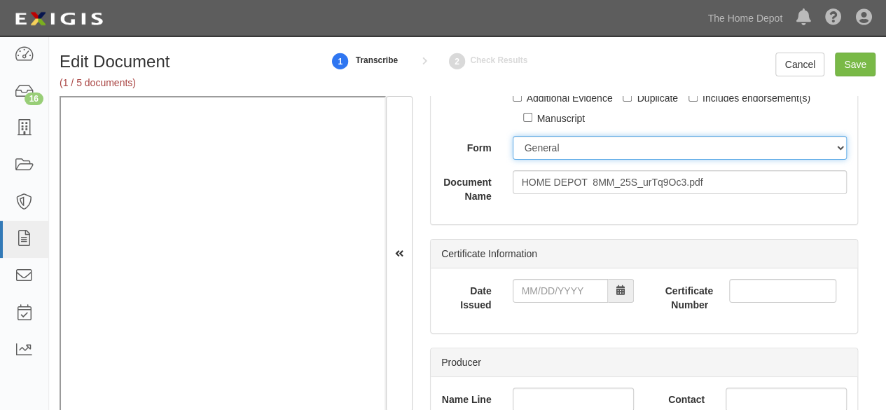
scroll to position [210, 0]
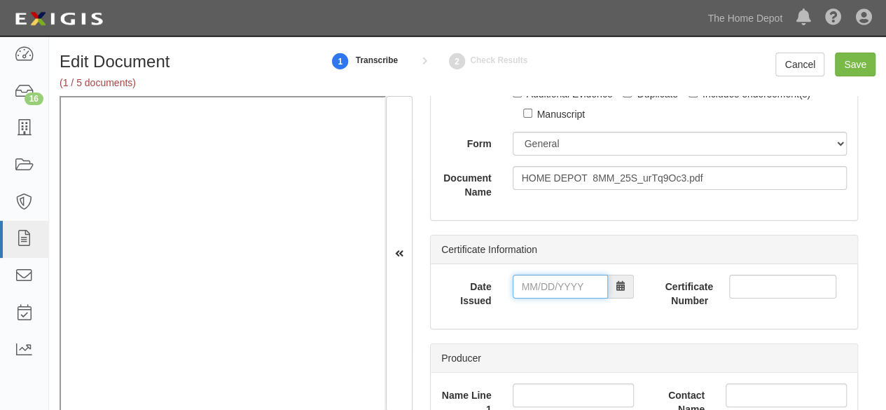
drag, startPoint x: 532, startPoint y: 284, endPoint x: 538, endPoint y: 273, distance: 12.2
click at [532, 284] on input "Date Issued" at bounding box center [559, 286] width 95 height 24
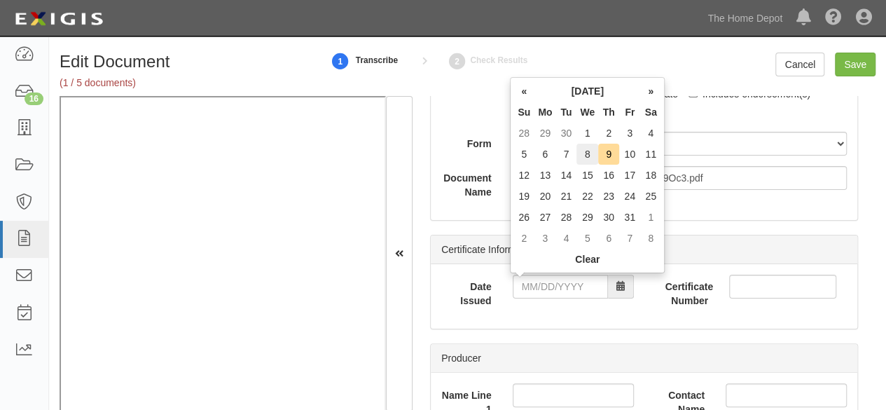
click at [589, 151] on td "8" at bounding box center [587, 154] width 22 height 21
type input "10/08/2025"
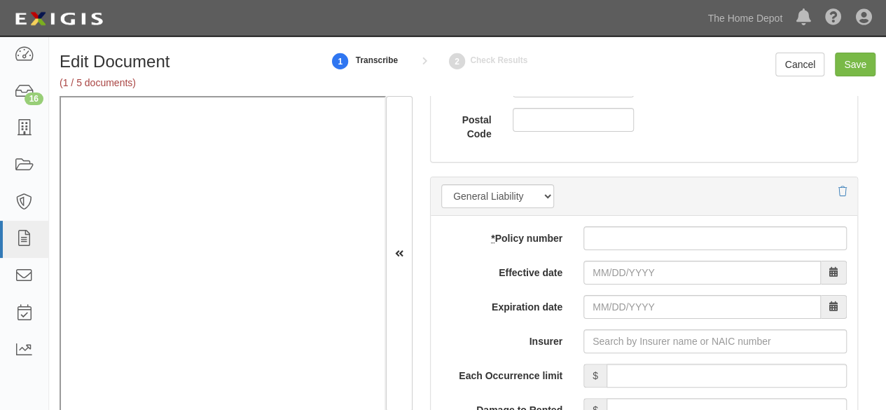
scroll to position [1190, 0]
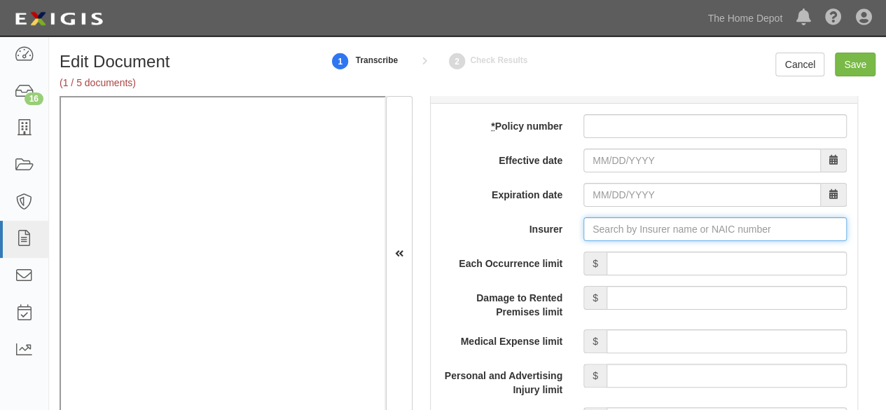
click at [613, 226] on input "Insurer" at bounding box center [714, 229] width 263 height 24
paste input "15646"
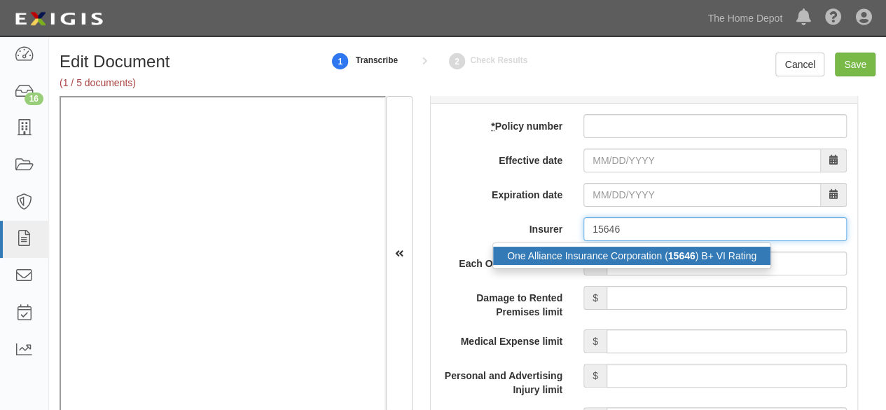
click at [593, 255] on div "One Alliance Insurance Corporation ( 15646 ) B+ VI Rating" at bounding box center [631, 255] width 277 height 18
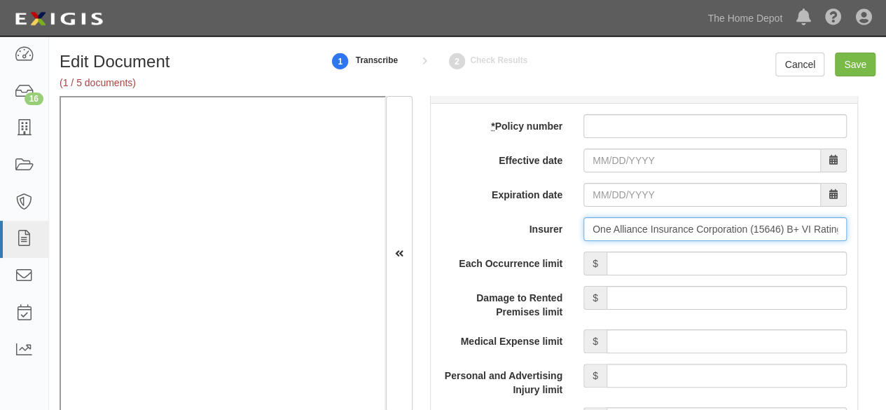
type input "One Alliance Insurance Corporation (15646) B+ VI Rating"
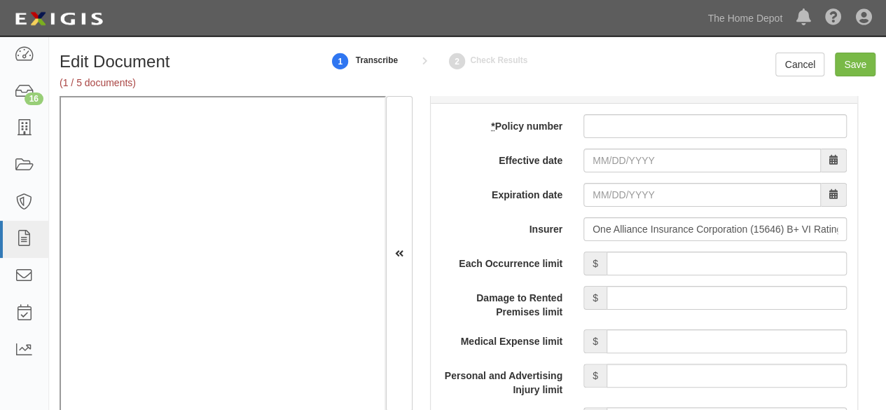
click at [622, 128] on input "* Policy number" at bounding box center [714, 126] width 263 height 24
paste input "[PHONE_NUMBER]"
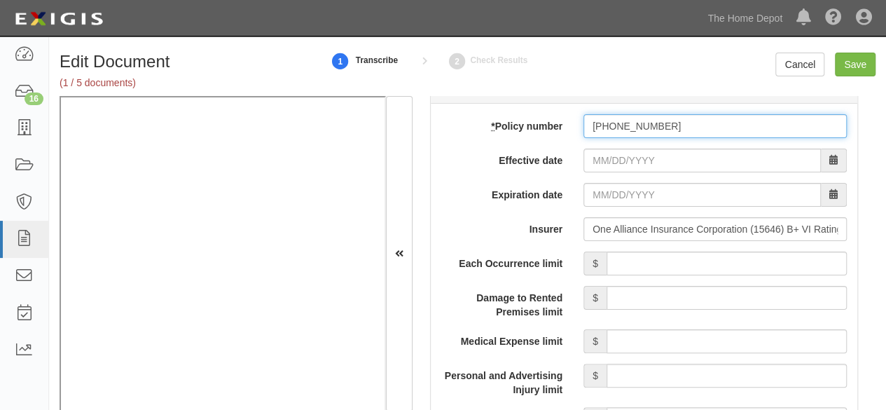
type input "[PHONE_NUMBER]"
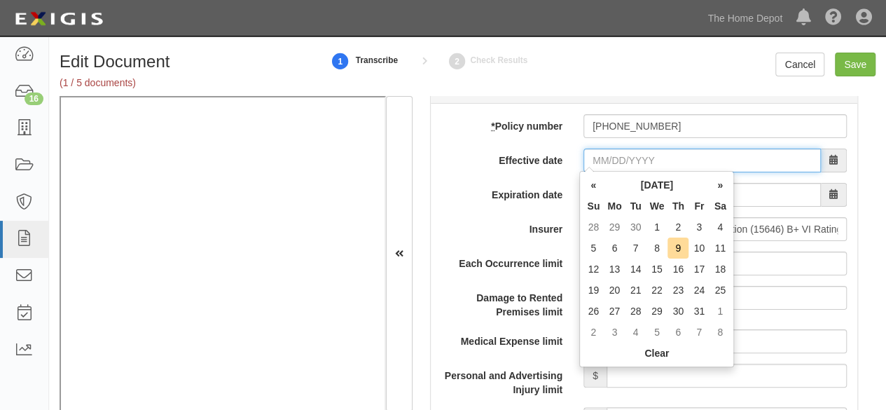
drag, startPoint x: 611, startPoint y: 160, endPoint x: 609, endPoint y: 172, distance: 12.1
click at [611, 160] on input "Effective date" at bounding box center [701, 160] width 237 height 24
type input "06/14/2025"
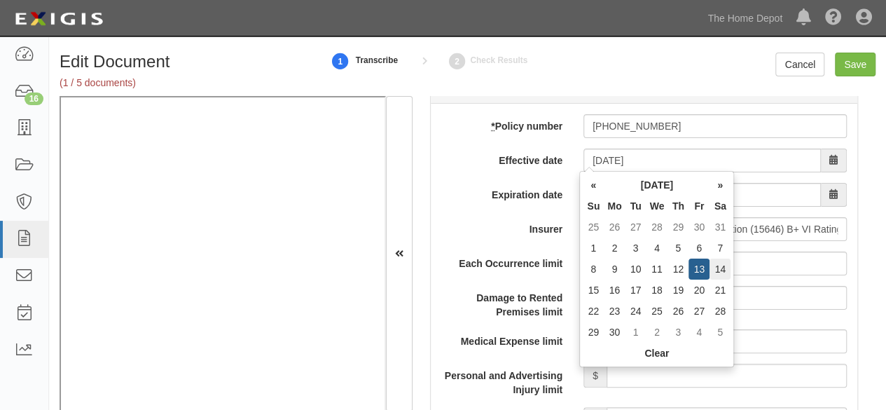
type input "06/14/2026"
click at [720, 268] on td "14" at bounding box center [719, 268] width 21 height 21
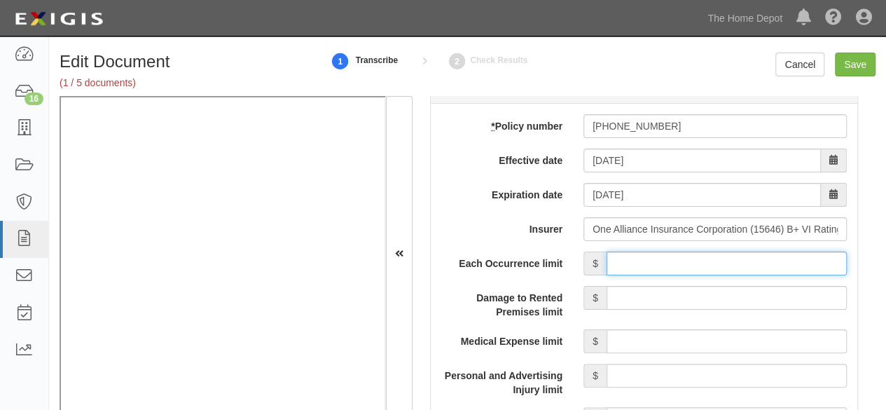
drag, startPoint x: 626, startPoint y: 257, endPoint x: 648, endPoint y: 202, distance: 59.0
click at [626, 257] on input "Each Occurrence limit" at bounding box center [726, 263] width 240 height 24
type input "2,000,000"
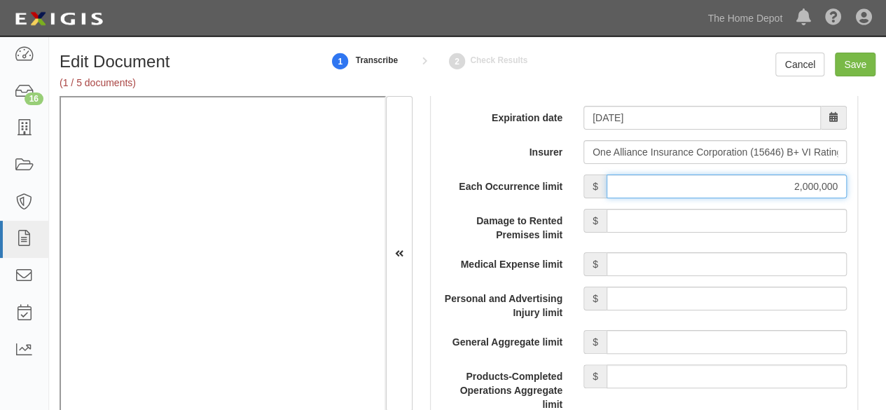
scroll to position [1330, 0]
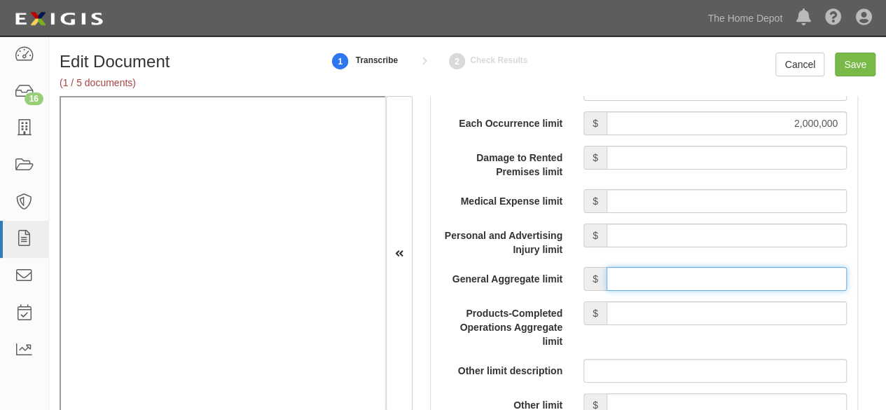
click at [650, 279] on input "General Aggregate limit" at bounding box center [726, 279] width 240 height 24
type input "2,000,000"
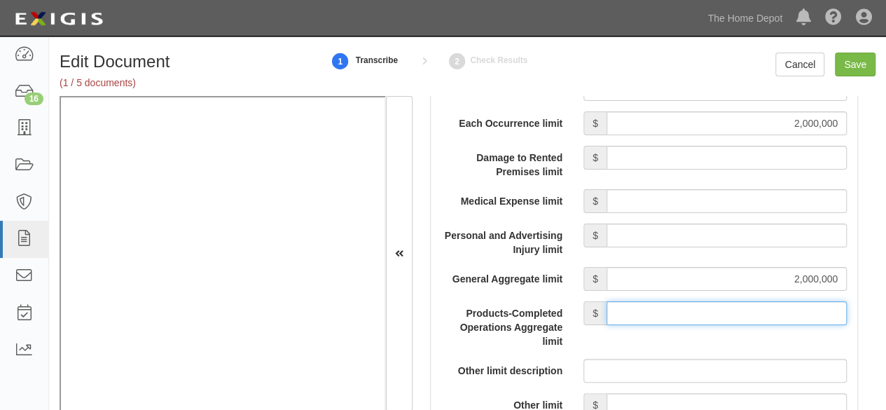
drag, startPoint x: 616, startPoint y: 313, endPoint x: 640, endPoint y: 242, distance: 74.6
click at [617, 310] on input "Products-Completed Operations Aggregate limit" at bounding box center [726, 313] width 240 height 24
type input "2,000,000"
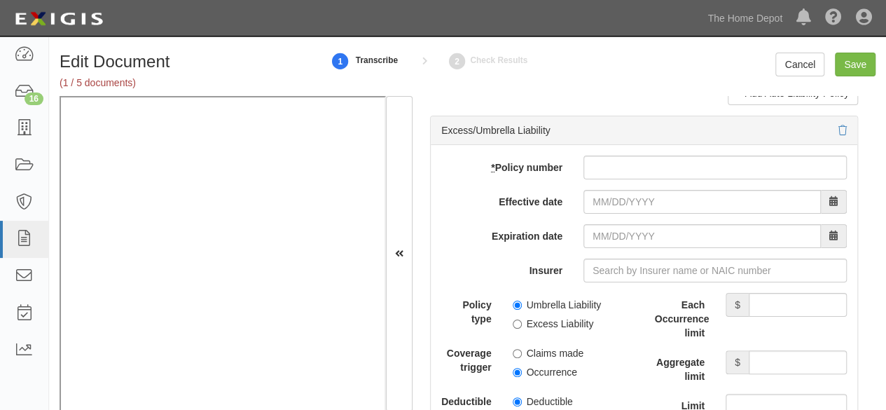
scroll to position [2940, 0]
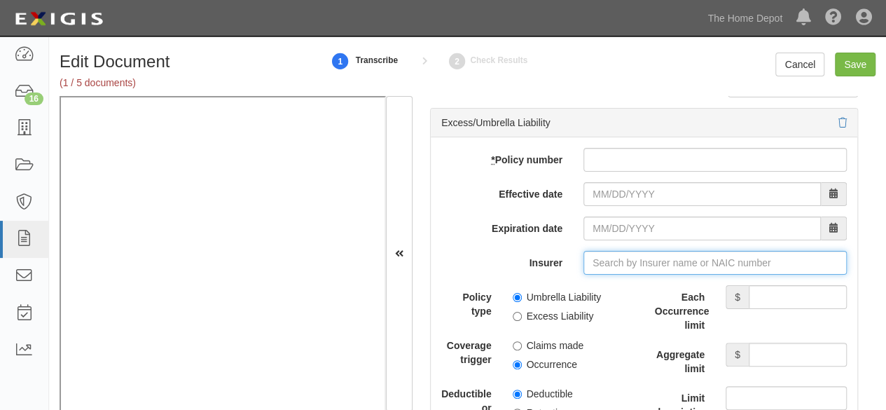
click at [621, 257] on input "Insurer" at bounding box center [714, 263] width 263 height 24
paste input "15646"
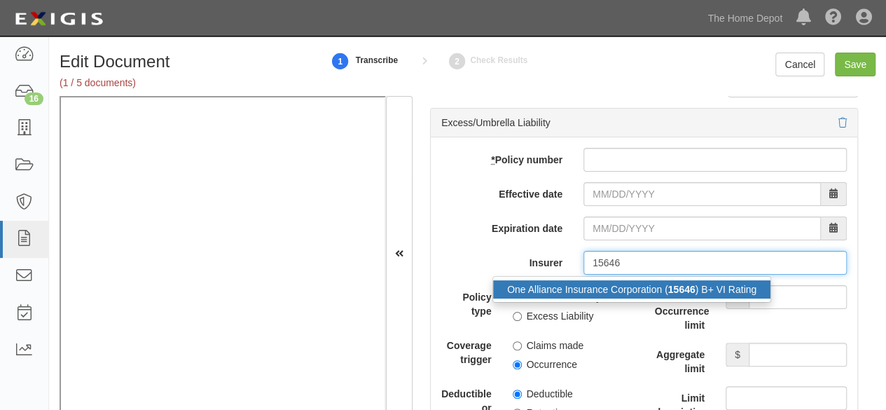
click at [605, 282] on div "One Alliance Insurance Corporation ( 15646 ) B+ VI Rating" at bounding box center [631, 289] width 277 height 18
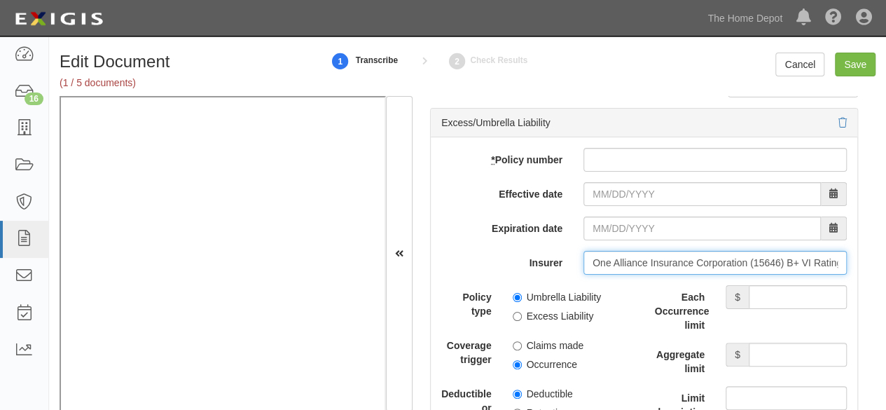
type input "One Alliance Insurance Corporation (15646) B+ VI Rating"
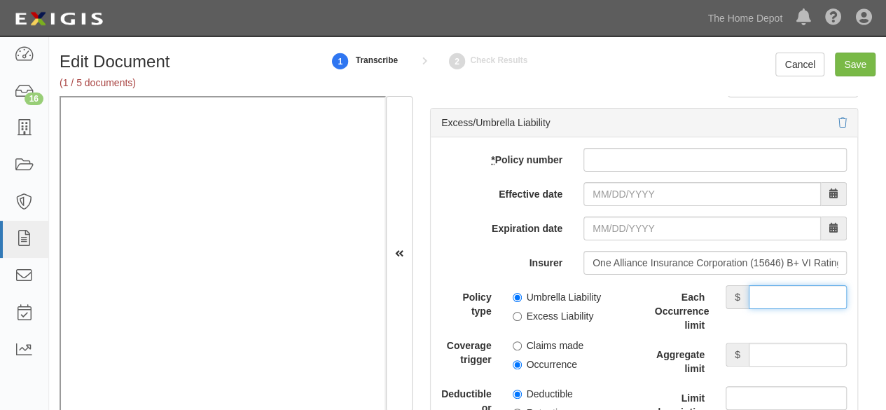
click at [751, 286] on input "Each Occurrence limit" at bounding box center [797, 297] width 98 height 24
type input "6,000,000"
click at [778, 335] on div "Each Occurrence limit $ 6,000,000 Aggregate limit $ Limit description Limit $" at bounding box center [751, 369] width 193 height 168
click at [770, 351] on input "Aggregate limit" at bounding box center [797, 354] width 98 height 24
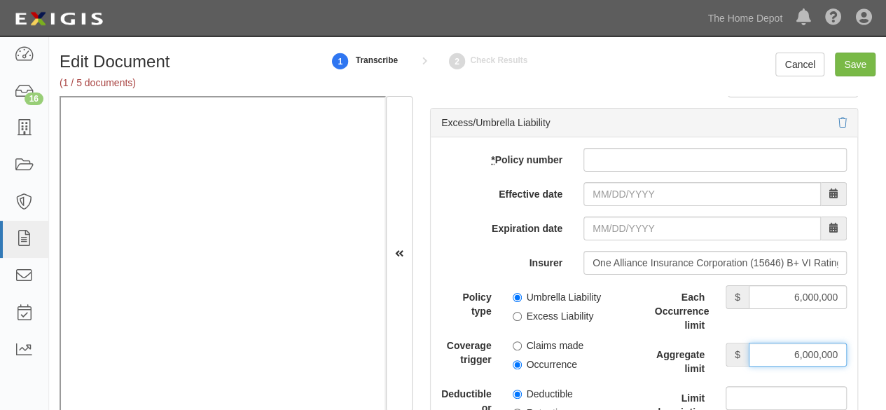
type input "6,000,000"
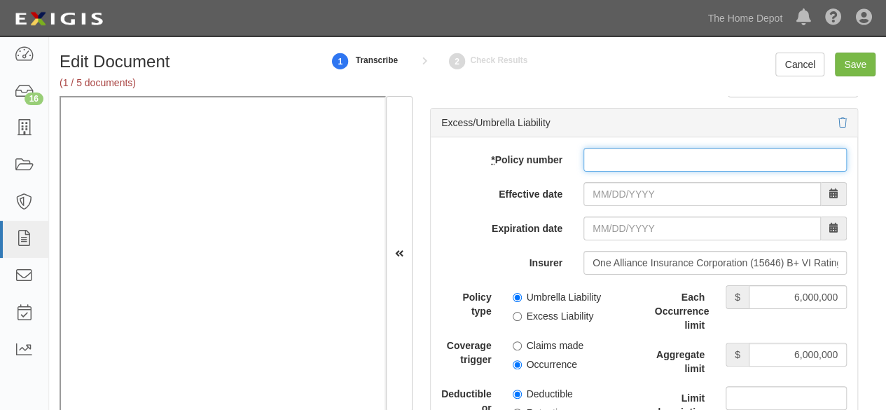
click at [589, 148] on input "* Policy number" at bounding box center [714, 160] width 263 height 24
paste input "1000759800"
type input "1000759800"
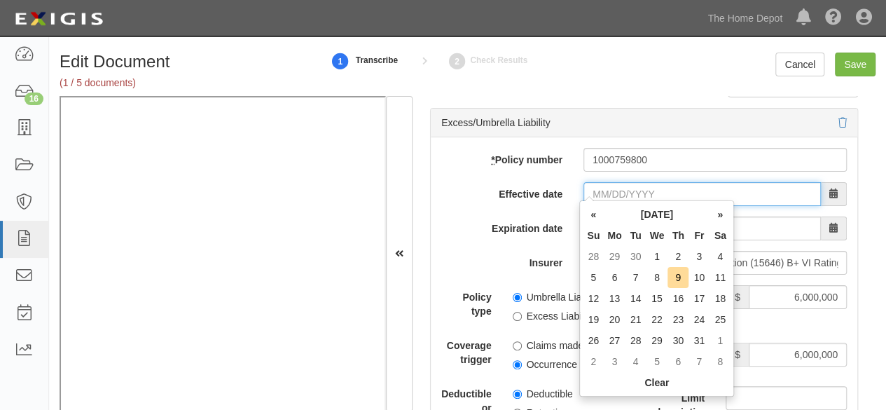
click at [599, 197] on input "Effective date" at bounding box center [701, 194] width 237 height 24
click at [658, 277] on td "8" at bounding box center [657, 277] width 22 height 21
type input "10/08/2025"
type input "10/08/2026"
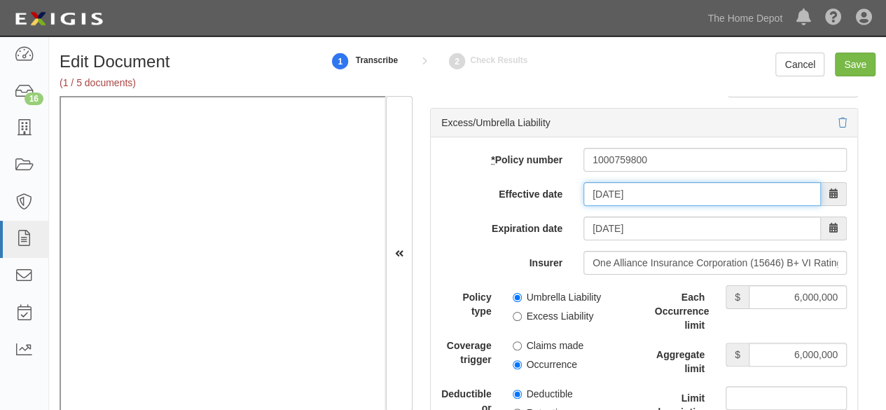
drag, startPoint x: 616, startPoint y: 188, endPoint x: 631, endPoint y: 190, distance: 14.8
click at [619, 188] on input "10/08/2025" at bounding box center [701, 194] width 237 height 24
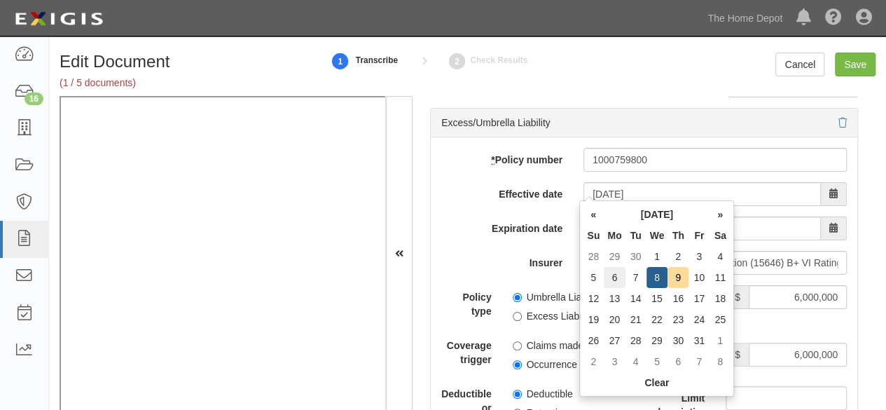
click at [613, 280] on td "6" at bounding box center [613, 277] width 21 height 21
type input "10/06/2025"
type input "10/06/2026"
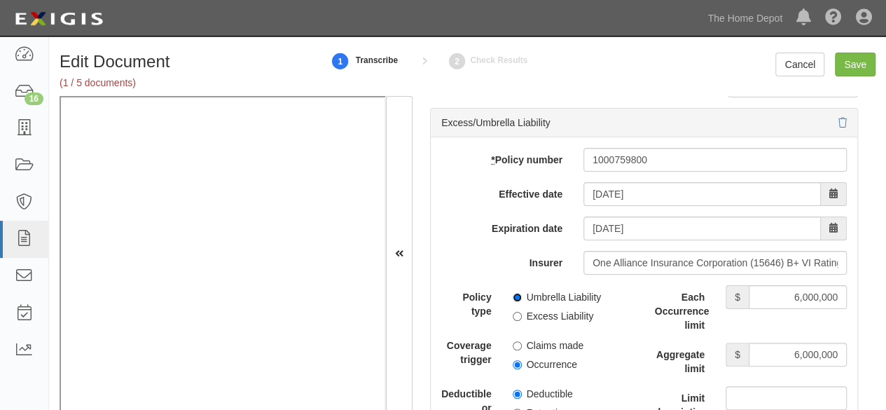
click at [514, 293] on input "Umbrella Liability" at bounding box center [516, 297] width 9 height 9
radio input "true"
click at [512, 360] on input "Occurrence" at bounding box center [516, 364] width 9 height 9
radio input "true"
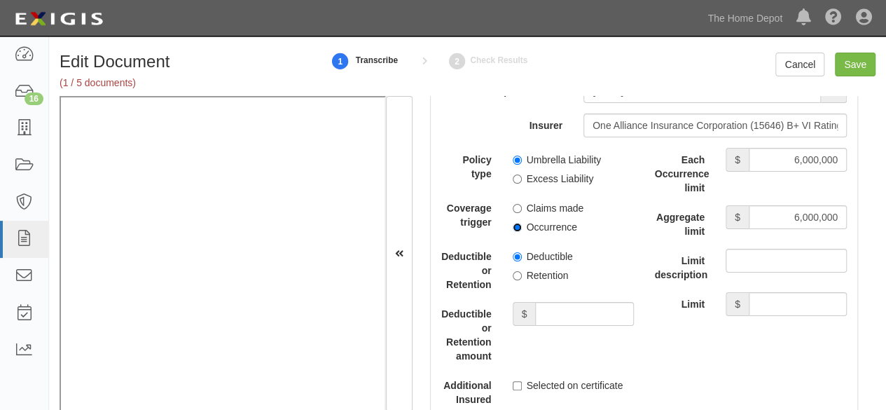
scroll to position [3080, 0]
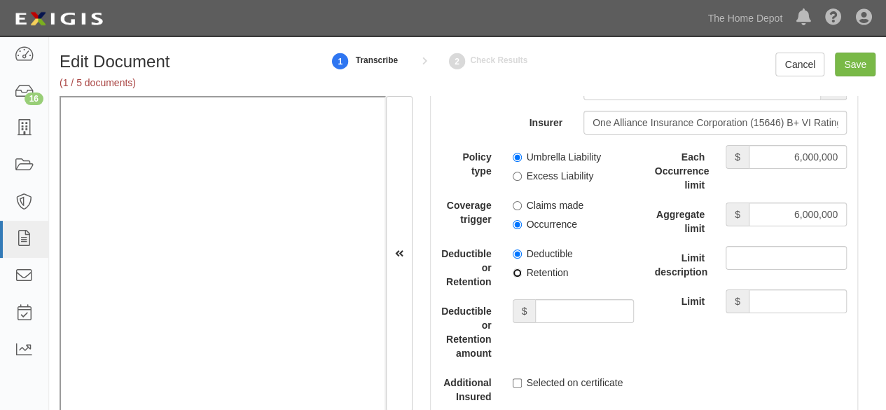
drag, startPoint x: 515, startPoint y: 270, endPoint x: 553, endPoint y: 296, distance: 45.8
click at [519, 272] on div "Deductible or Retention Deductible Retention" at bounding box center [538, 265] width 214 height 47
click at [553, 299] on input "Deductible or Retention amount" at bounding box center [584, 311] width 98 height 24
type input "10,000"
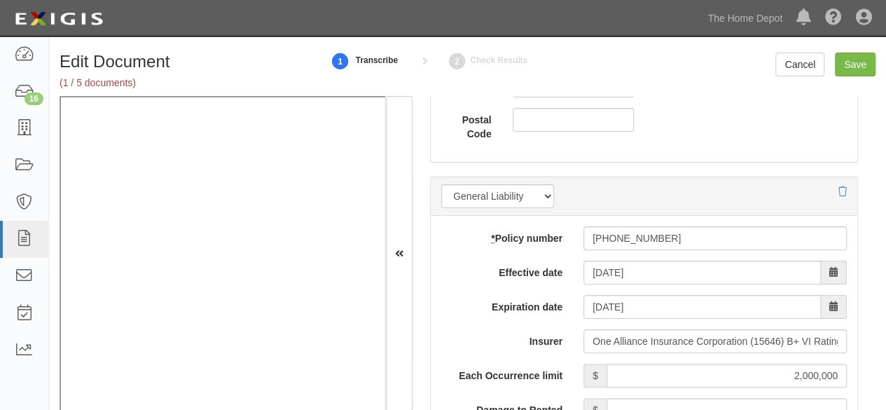
scroll to position [980, 0]
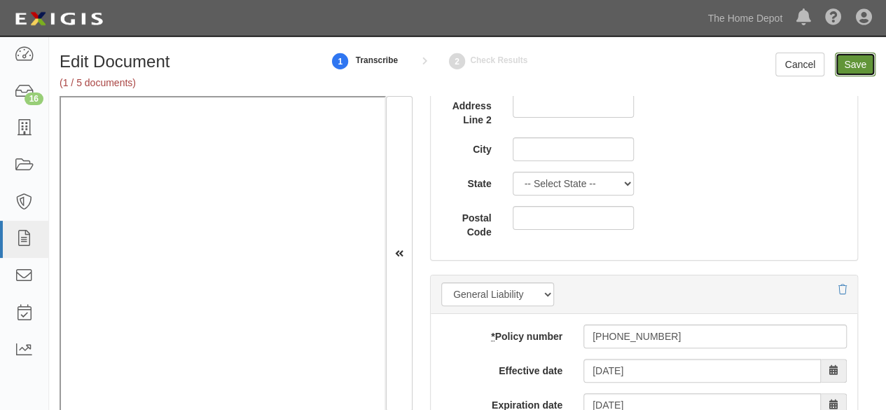
click at [848, 69] on input "Save" at bounding box center [854, 65] width 41 height 24
type input "2000000"
type input "10000"
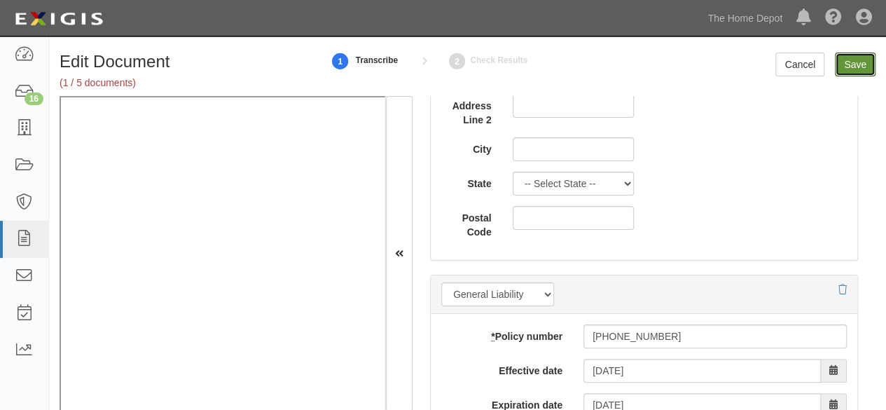
type input "6000000"
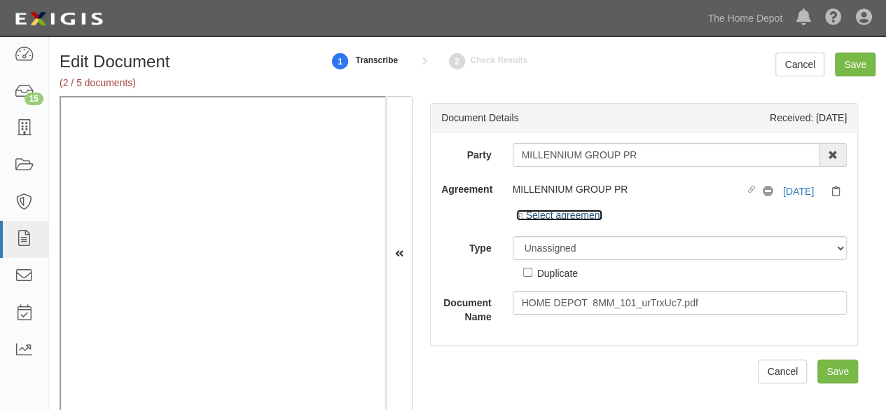
click at [547, 214] on link "Select agreement" at bounding box center [559, 214] width 87 height 11
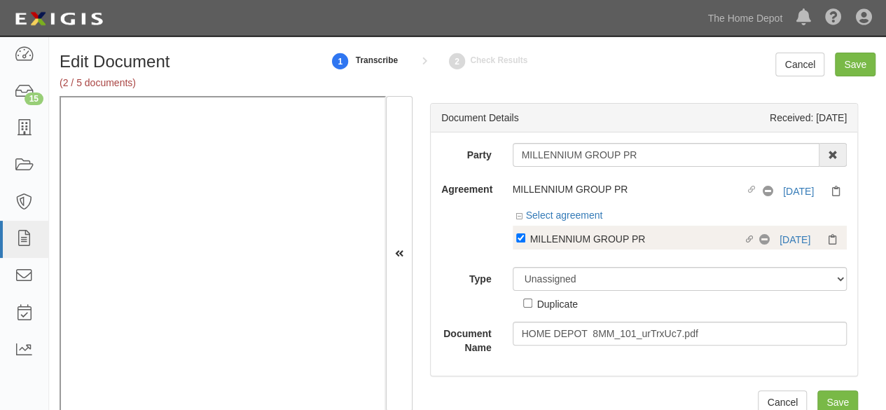
click at [542, 244] on div "MILLENNIUM GROUP PR" at bounding box center [637, 237] width 214 height 15
click at [525, 242] on input "Linked agreement MILLENNIUM GROUP PR Linked agreement" at bounding box center [520, 237] width 9 height 9
checkbox input "false"
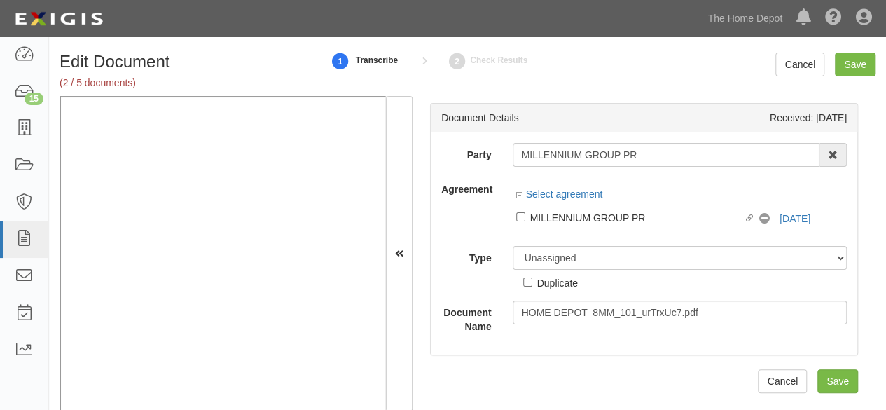
click at [550, 272] on div "Duplicate" at bounding box center [550, 280] width 55 height 20
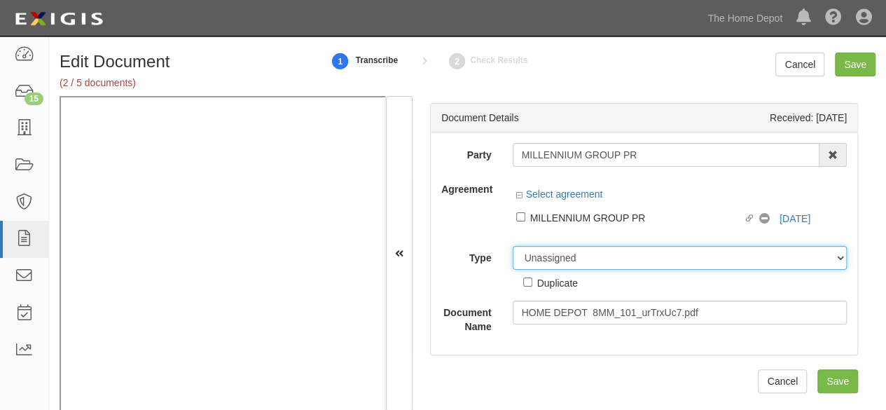
click at [557, 260] on select "Unassigned Binder Cancellation Notice Certificate Contract Endorsement Insuranc…" at bounding box center [679, 258] width 335 height 24
select select "OtherDetail"
click at [512, 246] on select "Unassigned Binder Cancellation Notice Certificate Contract Endorsement Insuranc…" at bounding box center [679, 258] width 335 height 24
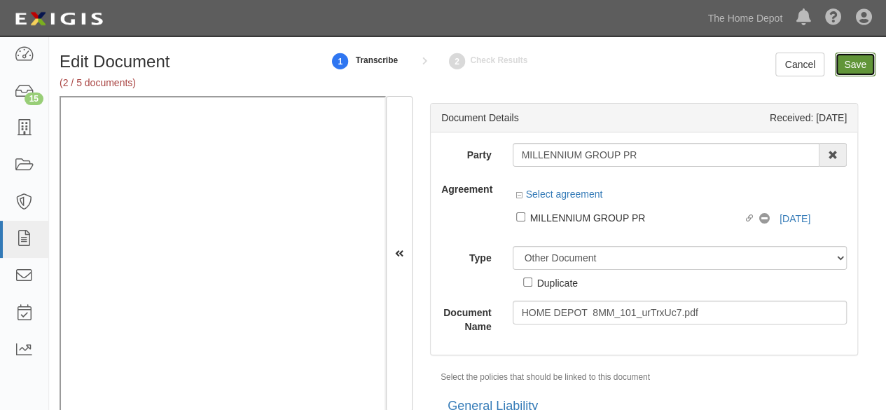
click at [852, 60] on input "Save" at bounding box center [854, 65] width 41 height 24
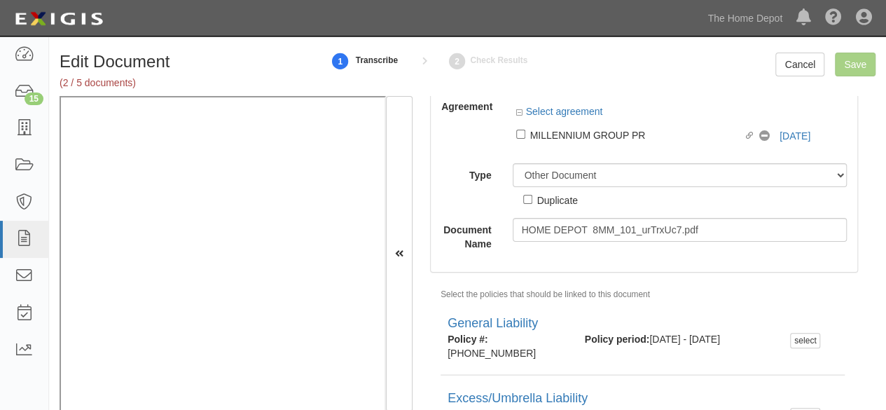
scroll to position [158, 0]
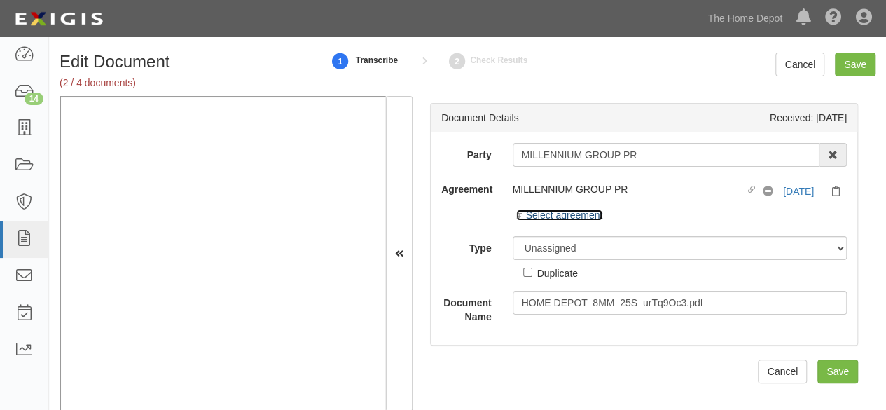
click at [564, 218] on link "Select agreement" at bounding box center [559, 214] width 87 height 11
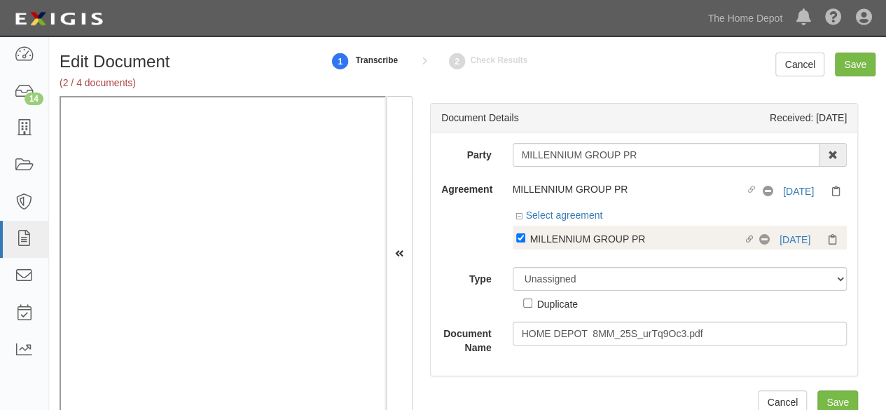
click at [556, 236] on div "MILLENNIUM GROUP PR" at bounding box center [637, 237] width 214 height 15
click at [525, 236] on input "Linked agreement MILLENNIUM GROUP PR Linked agreement" at bounding box center [520, 237] width 9 height 9
checkbox input "false"
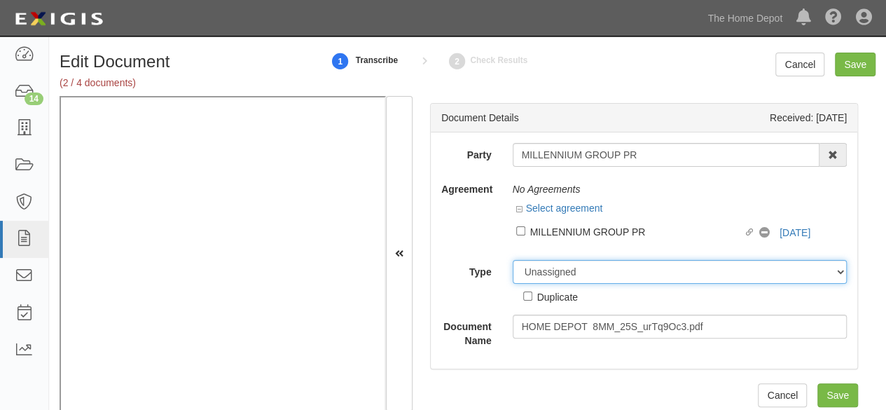
click at [542, 271] on select "Unassigned Binder Cancellation Notice Certificate Contract Endorsement Insuranc…" at bounding box center [679, 272] width 335 height 24
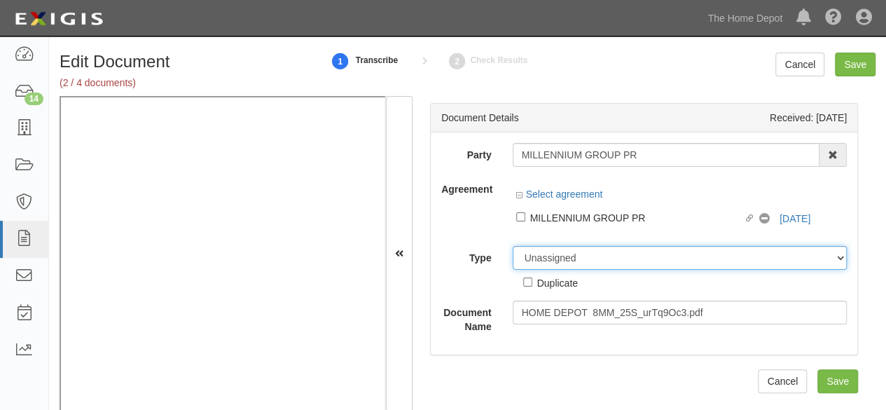
select select "OtherDetail"
click at [512, 246] on select "Unassigned Binder Cancellation Notice Certificate Contract Endorsement Insuranc…" at bounding box center [679, 258] width 335 height 24
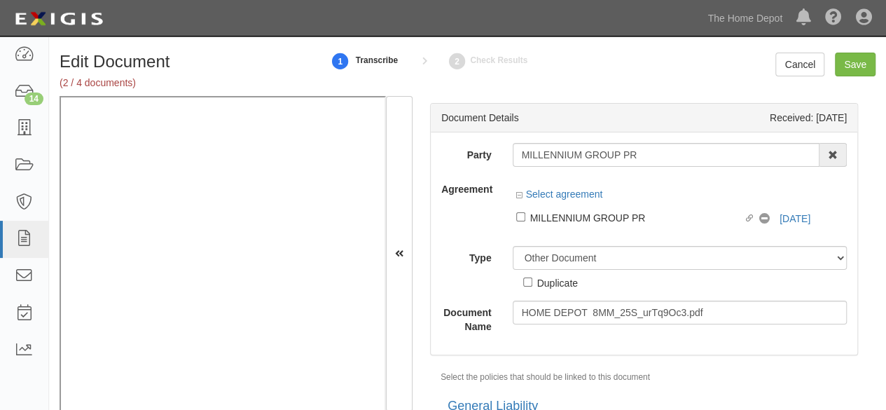
click at [560, 280] on div "Duplicate" at bounding box center [557, 281] width 41 height 15
click at [532, 280] on input "Duplicate" at bounding box center [527, 281] width 9 height 9
checkbox input "true"
click at [853, 66] on input "Save" at bounding box center [854, 65] width 41 height 24
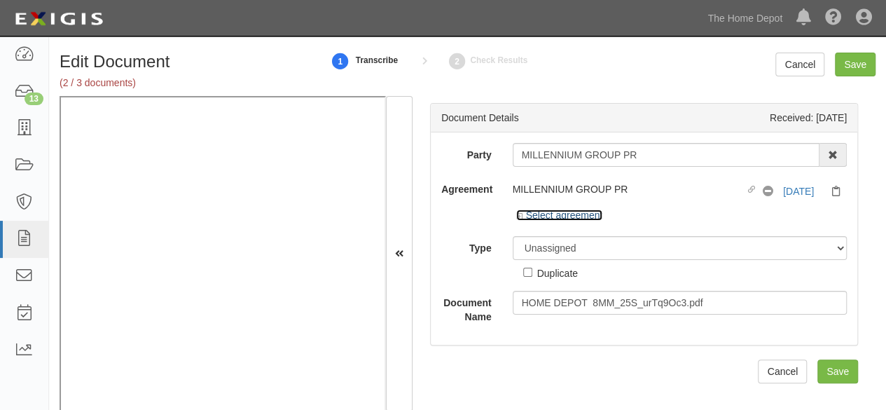
click at [558, 218] on link "Select agreement" at bounding box center [559, 214] width 87 height 11
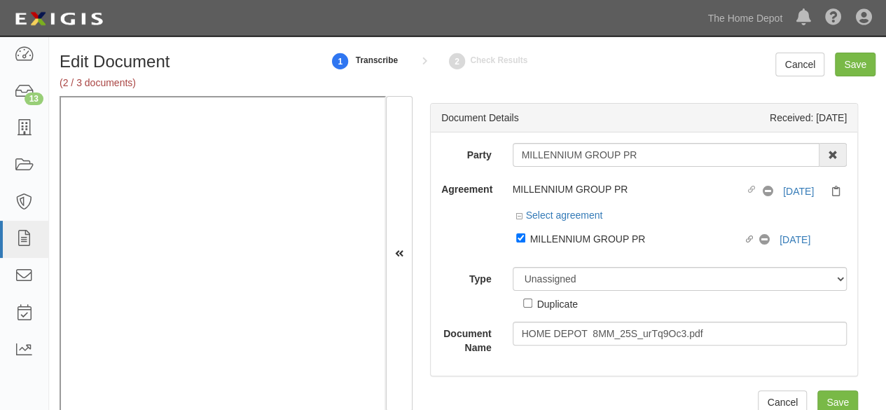
drag, startPoint x: 559, startPoint y: 240, endPoint x: 549, endPoint y: 265, distance: 26.7
click at [559, 240] on div "MILLENNIUM GROUP PR" at bounding box center [637, 237] width 214 height 15
click at [525, 240] on input "Linked agreement MILLENNIUM GROUP PR Linked agreement" at bounding box center [520, 237] width 9 height 9
checkbox input "false"
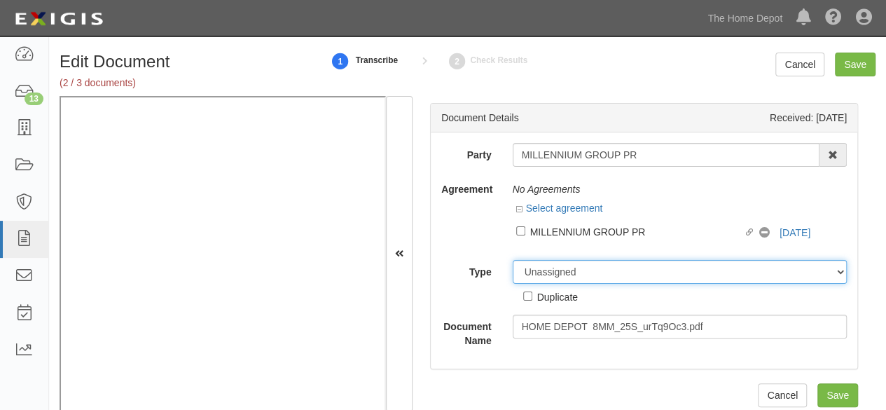
drag, startPoint x: 545, startPoint y: 274, endPoint x: 548, endPoint y: 265, distance: 9.1
click at [545, 274] on div "Unassigned Binder Cancellation Notice Certificate Contract Endorsement Insuranc…" at bounding box center [680, 282] width 356 height 44
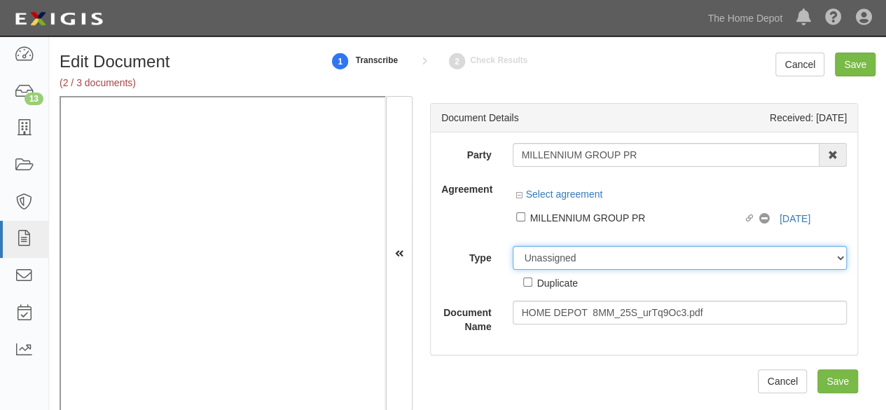
select select "OtherDetail"
click at [512, 246] on select "Unassigned Binder Cancellation Notice Certificate Contract Endorsement Insuranc…" at bounding box center [679, 258] width 335 height 24
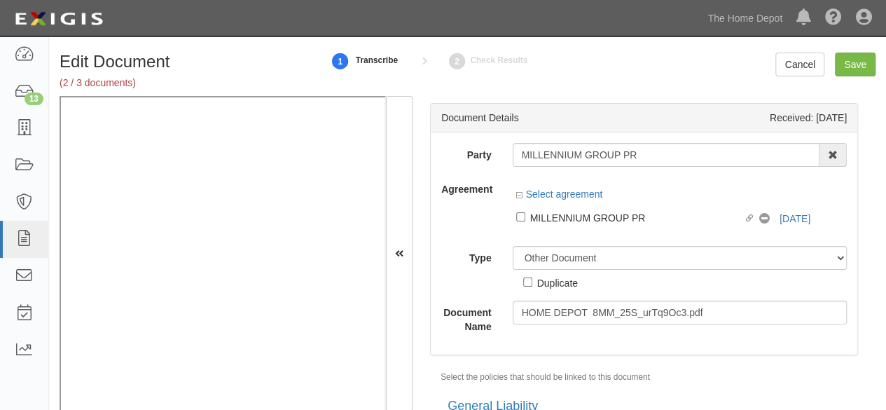
click at [572, 281] on div "Duplicate" at bounding box center [557, 281] width 41 height 15
click at [532, 281] on input "Duplicate" at bounding box center [527, 281] width 9 height 9
checkbox input "true"
click at [857, 68] on input "Save" at bounding box center [854, 65] width 41 height 24
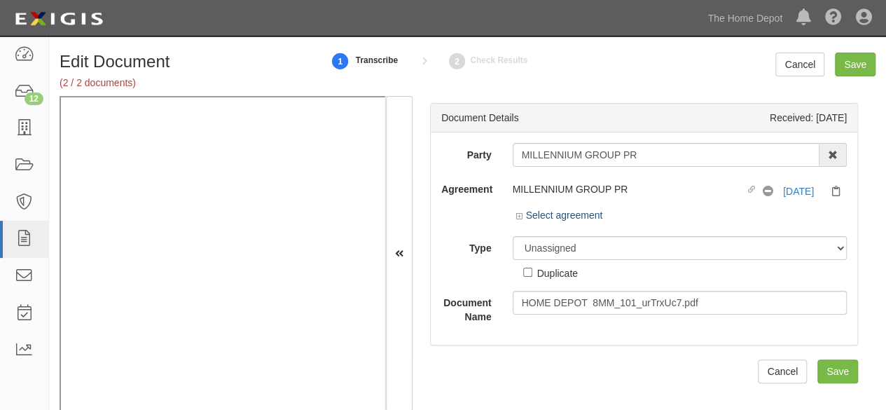
click at [575, 219] on div "Select agreement" at bounding box center [559, 215] width 87 height 14
click at [575, 216] on link "Select agreement" at bounding box center [559, 214] width 87 height 11
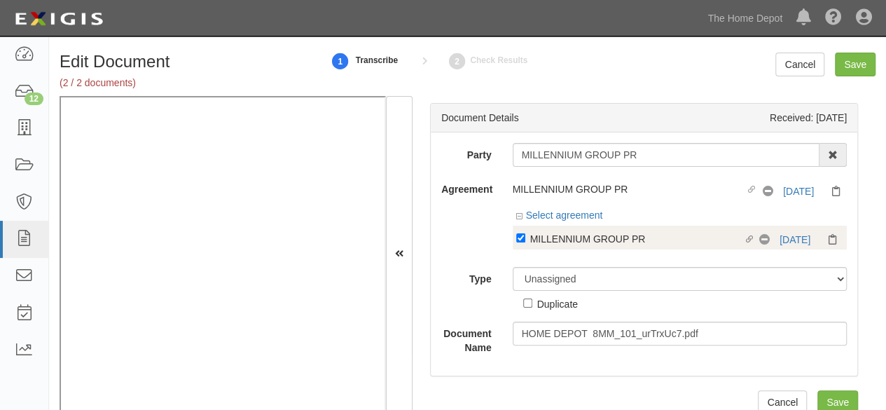
click at [566, 235] on div "MILLENNIUM GROUP PR" at bounding box center [637, 237] width 214 height 15
click at [525, 235] on input "Linked agreement MILLENNIUM GROUP PR Linked agreement" at bounding box center [520, 237] width 9 height 9
checkbox input "false"
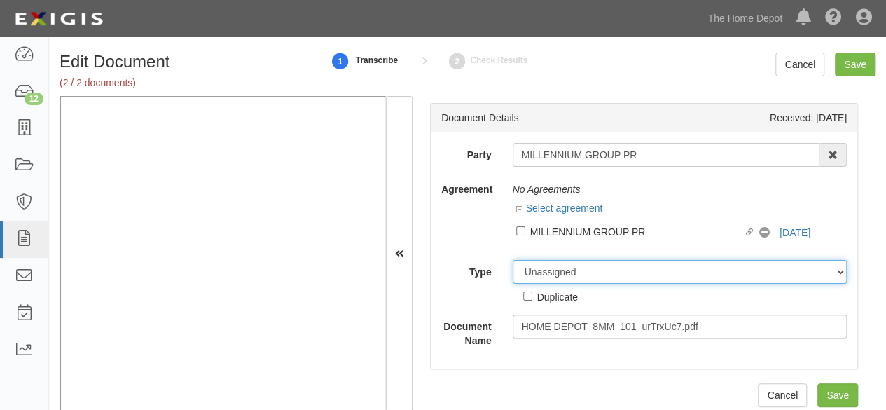
click at [552, 268] on select "Unassigned Binder Cancellation Notice Certificate Contract Endorsement Insuranc…" at bounding box center [679, 272] width 335 height 24
click at [512, 260] on select "Unassigned Binder Cancellation Notice Certificate Contract Endorsement Insuranc…" at bounding box center [679, 272] width 335 height 24
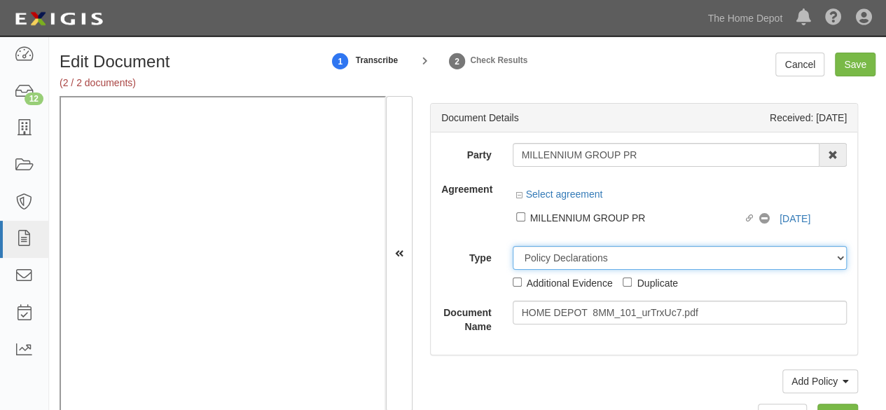
drag, startPoint x: 605, startPoint y: 263, endPoint x: 592, endPoint y: 246, distance: 21.6
click at [605, 263] on select "Unassigned Binder Cancellation Notice Certificate Contract Endorsement Insuranc…" at bounding box center [679, 258] width 335 height 24
select select "OtherDetail"
click at [512, 246] on select "Unassigned Binder Cancellation Notice Certificate Contract Endorsement Insuranc…" at bounding box center [679, 258] width 335 height 24
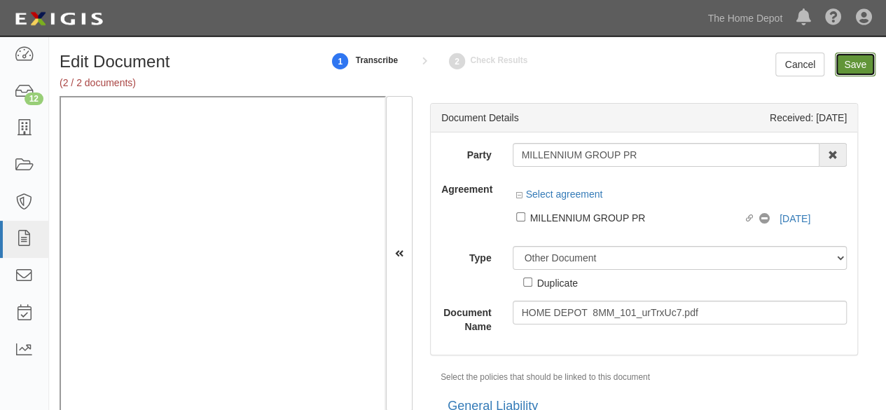
click at [844, 63] on input "Save" at bounding box center [854, 65] width 41 height 24
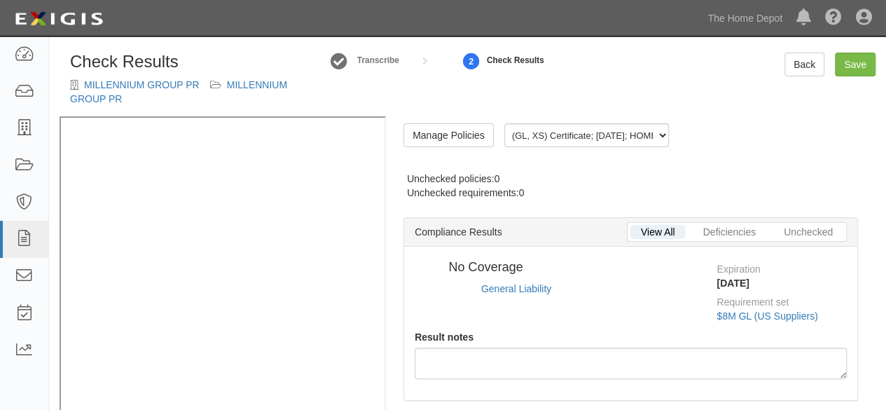
radio input "true"
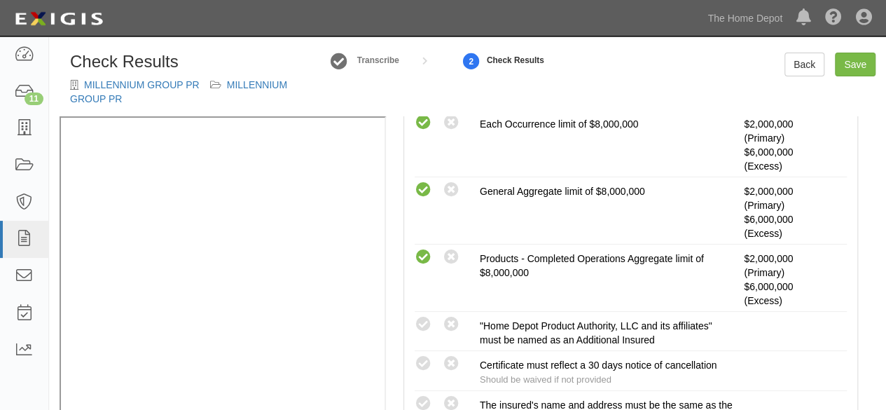
scroll to position [420, 0]
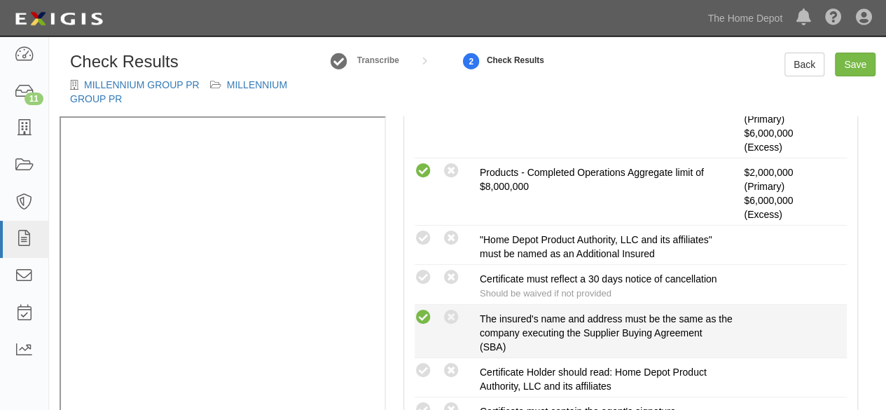
click at [426, 317] on icon at bounding box center [423, 318] width 18 height 18
radio input "true"
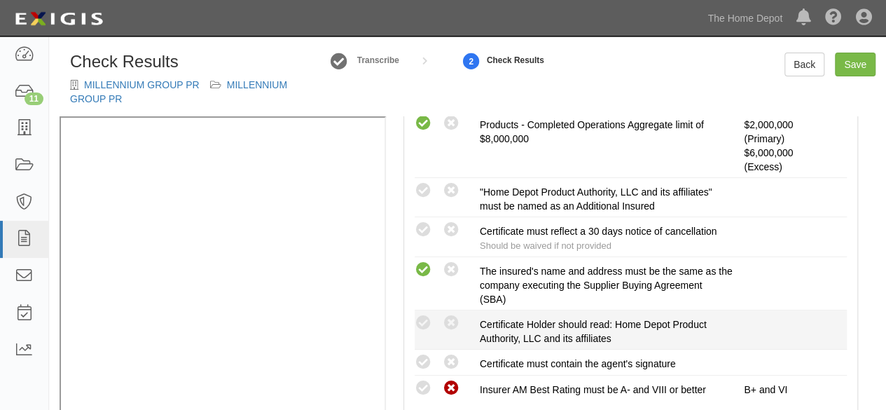
scroll to position [490, 0]
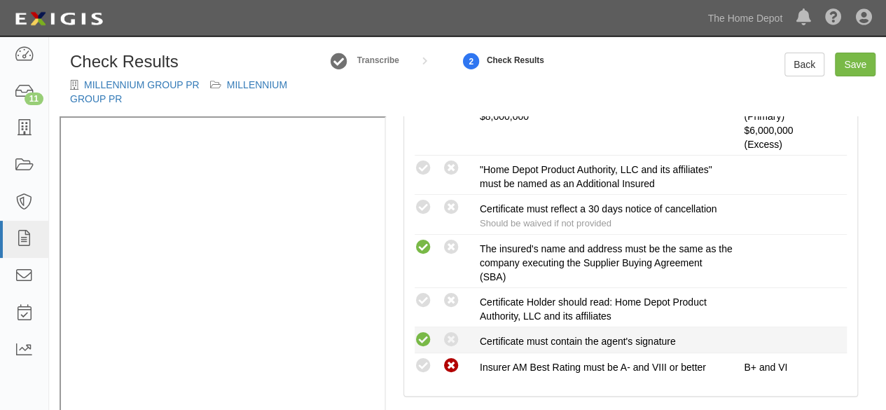
click at [426, 334] on icon at bounding box center [423, 340] width 18 height 18
radio input "true"
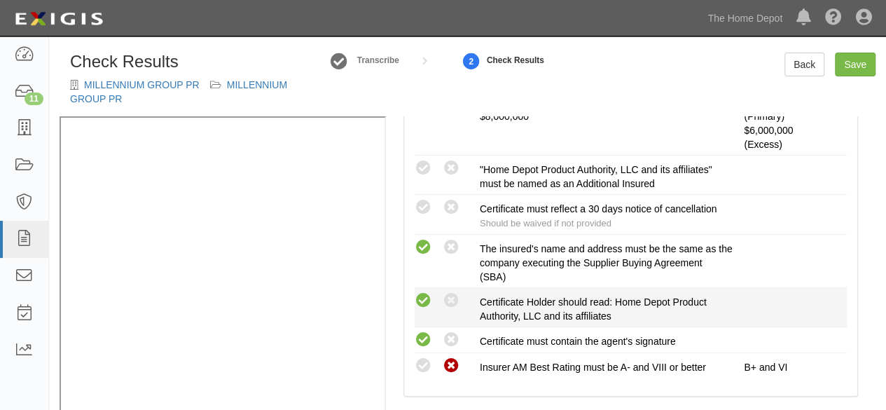
click at [426, 298] on icon at bounding box center [423, 301] width 18 height 18
radio input "true"
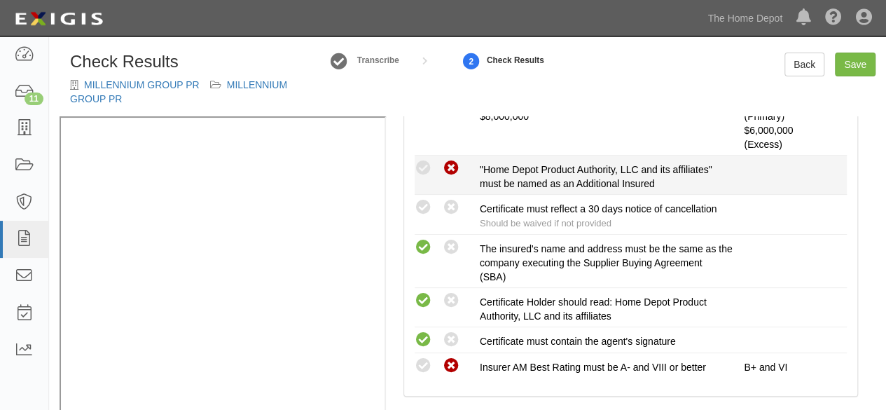
click at [454, 165] on icon at bounding box center [451, 169] width 18 height 18
radio input "true"
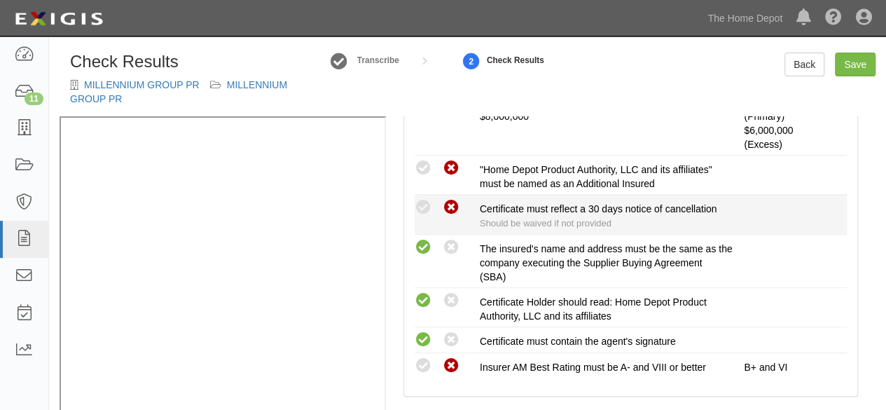
click at [452, 203] on icon at bounding box center [451, 208] width 18 height 18
radio input "true"
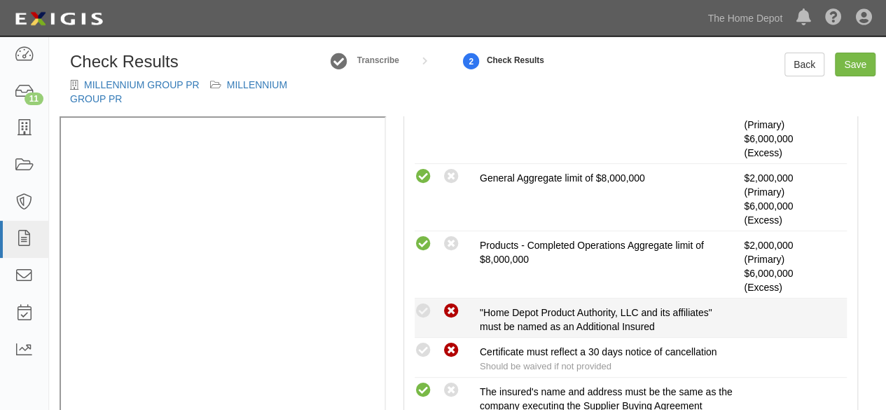
scroll to position [210, 0]
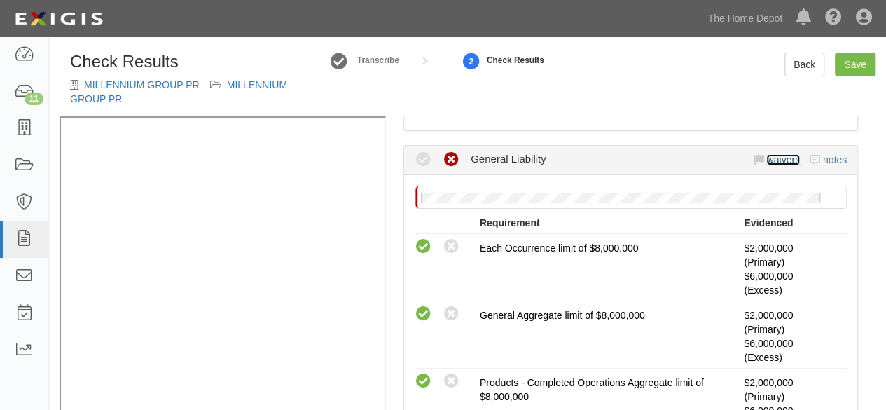
click at [779, 160] on link "waivers" at bounding box center [782, 159] width 33 height 11
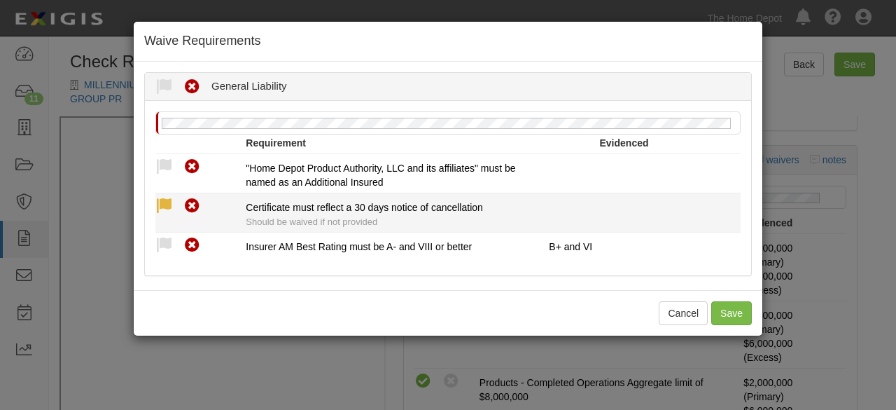
click at [161, 202] on icon at bounding box center [164, 206] width 18 height 18
radio input "true"
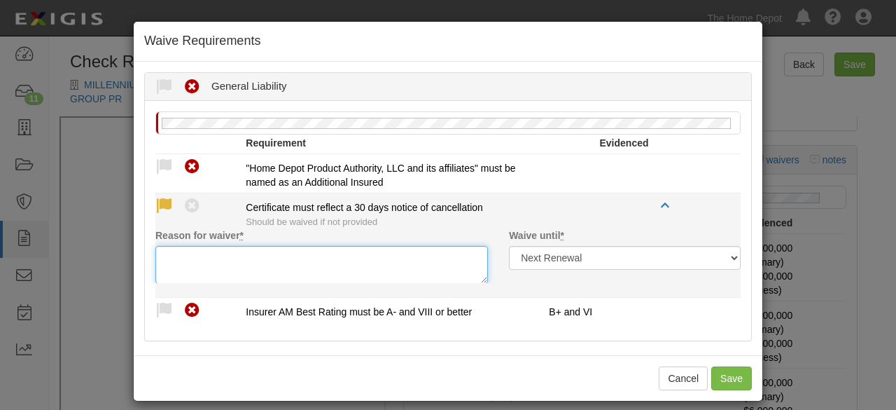
click at [188, 272] on textarea "Reason for waiver *" at bounding box center [321, 265] width 333 height 38
click at [218, 257] on textarea "Waived per c.ient" at bounding box center [321, 265] width 333 height 38
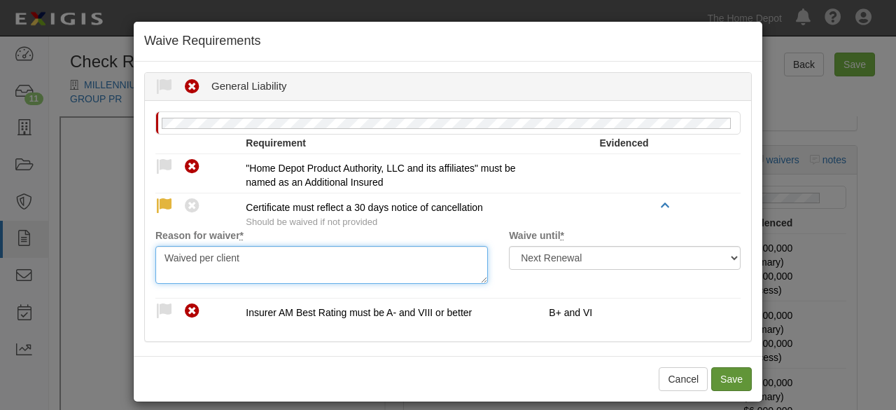
type textarea "Waived per client"
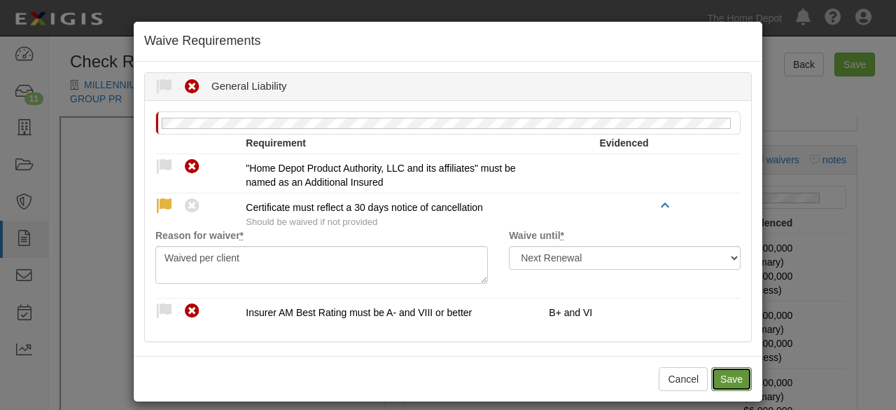
click at [732, 375] on button "Save" at bounding box center [731, 379] width 41 height 24
radio input "true"
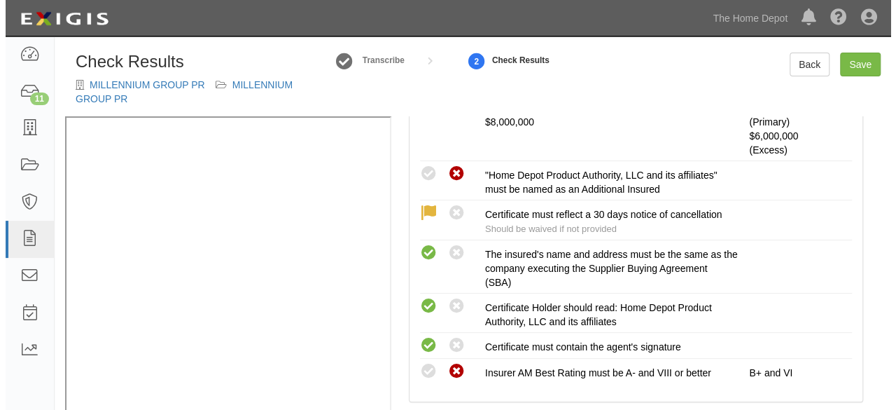
scroll to position [490, 0]
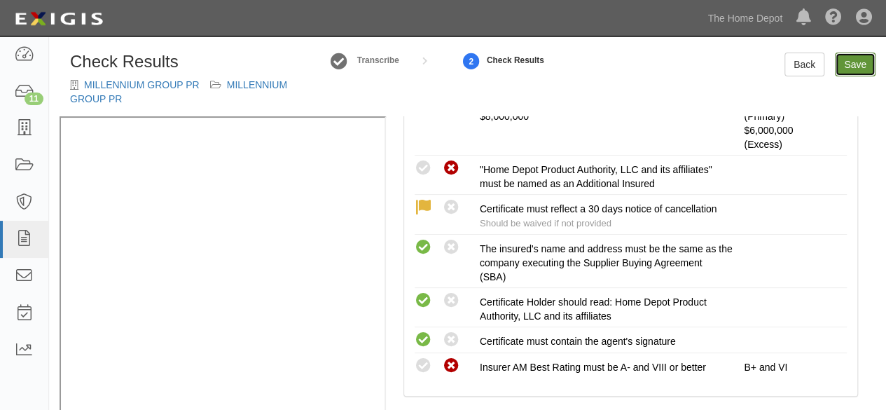
click at [854, 69] on link "Save" at bounding box center [854, 65] width 41 height 24
radio input "true"
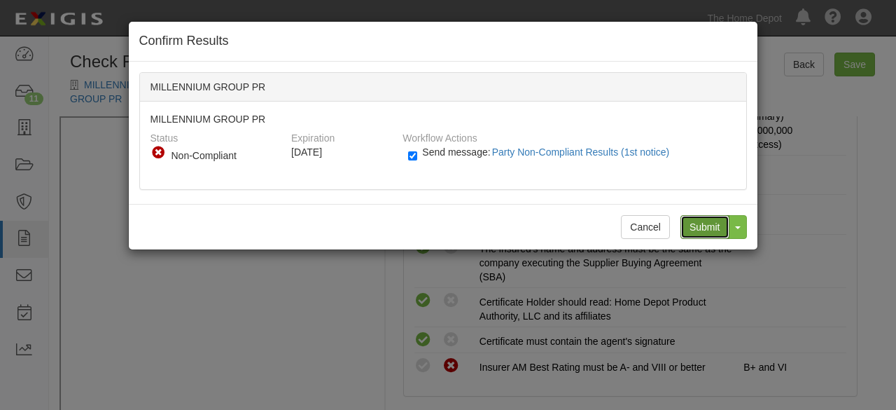
click at [707, 226] on input "Submit" at bounding box center [704, 227] width 49 height 24
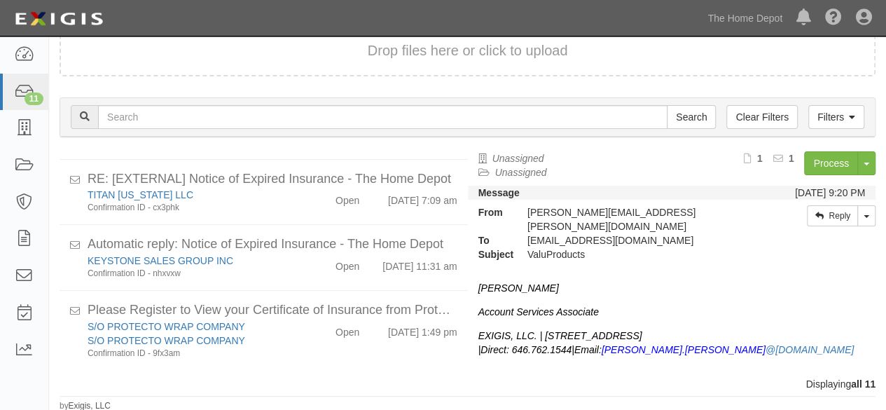
scroll to position [68, 0]
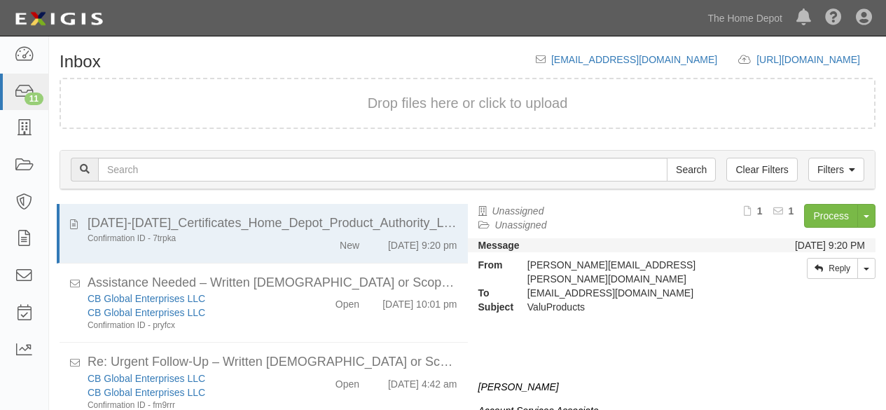
scroll to position [53, 0]
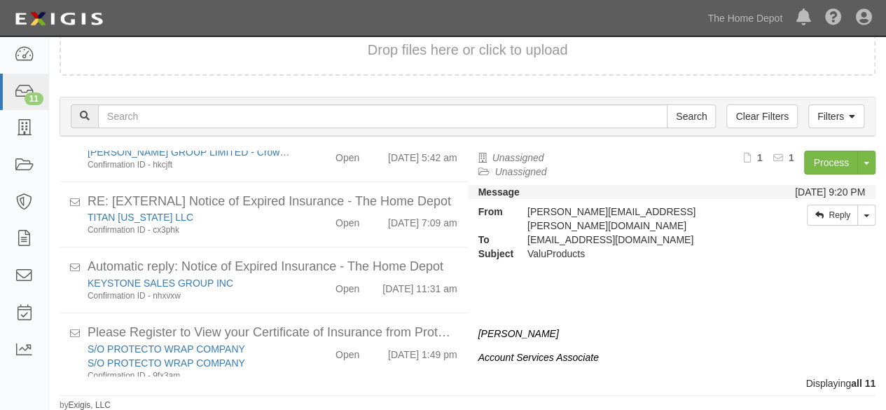
scroll to position [518, 0]
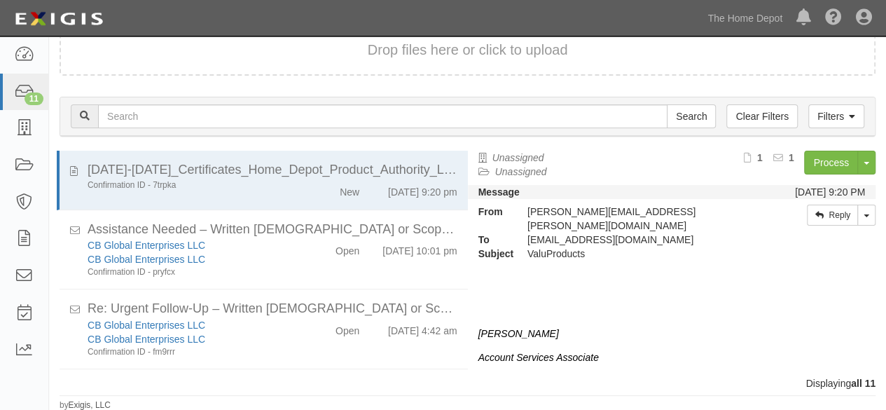
scroll to position [490, 0]
